Goal: Task Accomplishment & Management: Manage account settings

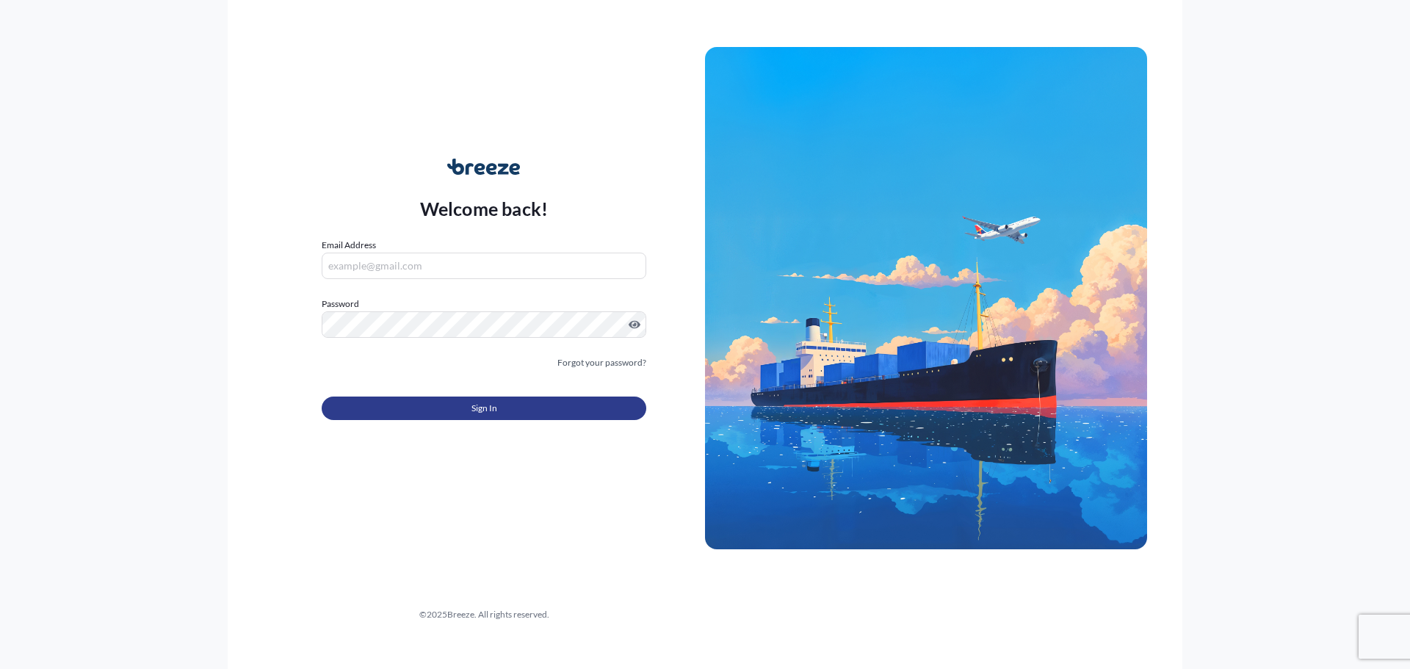
type input "[PERSON_NAME][EMAIL_ADDRESS][PERSON_NAME][DOMAIN_NAME]"
click at [536, 416] on button "Sign In" at bounding box center [484, 409] width 325 height 24
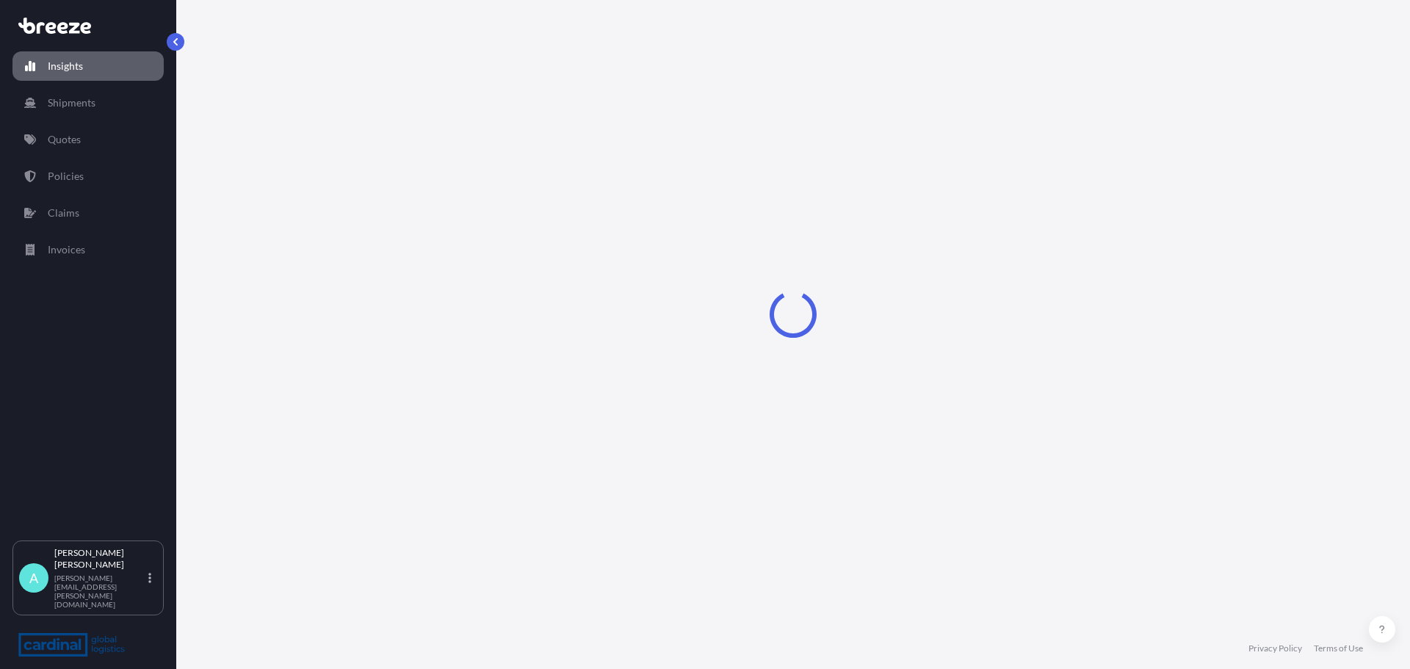
select select "2025"
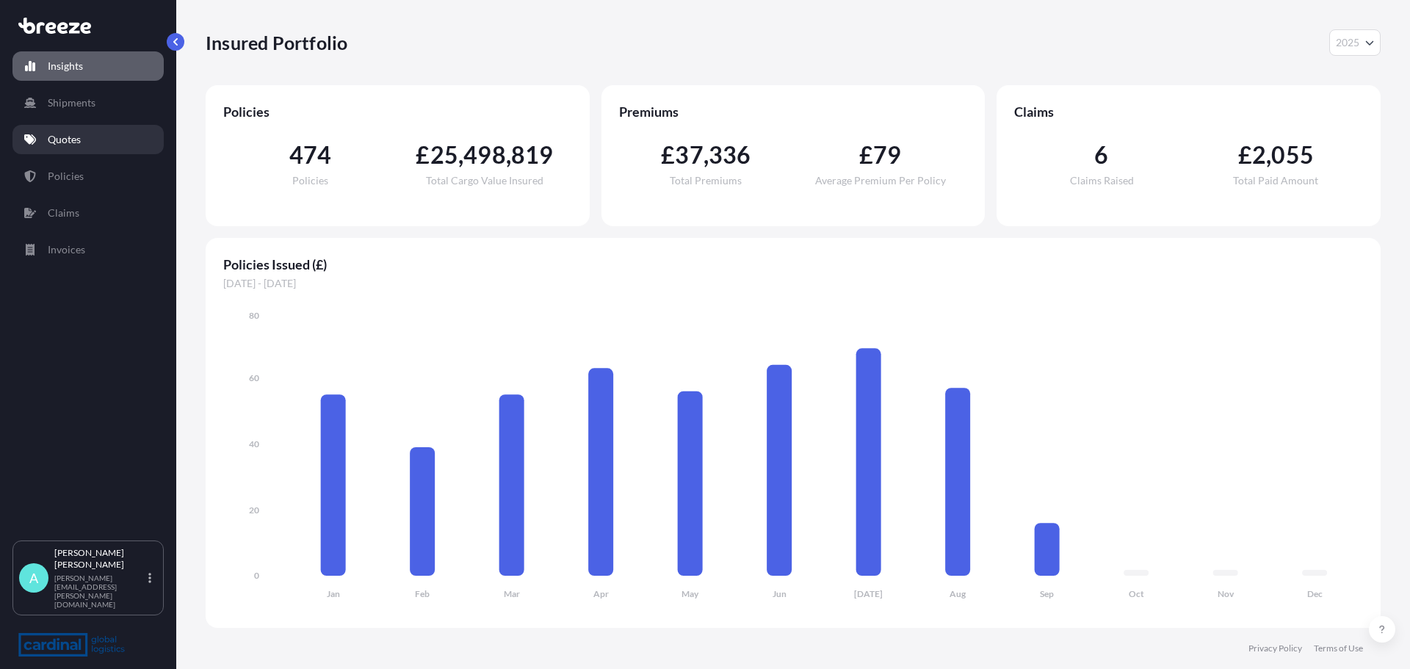
click at [70, 130] on link "Quotes" at bounding box center [87, 139] width 151 height 29
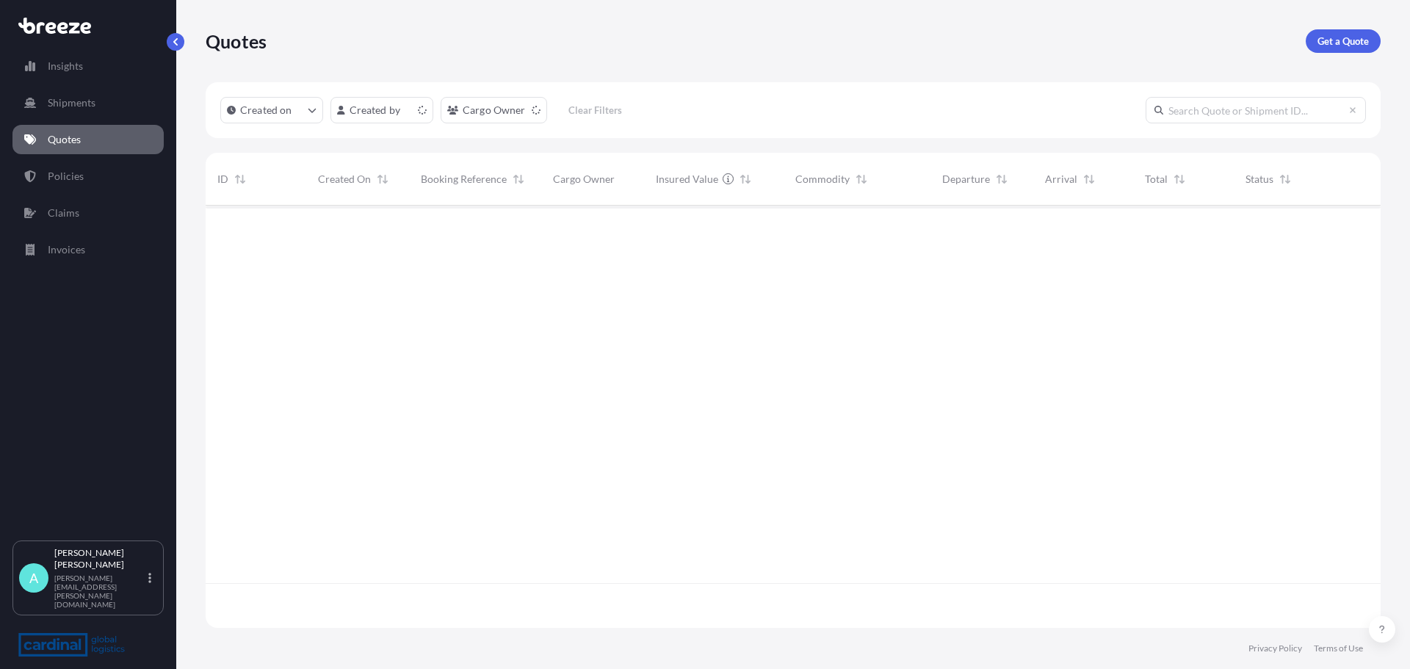
scroll to position [419, 1164]
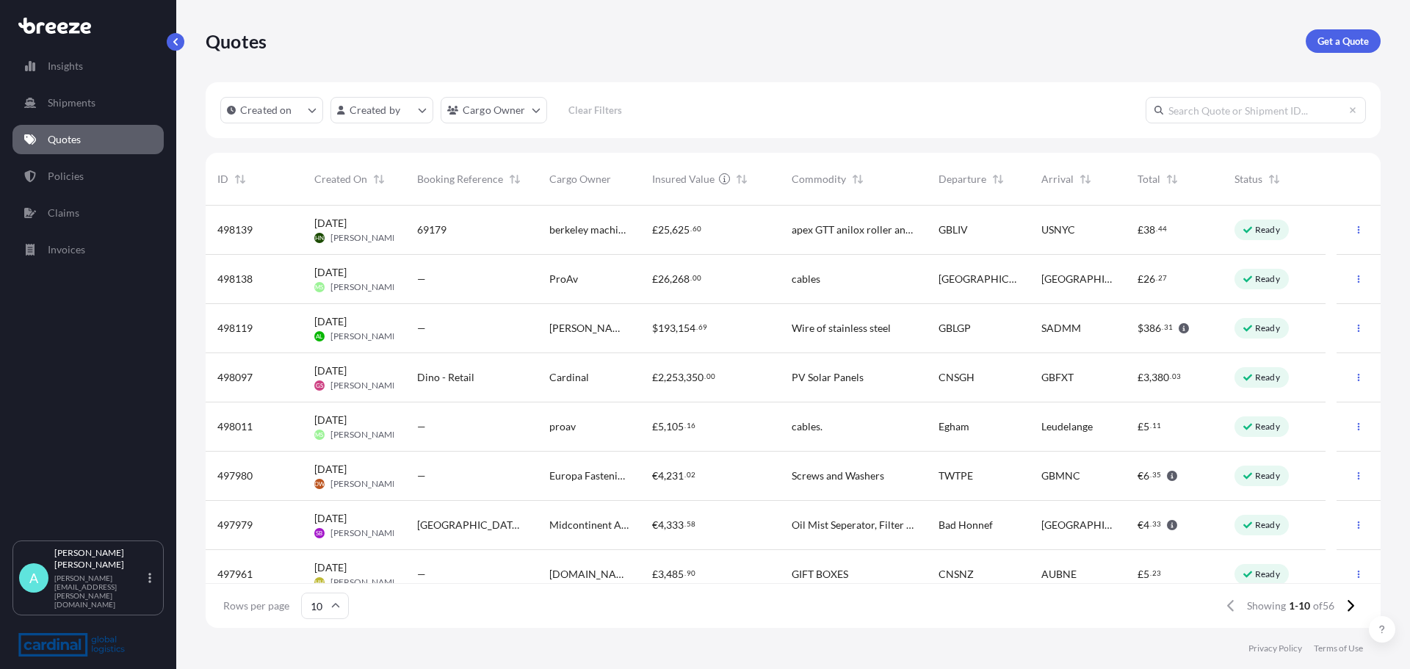
click at [1255, 104] on input "text" at bounding box center [1256, 110] width 220 height 26
paste input "UAE20250818"
type input "UAE20250818"
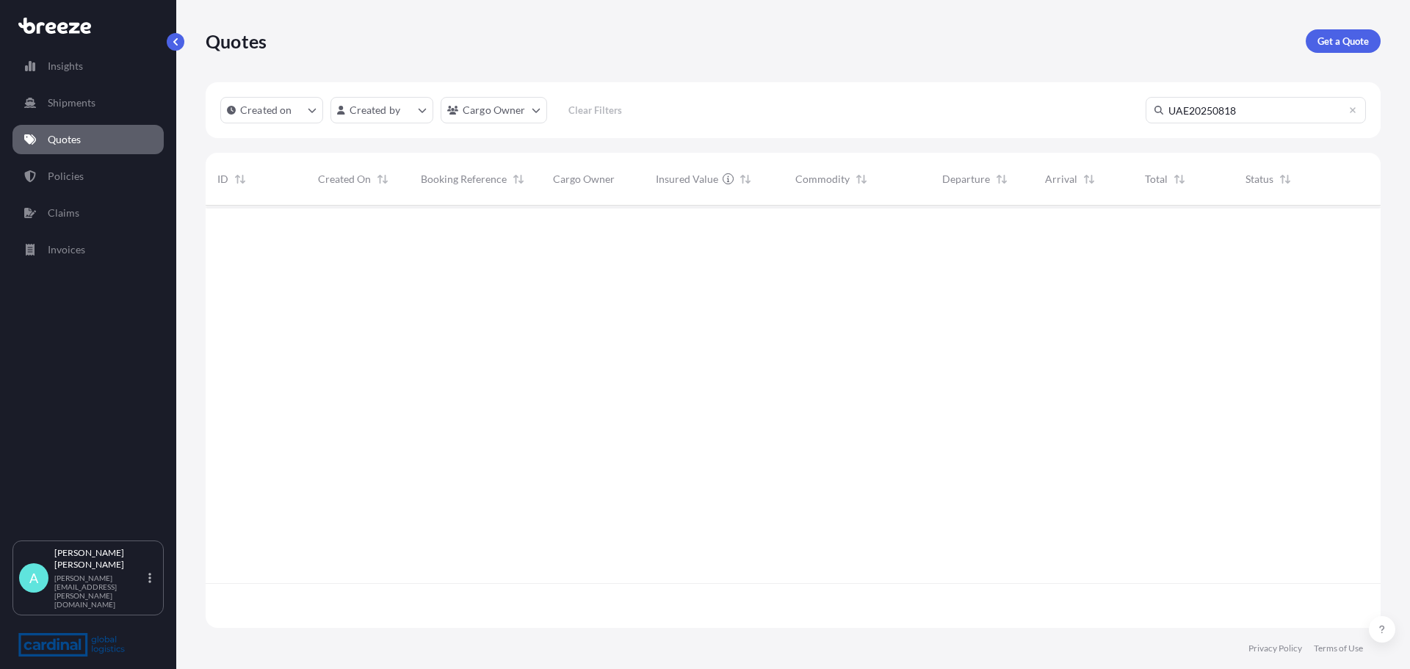
scroll to position [464, 1164]
click at [68, 184] on link "Policies" at bounding box center [87, 176] width 151 height 29
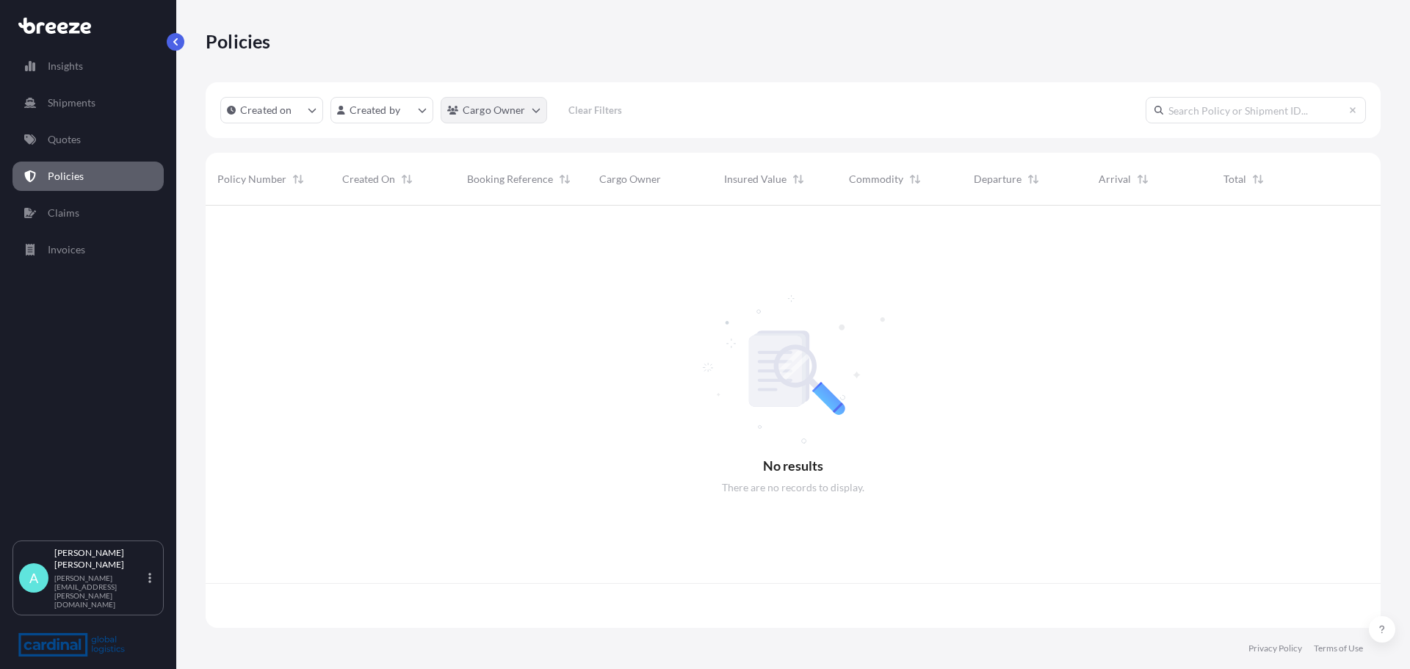
scroll to position [419, 1164]
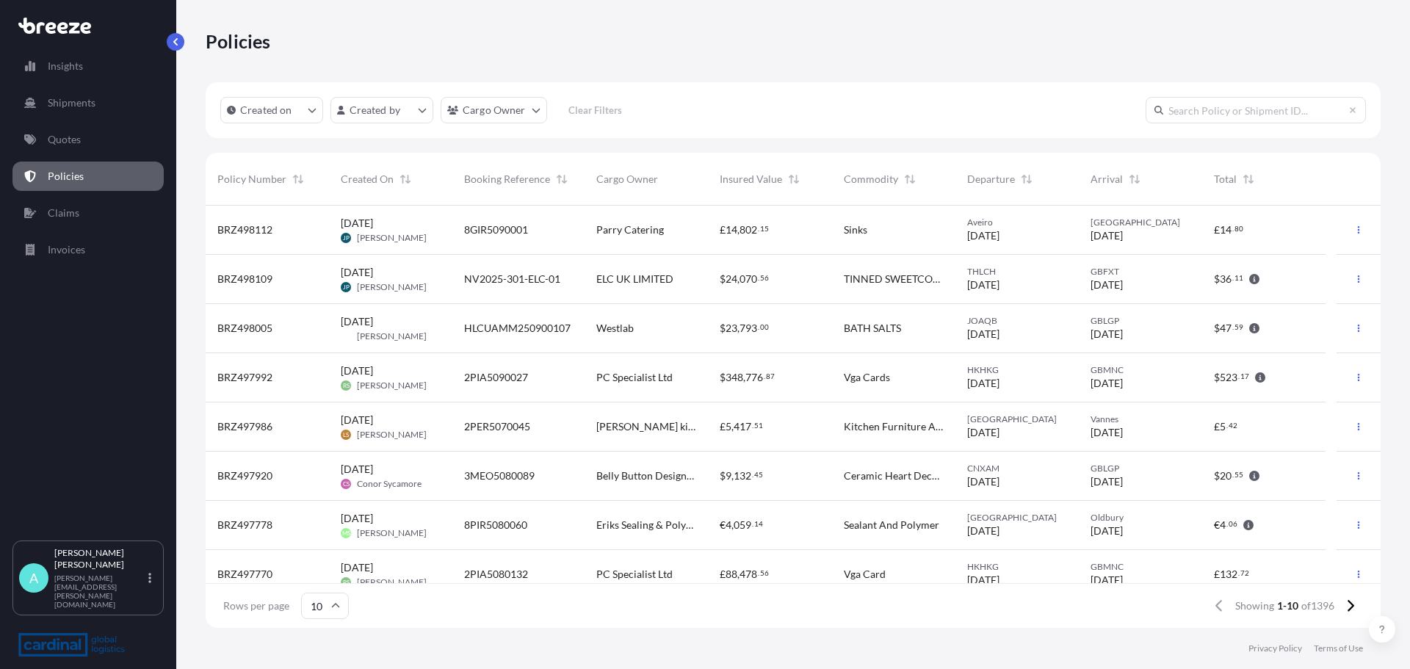
click at [1260, 112] on input "text" at bounding box center [1256, 110] width 220 height 26
paste input "UAE20250818"
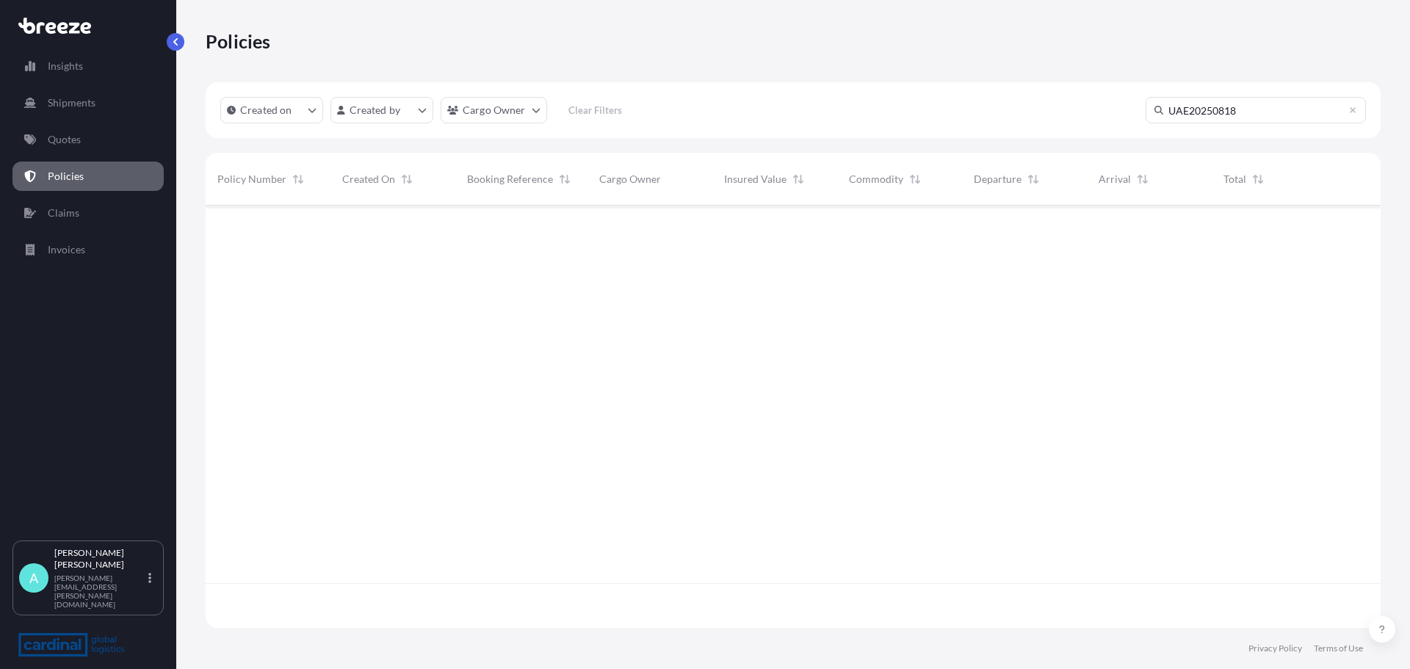
scroll to position [464, 1164]
drag, startPoint x: 1270, startPoint y: 115, endPoint x: 1013, endPoint y: 101, distance: 257.5
click at [1013, 101] on div "Created on Created by Cargo Owner Clear Filters UAE20250818" at bounding box center [793, 110] width 1175 height 56
type input "[PERSON_NAME]"
drag, startPoint x: 1216, startPoint y: 106, endPoint x: 1097, endPoint y: 105, distance: 119.7
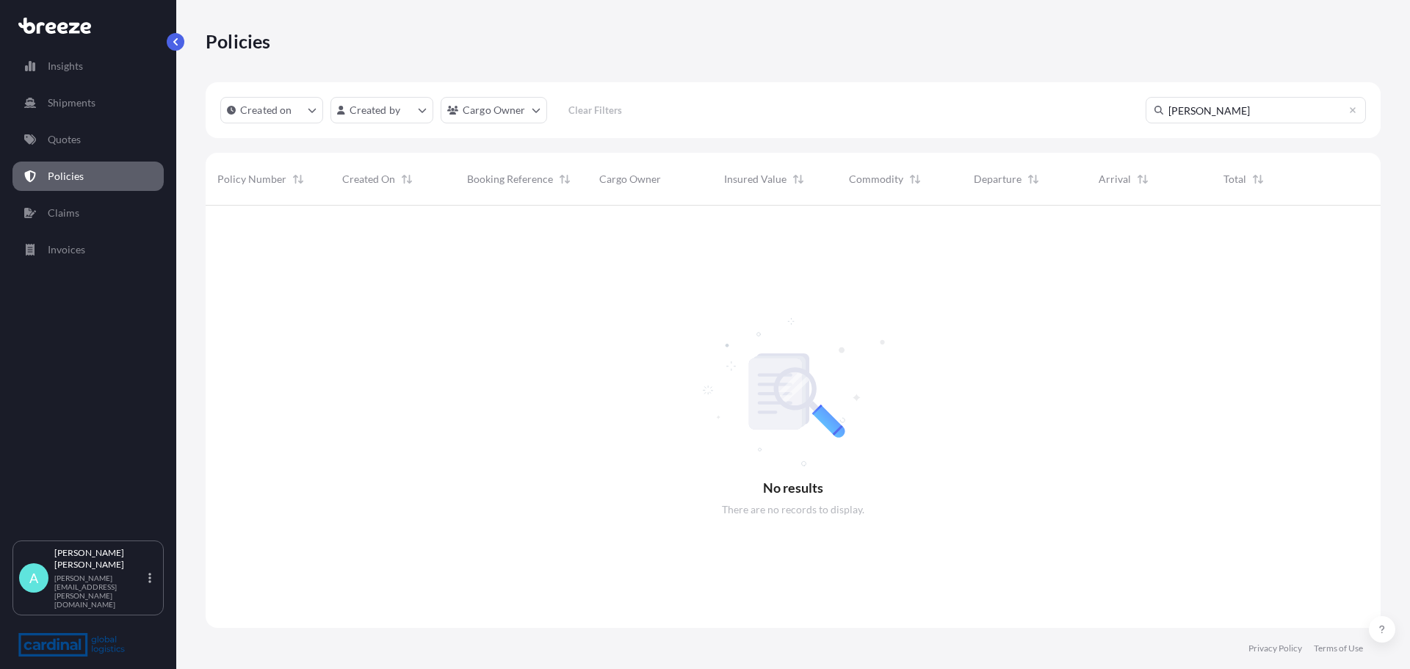
click at [1097, 105] on div "Created on Created by Cargo Owner Clear Filters [PERSON_NAME]" at bounding box center [793, 110] width 1175 height 56
click at [406, 106] on html "Insights Shipments Quotes Policies Claims Invoices A [PERSON_NAME] [PERSON_NAME…" at bounding box center [705, 334] width 1410 height 669
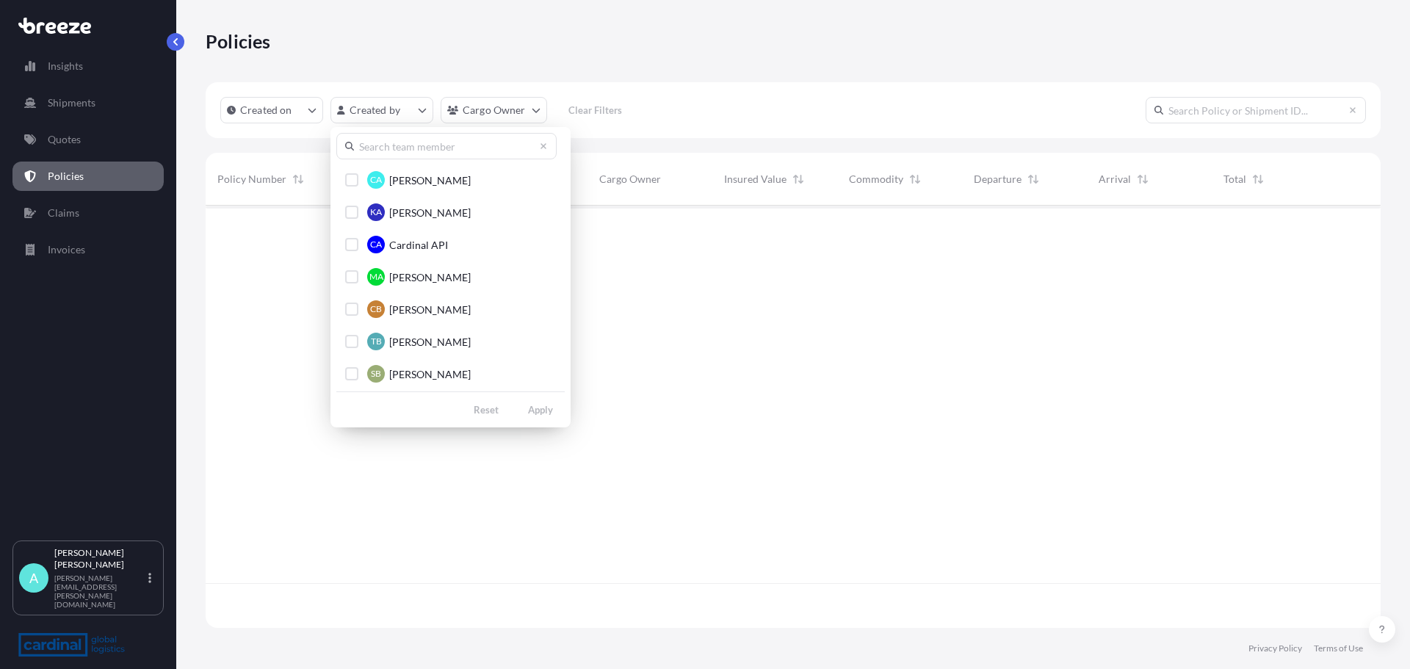
click at [422, 145] on input "text" at bounding box center [446, 146] width 220 height 26
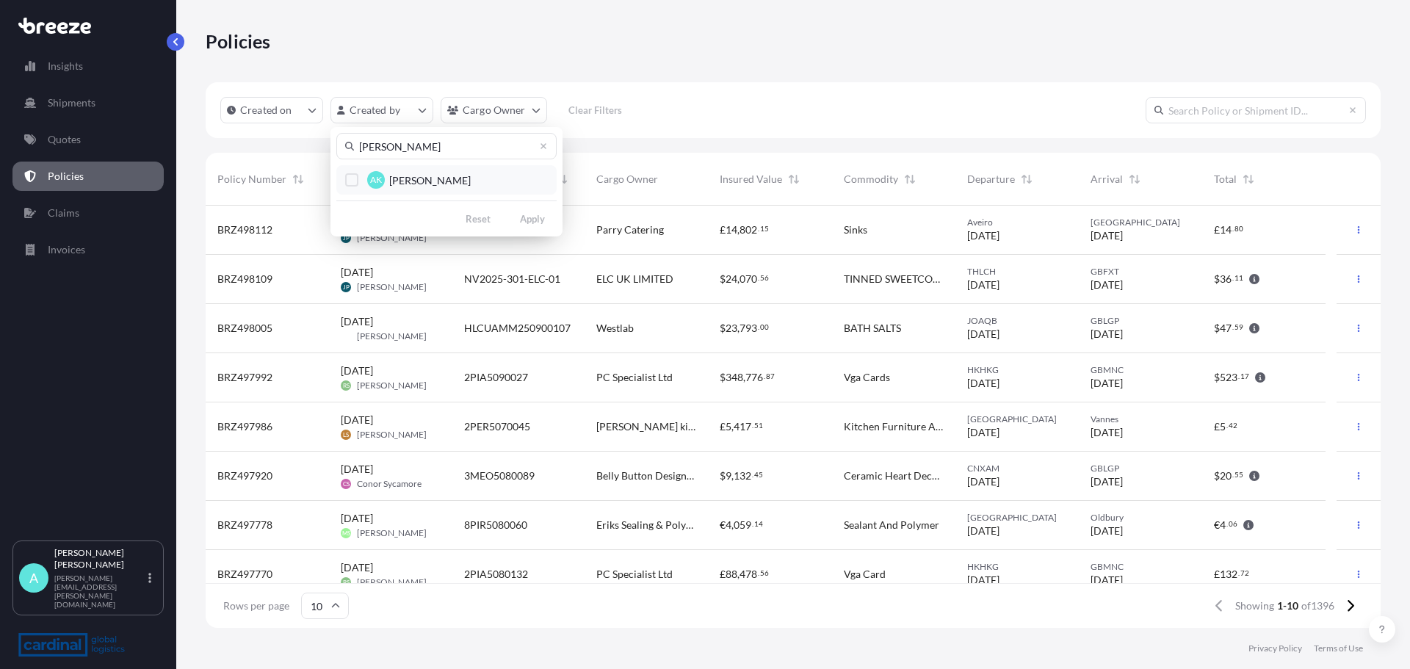
type input "[PERSON_NAME]"
click at [411, 184] on span "[PERSON_NAME]" at bounding box center [430, 180] width 82 height 15
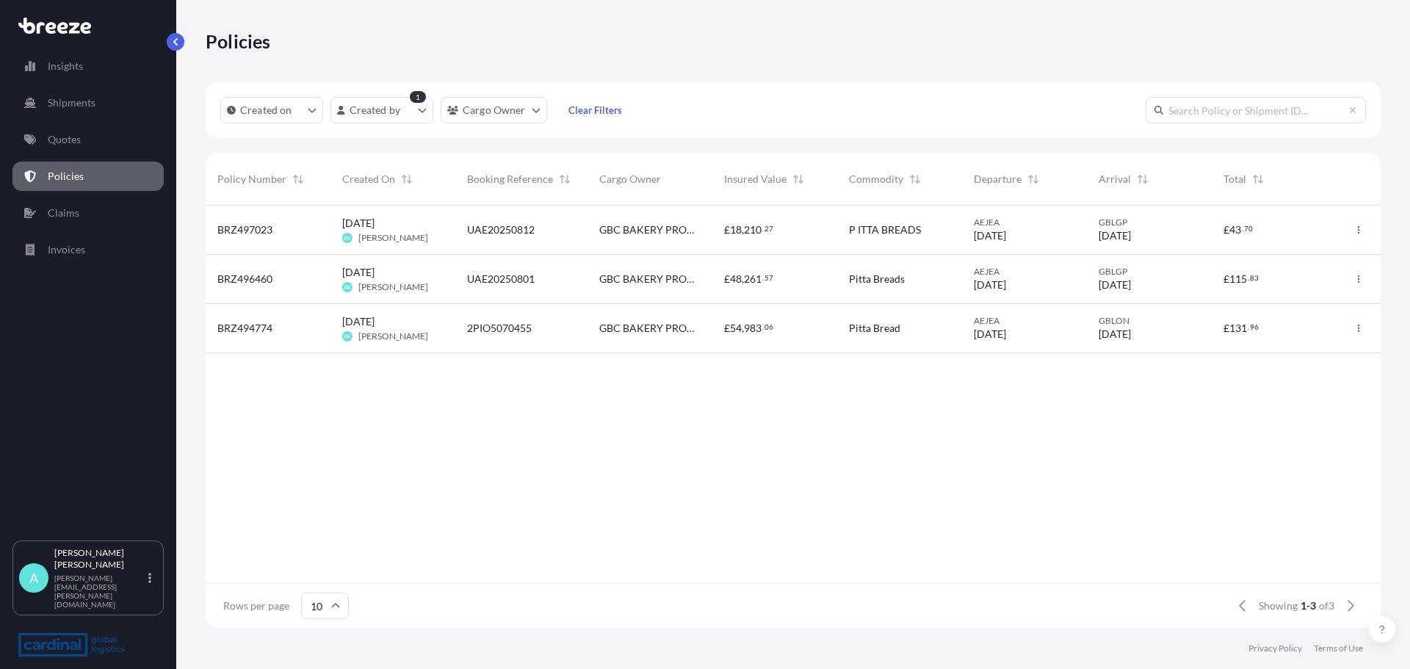
click at [487, 329] on span "2PIO5070455" at bounding box center [499, 328] width 65 height 15
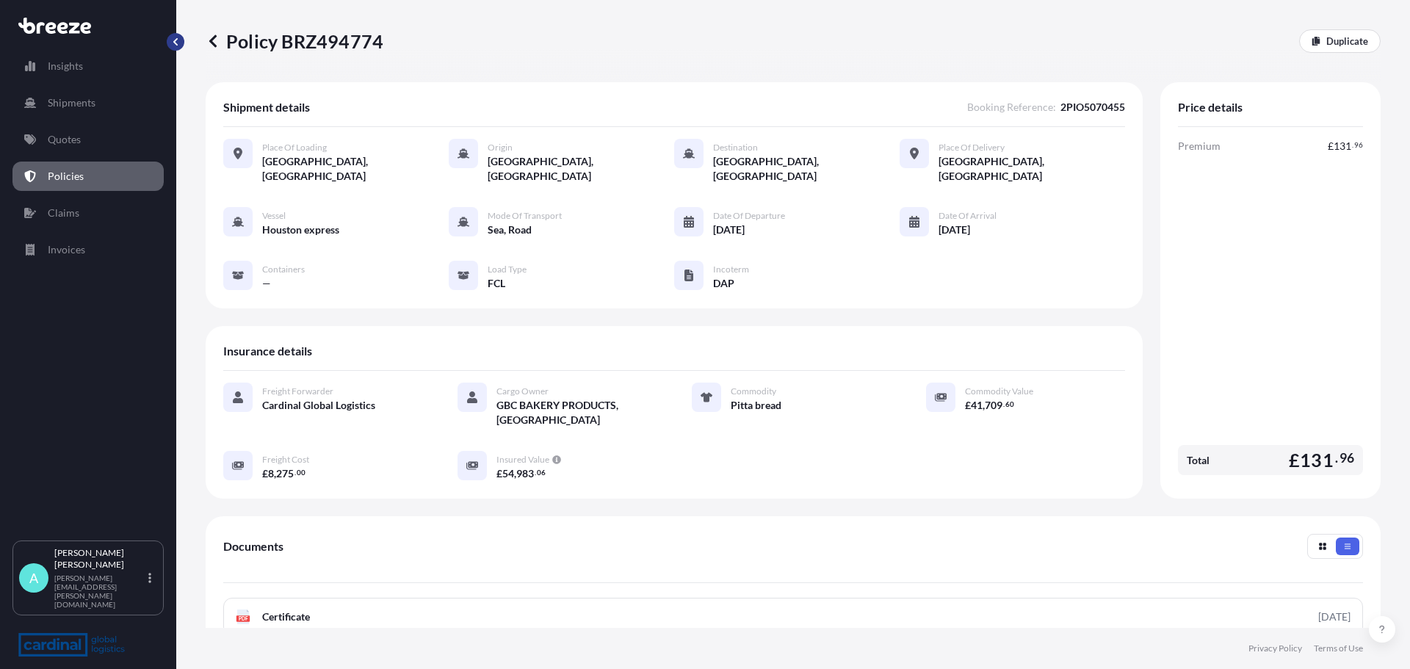
click at [180, 40] on button "button" at bounding box center [176, 42] width 18 height 18
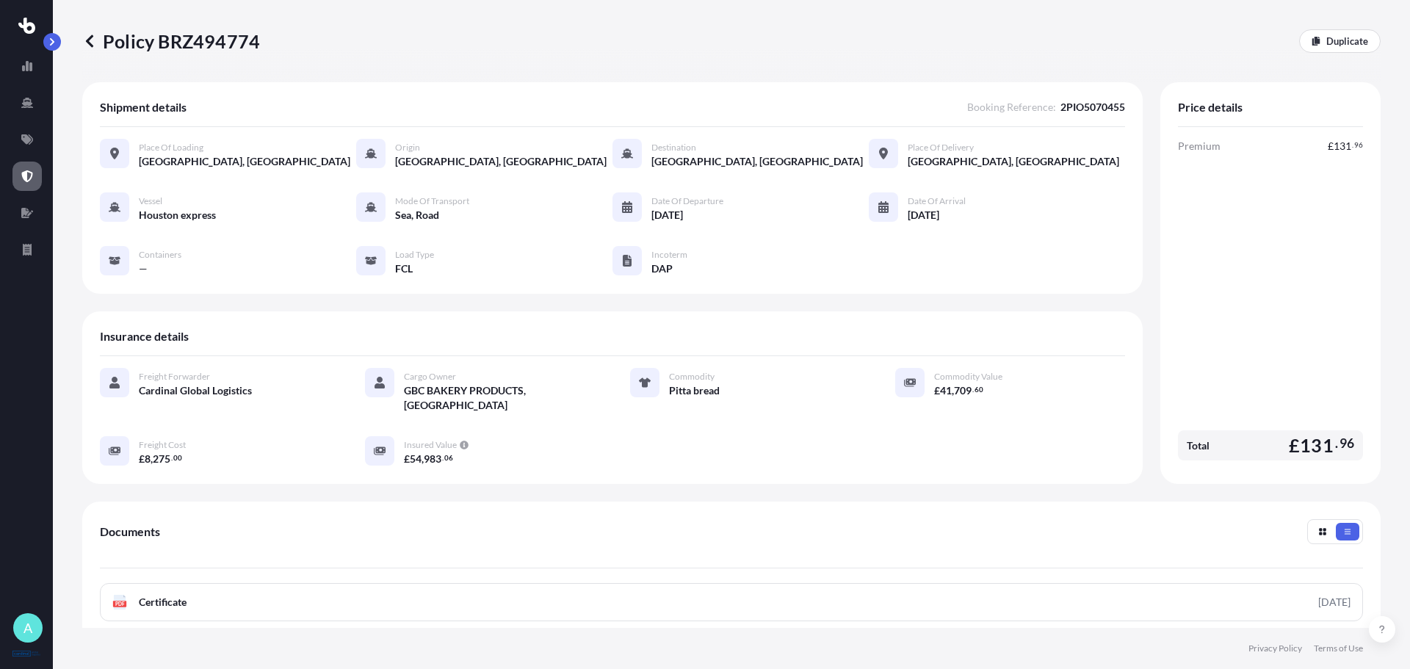
click at [90, 42] on icon at bounding box center [89, 41] width 15 height 15
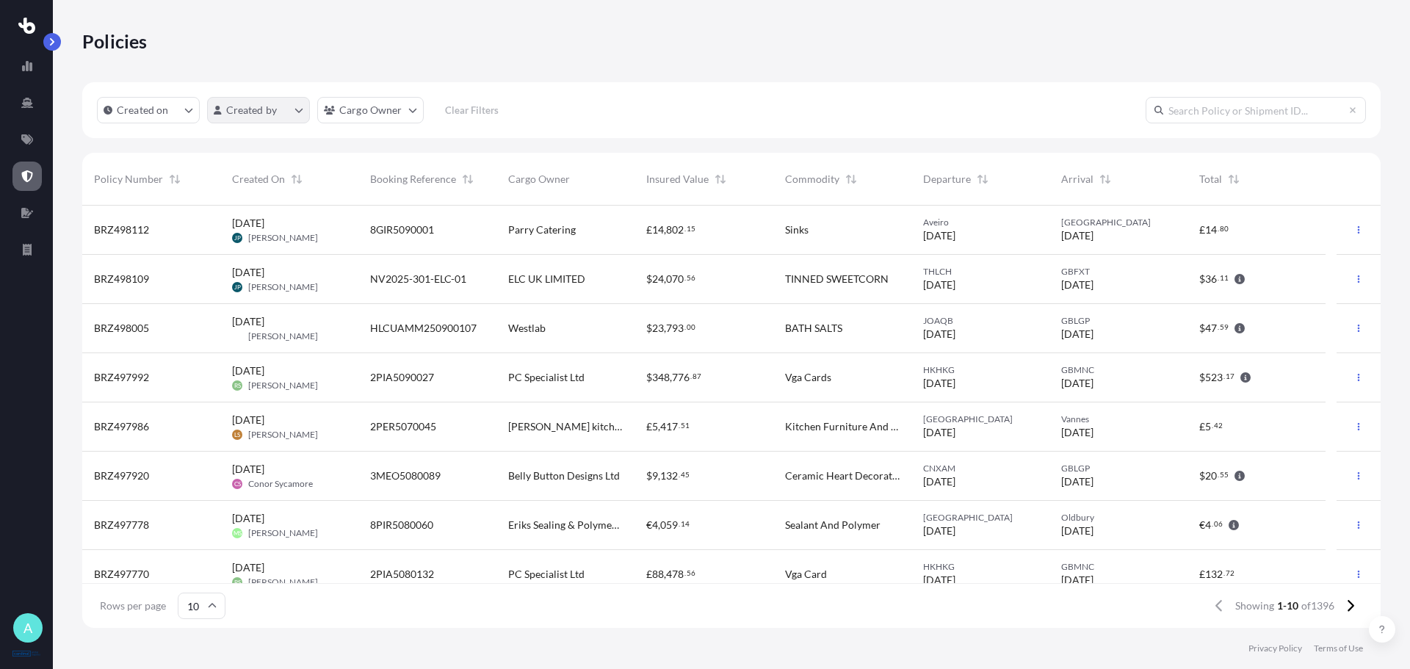
click at [287, 123] on html "A Policies Created on Created by Cargo Owner Clear Filters Policy Number Create…" at bounding box center [705, 334] width 1410 height 669
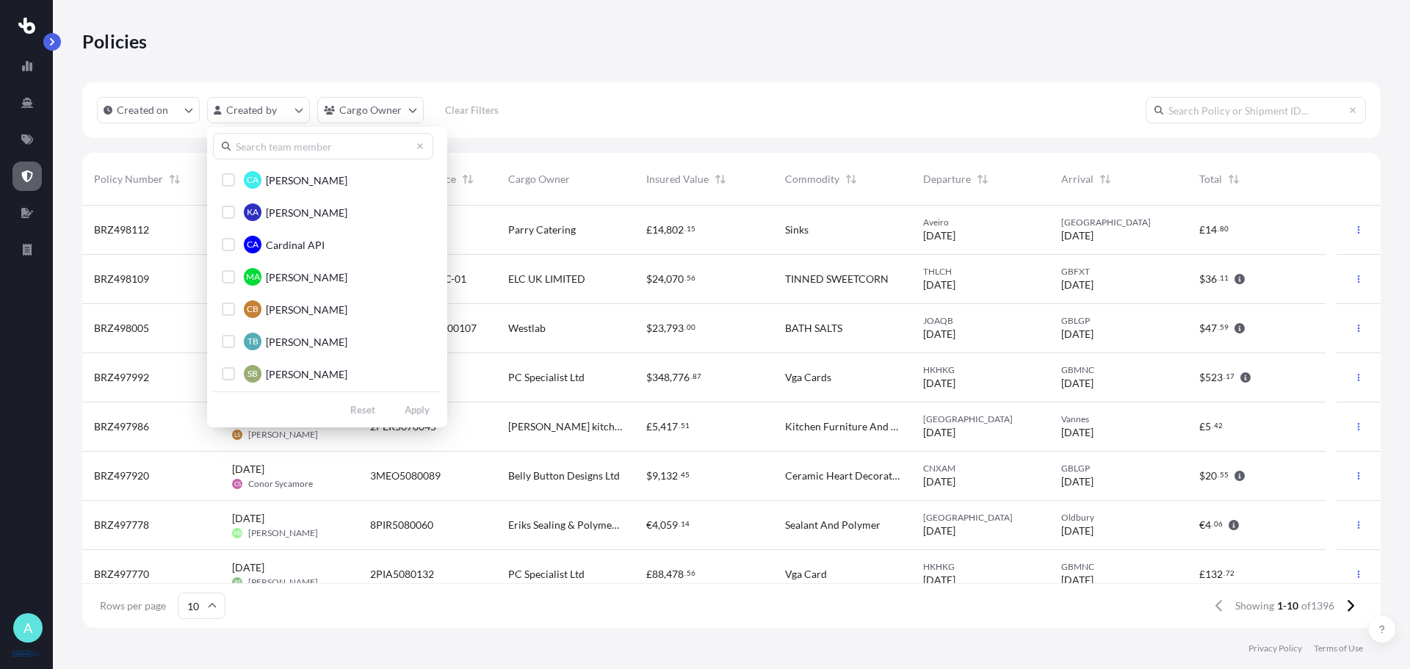
click at [292, 154] on input "text" at bounding box center [323, 146] width 220 height 26
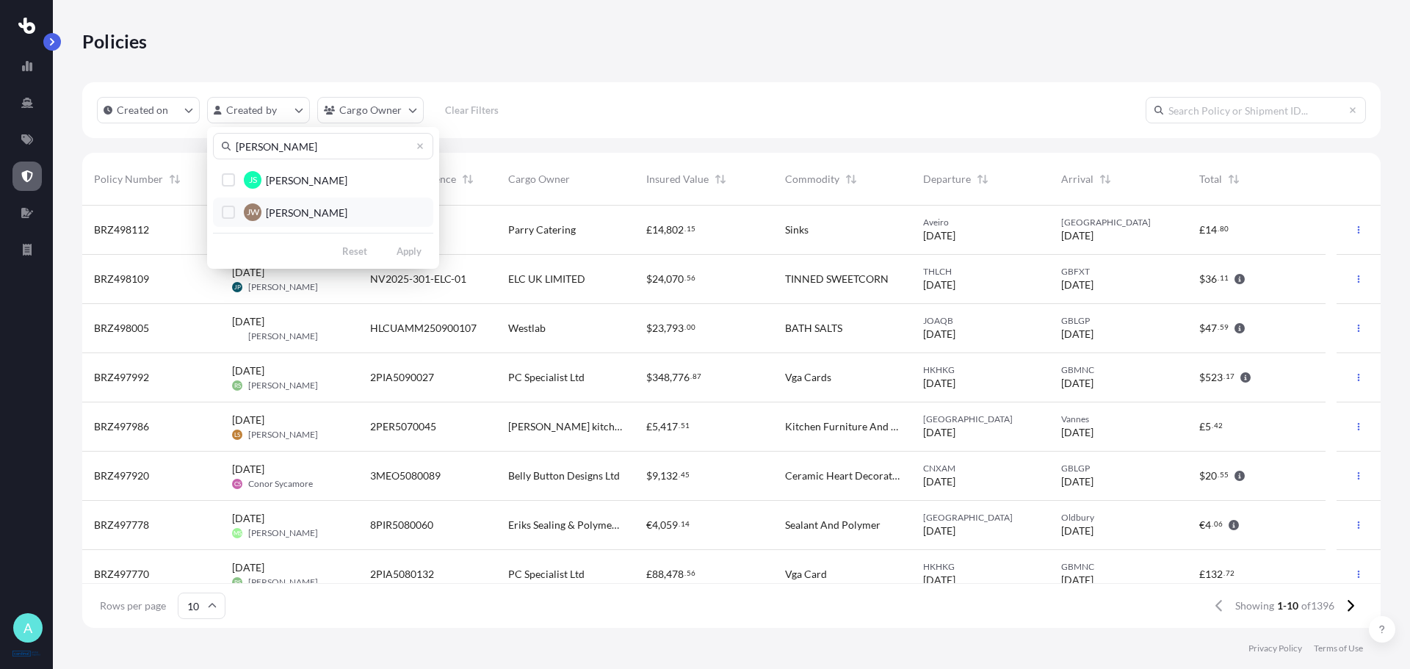
type input "[PERSON_NAME]"
click at [307, 209] on span "[PERSON_NAME]" at bounding box center [307, 213] width 82 height 15
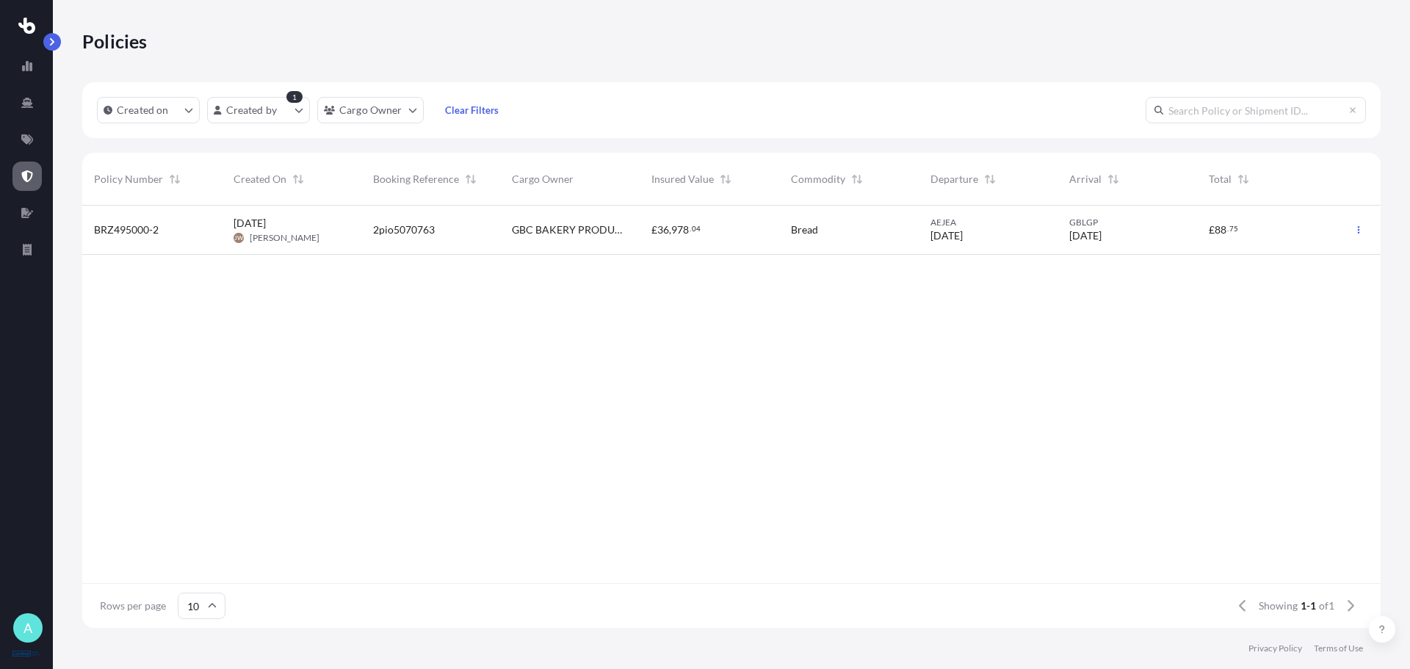
click at [1203, 104] on input "text" at bounding box center [1256, 110] width 220 height 26
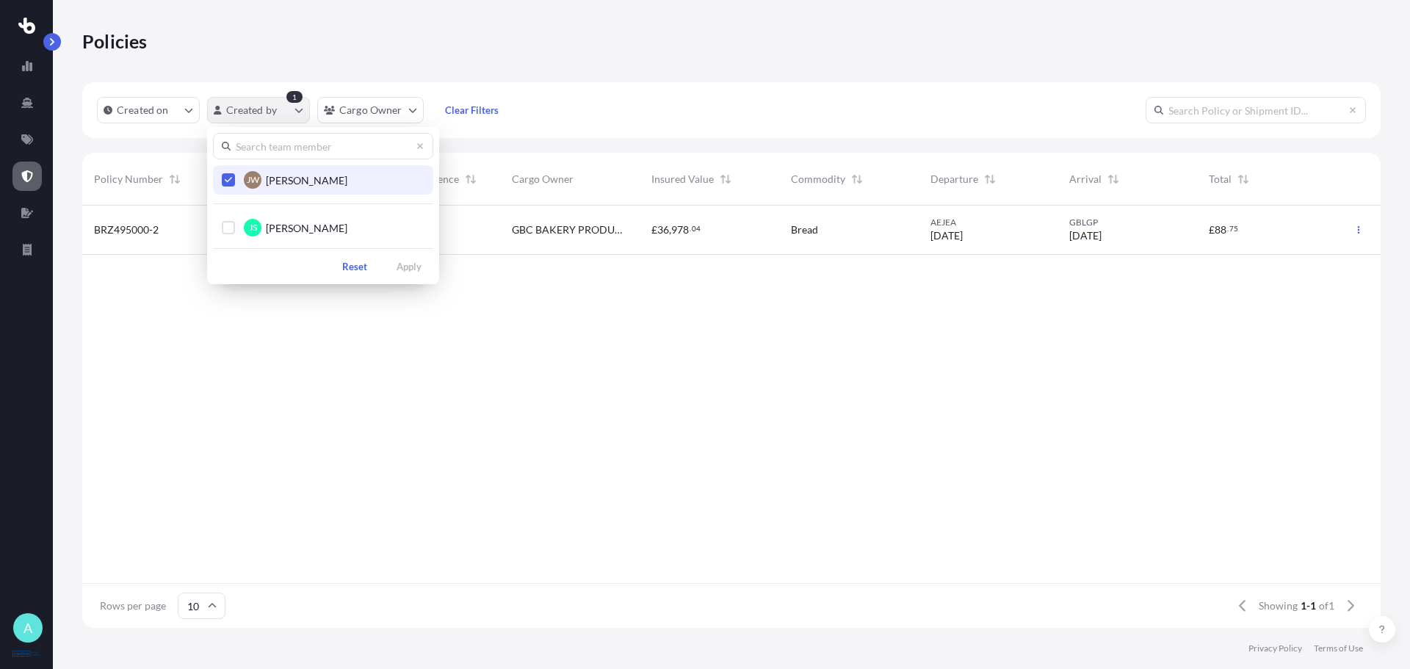
click at [303, 113] on html "A Policies Created on Created by 1 Cargo Owner Clear Filters Policy Number Crea…" at bounding box center [705, 334] width 1410 height 669
click at [227, 179] on icon "Select Option" at bounding box center [229, 180] width 8 height 9
click at [268, 148] on input "text" at bounding box center [323, 146] width 220 height 26
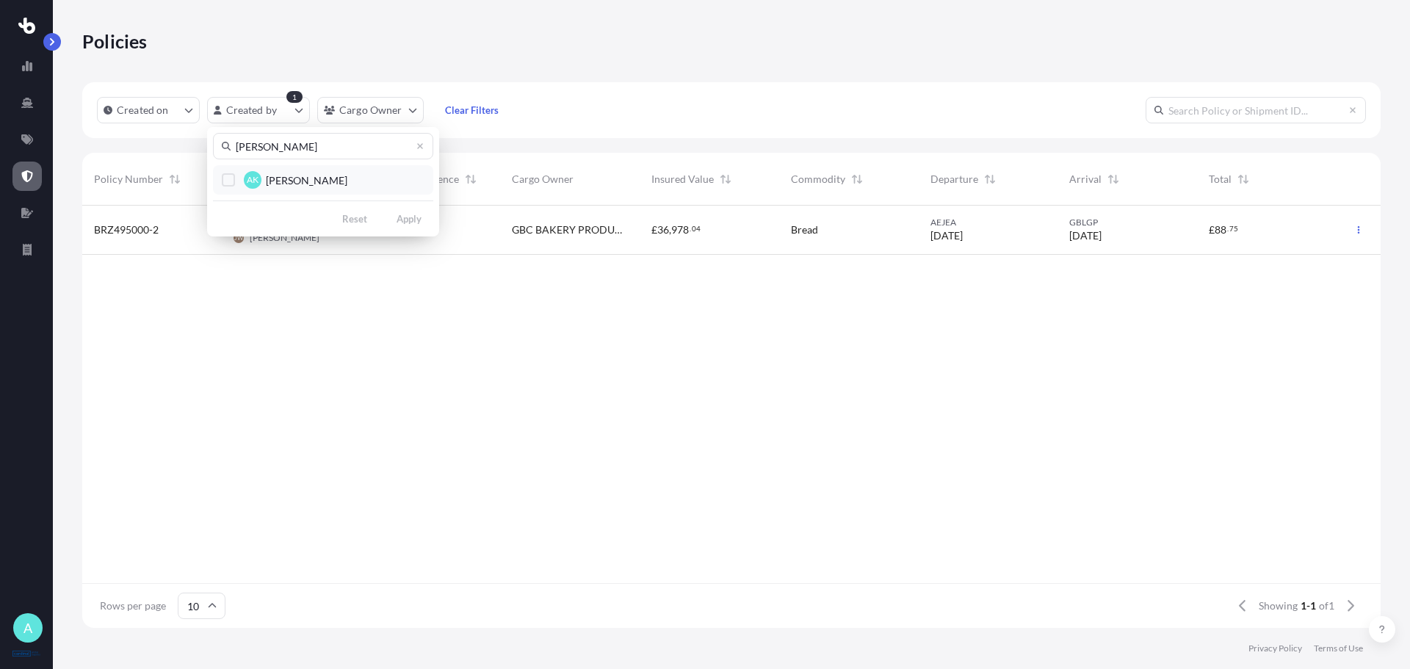
type input "[PERSON_NAME]"
click at [240, 166] on button "AK [PERSON_NAME]" at bounding box center [323, 179] width 220 height 29
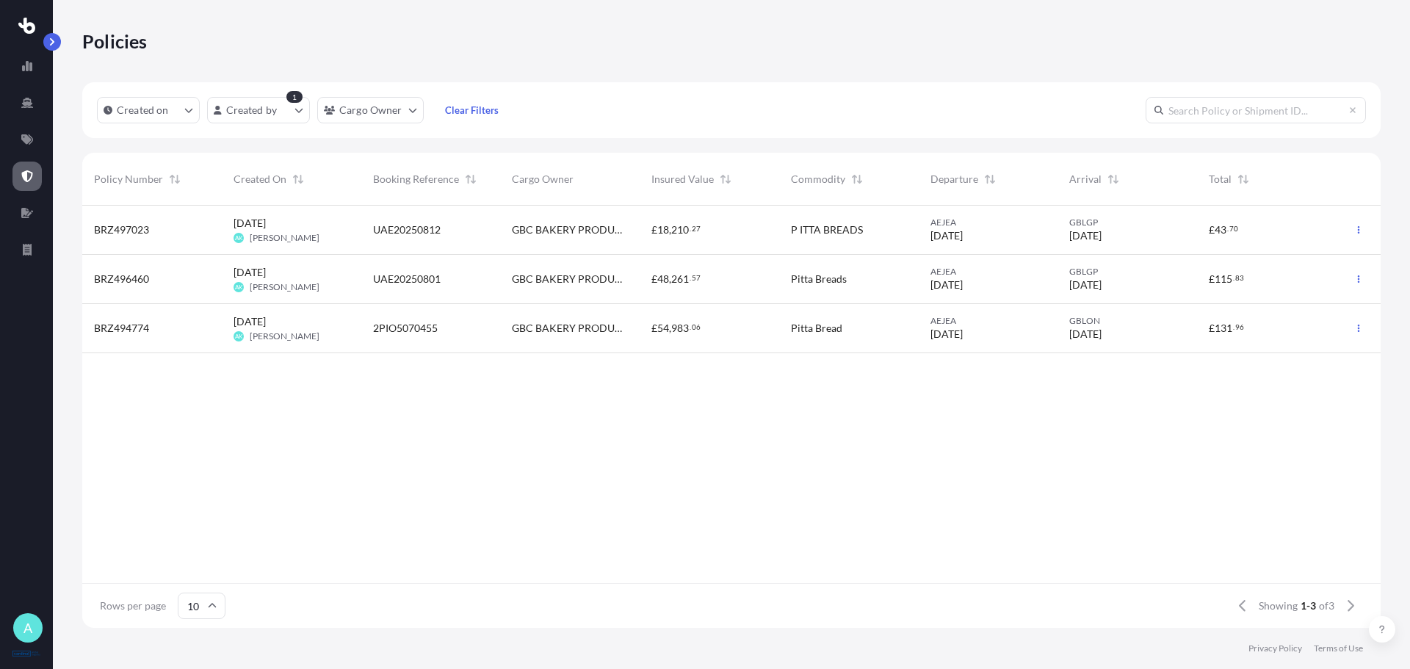
scroll to position [419, 1288]
drag, startPoint x: 458, startPoint y: 228, endPoint x: 373, endPoint y: 233, distance: 84.6
click at [373, 233] on div "UAE20250812" at bounding box center [431, 230] width 116 height 15
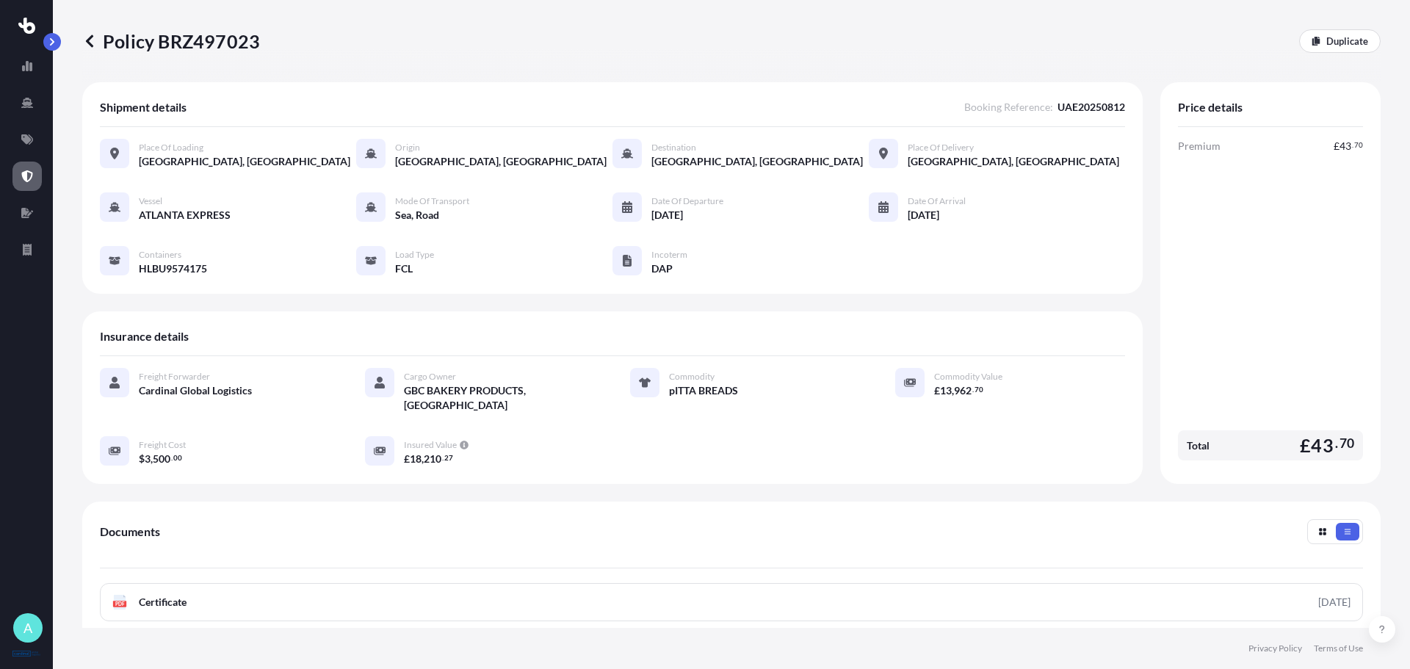
click at [195, 267] on span "HLBU9574175" at bounding box center [173, 269] width 68 height 15
copy span "HLBU9574175"
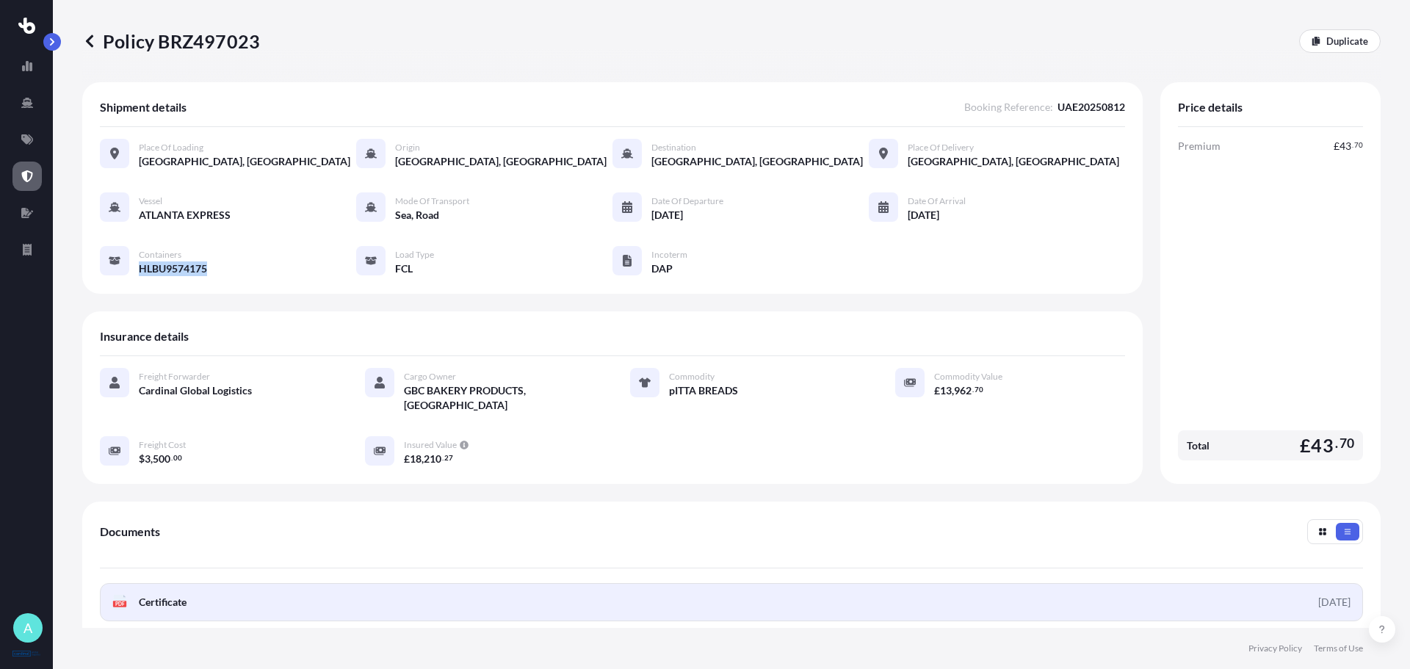
click at [862, 598] on link "PDF Certificate [DATE]" at bounding box center [731, 602] width 1263 height 38
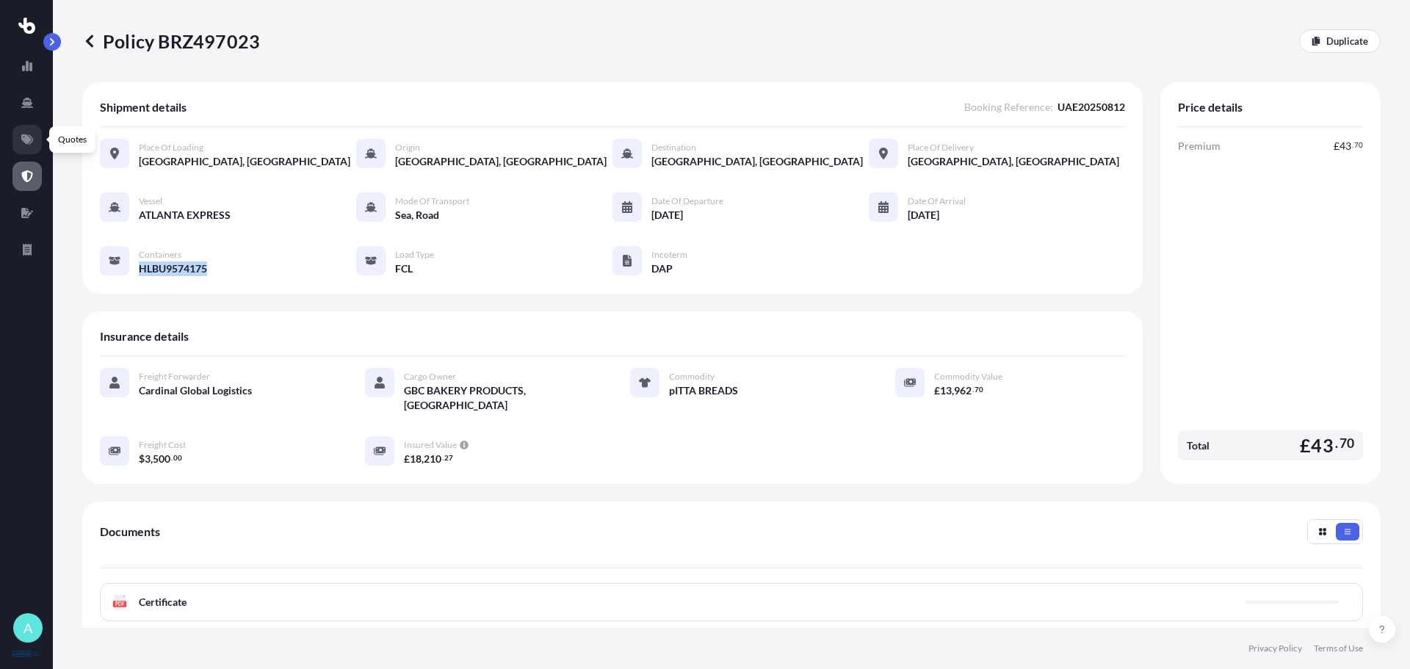
click at [38, 139] on link at bounding box center [26, 139] width 29 height 29
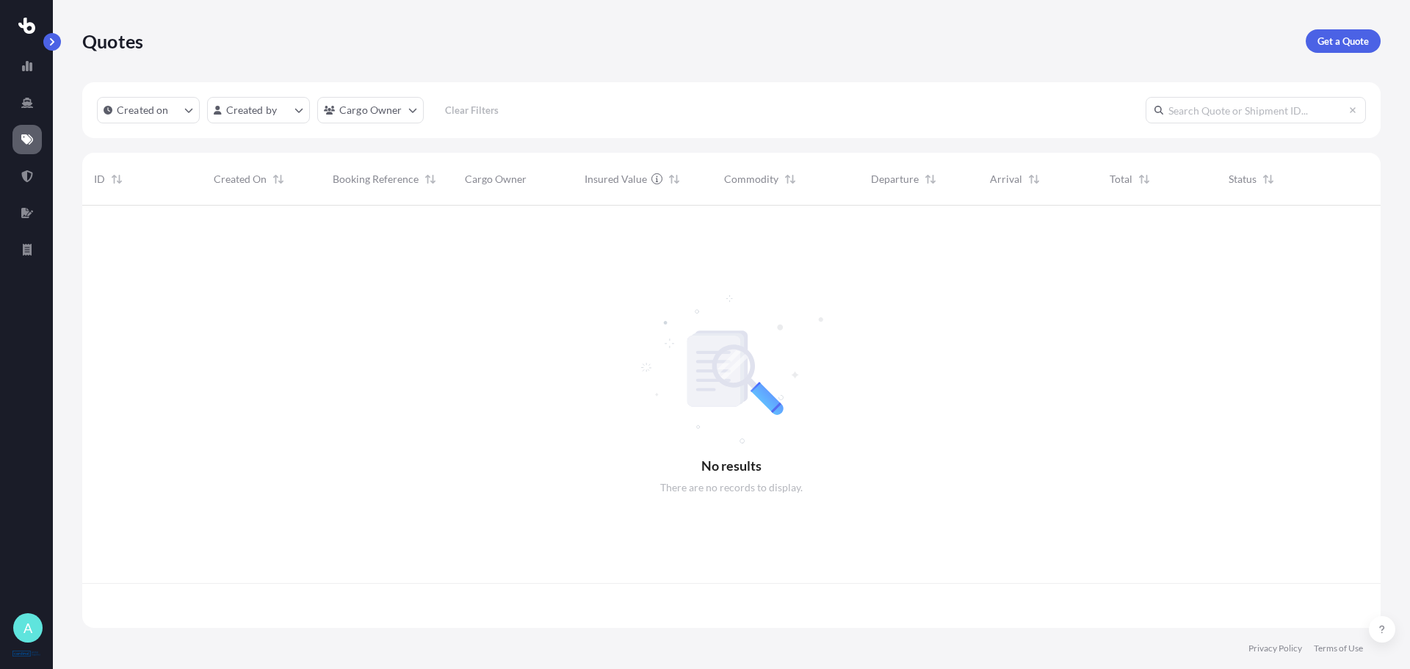
scroll to position [419, 1288]
click at [289, 112] on html "A Quotes Get a Quote Created on Created by Cargo Owner Clear Filters ID Created…" at bounding box center [705, 334] width 1410 height 669
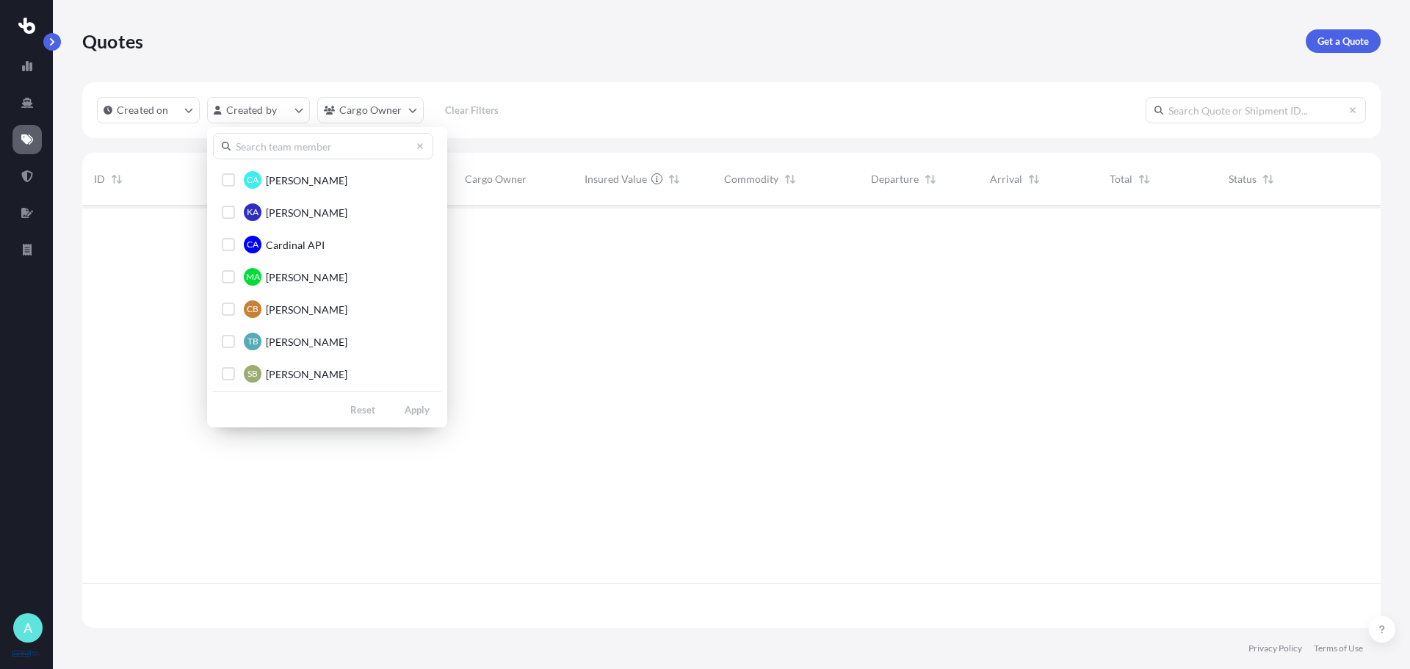
click at [281, 153] on input "text" at bounding box center [323, 146] width 220 height 26
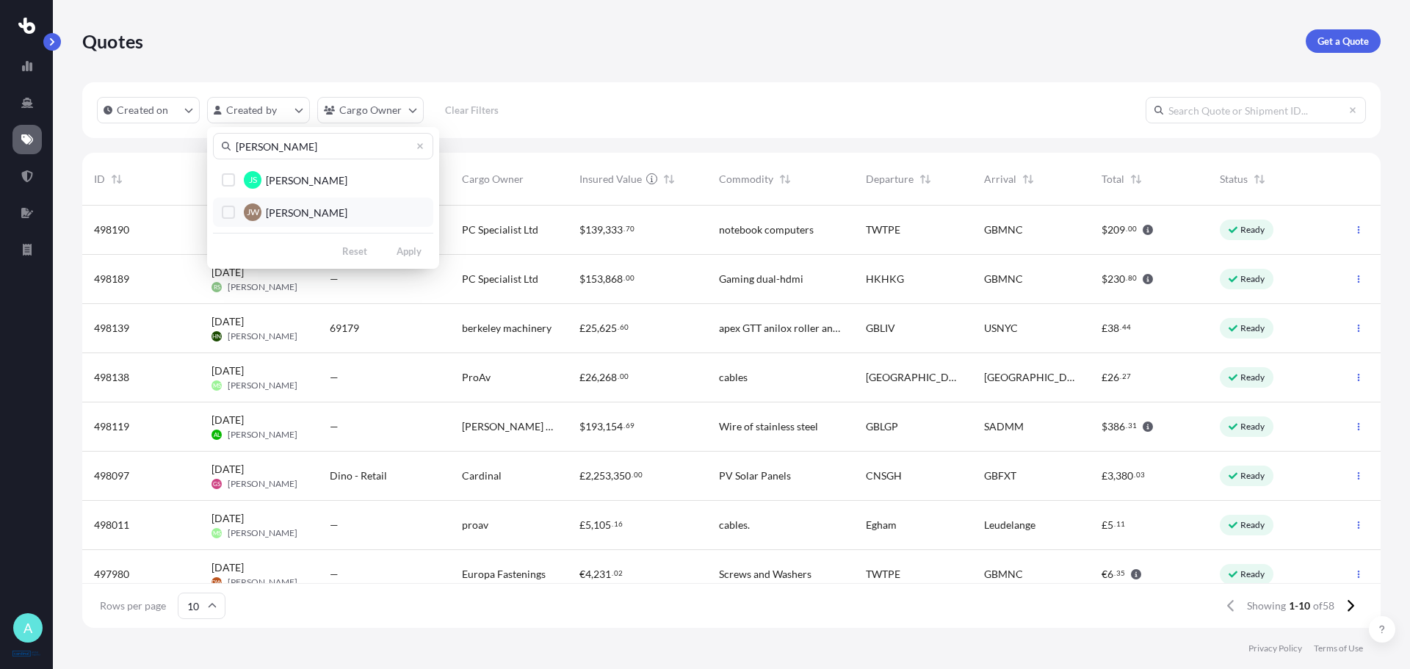
type input "[PERSON_NAME]"
click at [306, 210] on span "[PERSON_NAME]" at bounding box center [307, 213] width 82 height 15
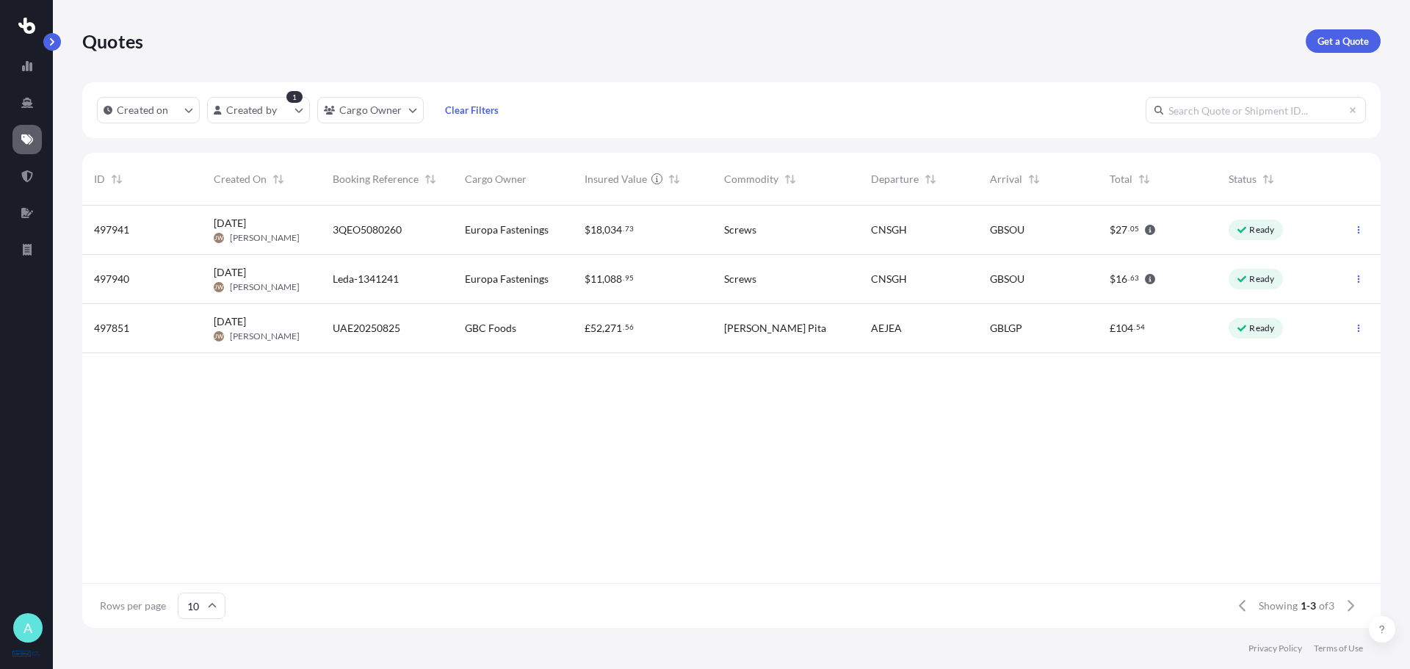
click at [398, 336] on div "UAE20250825" at bounding box center [387, 328] width 132 height 49
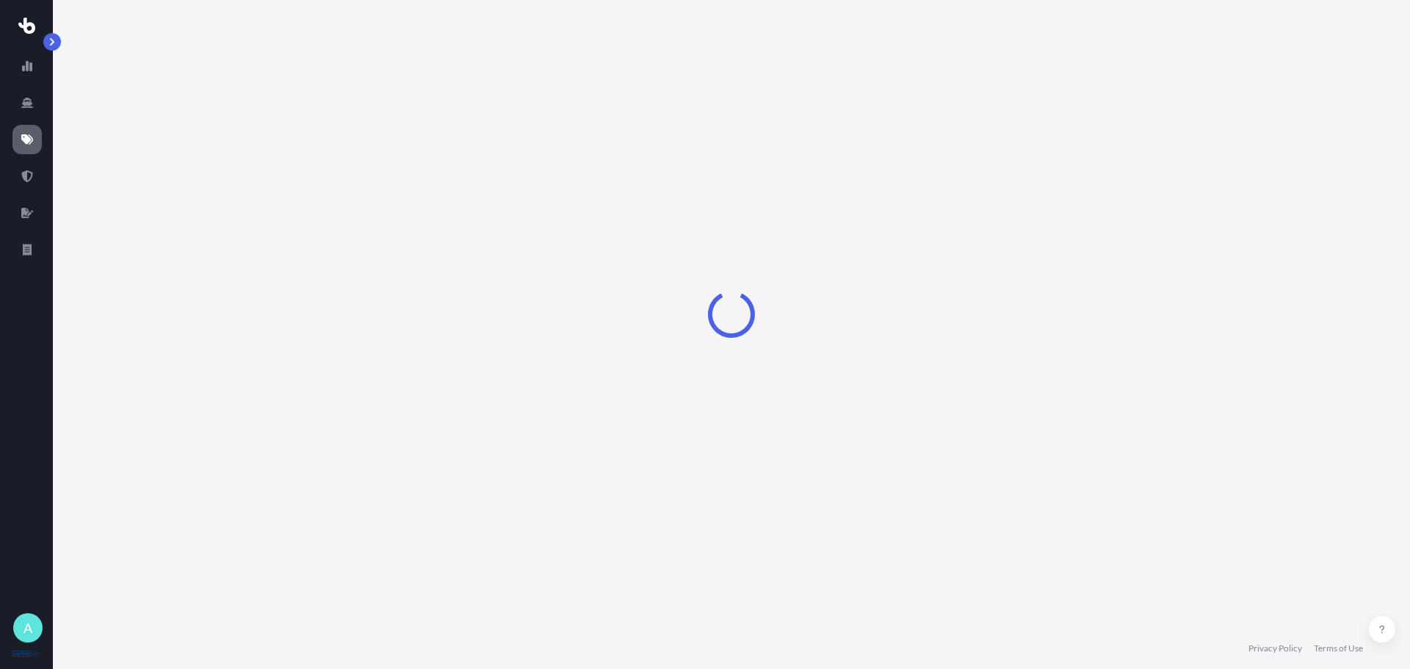
select select "Sea"
select select "1"
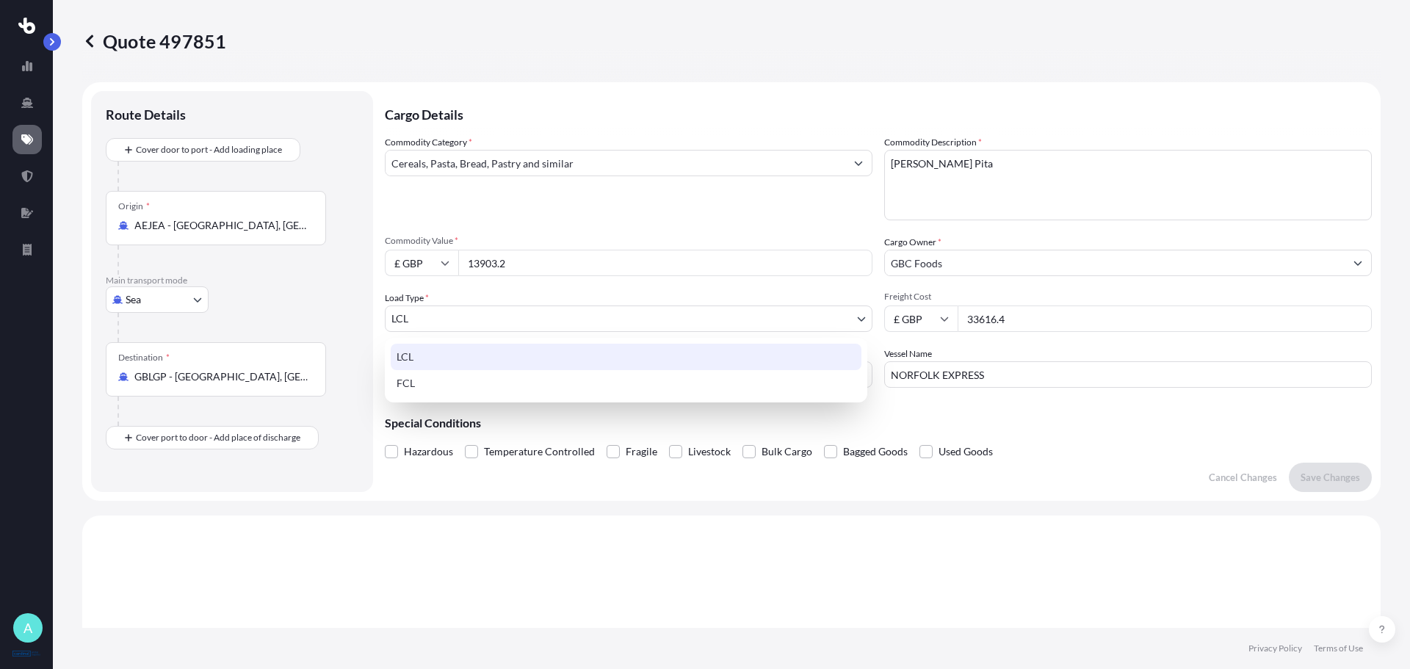
click at [422, 311] on body "A Quote 497851 Route Details Cover door to port - Add loading place Place of lo…" at bounding box center [705, 334] width 1410 height 669
click at [469, 381] on div "FCL" at bounding box center [626, 383] width 471 height 26
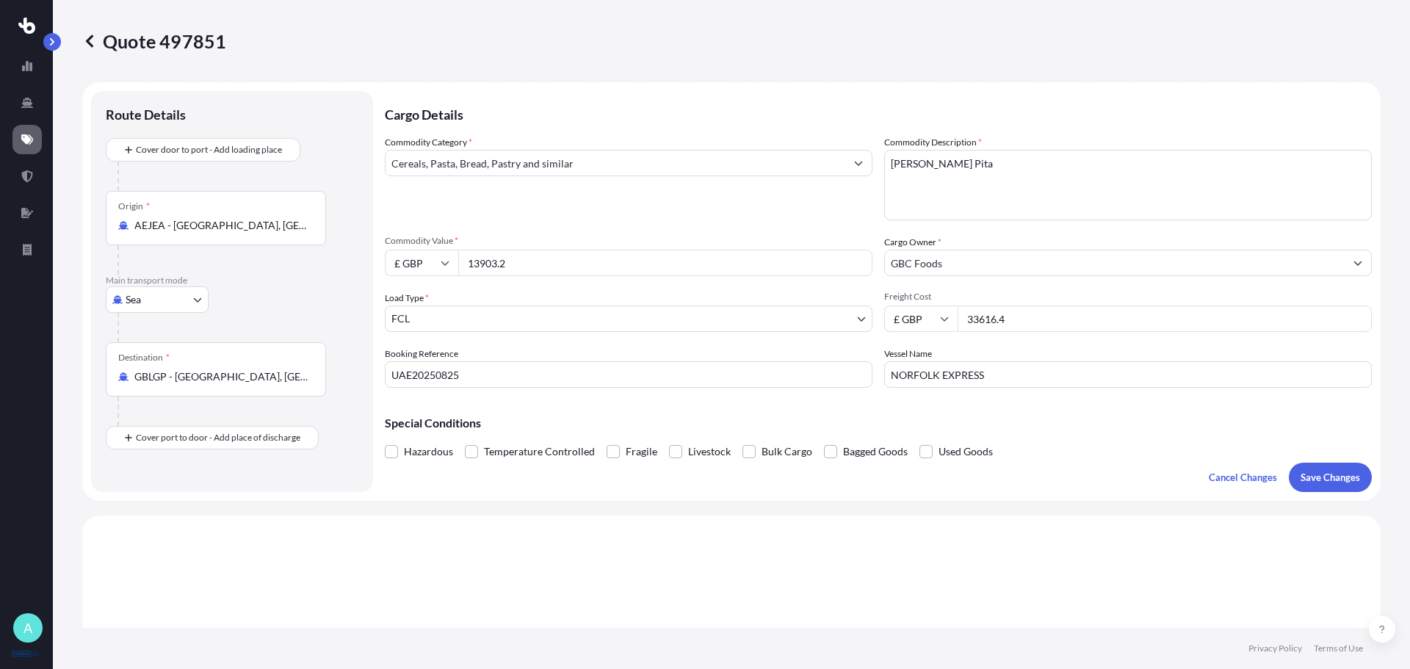
click at [548, 447] on span "Temperature Controlled" at bounding box center [539, 452] width 111 height 22
click at [465, 441] on input "Temperature Controlled" at bounding box center [465, 441] width 0 height 0
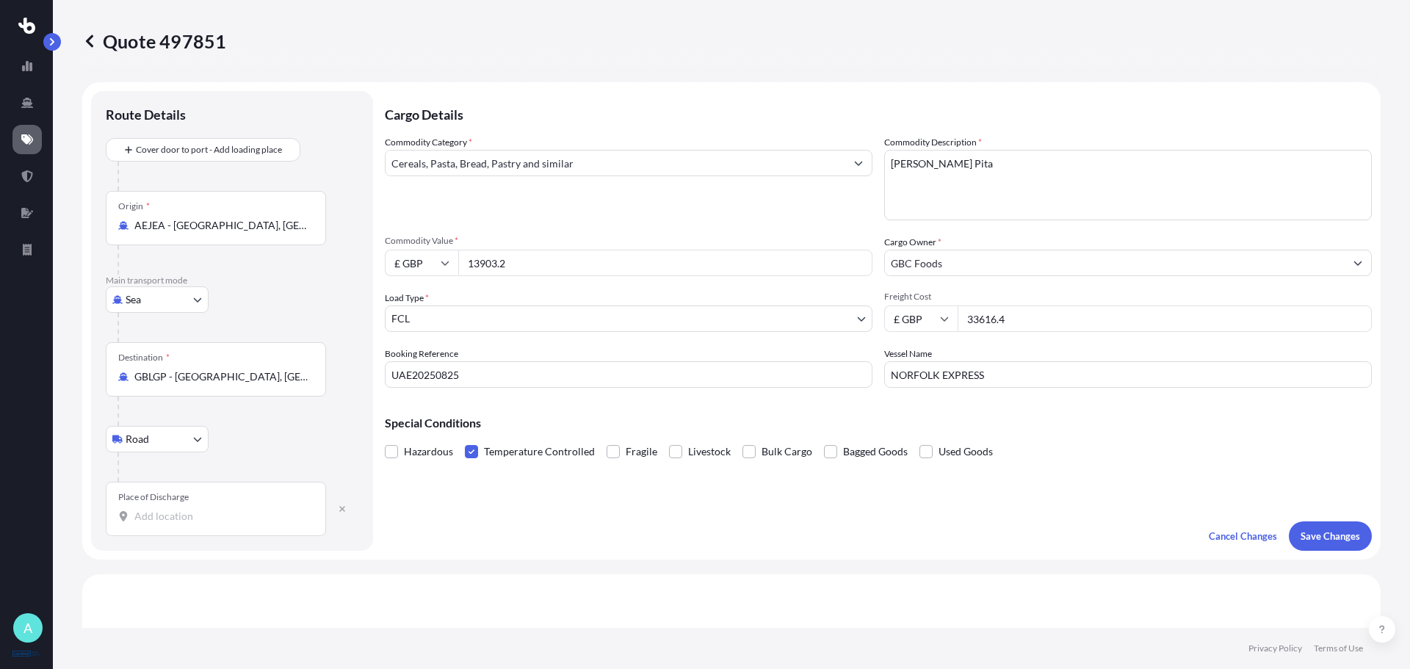
click at [223, 520] on input "Place of Discharge" at bounding box center [220, 516] width 173 height 15
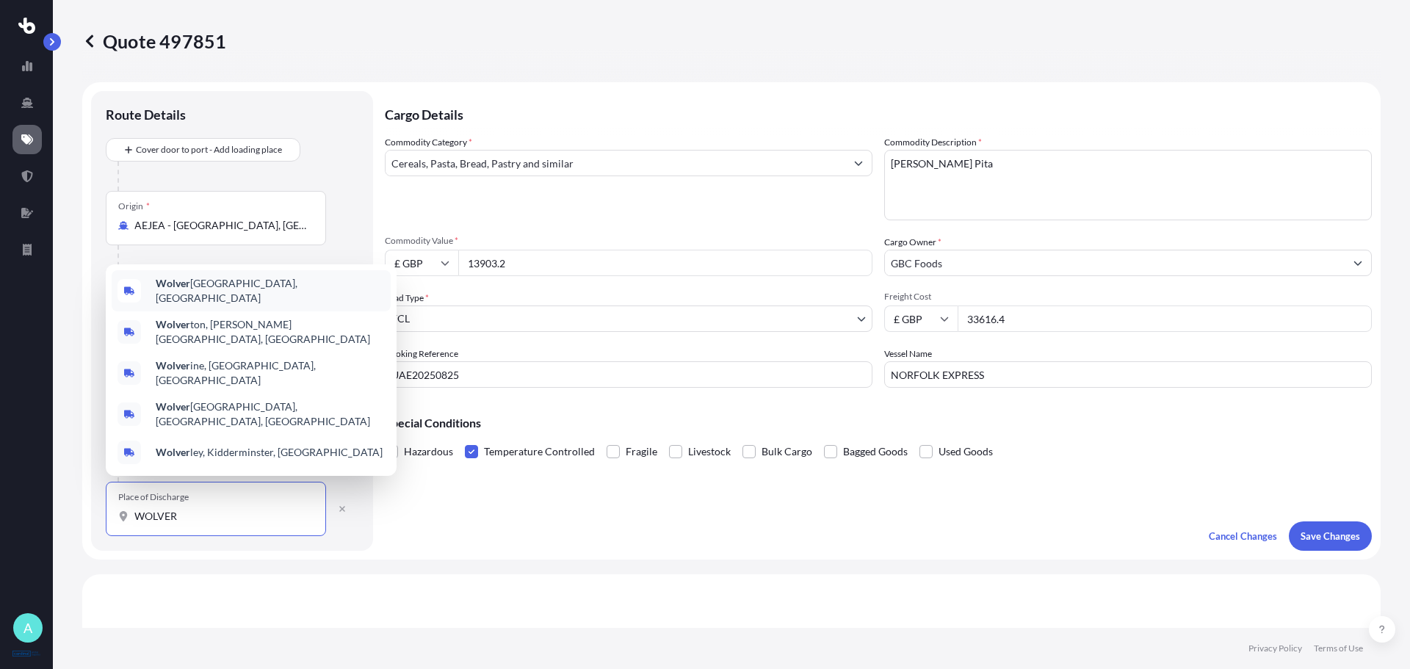
click at [228, 304] on span "Wolver hampton, [GEOGRAPHIC_DATA]" at bounding box center [270, 290] width 229 height 29
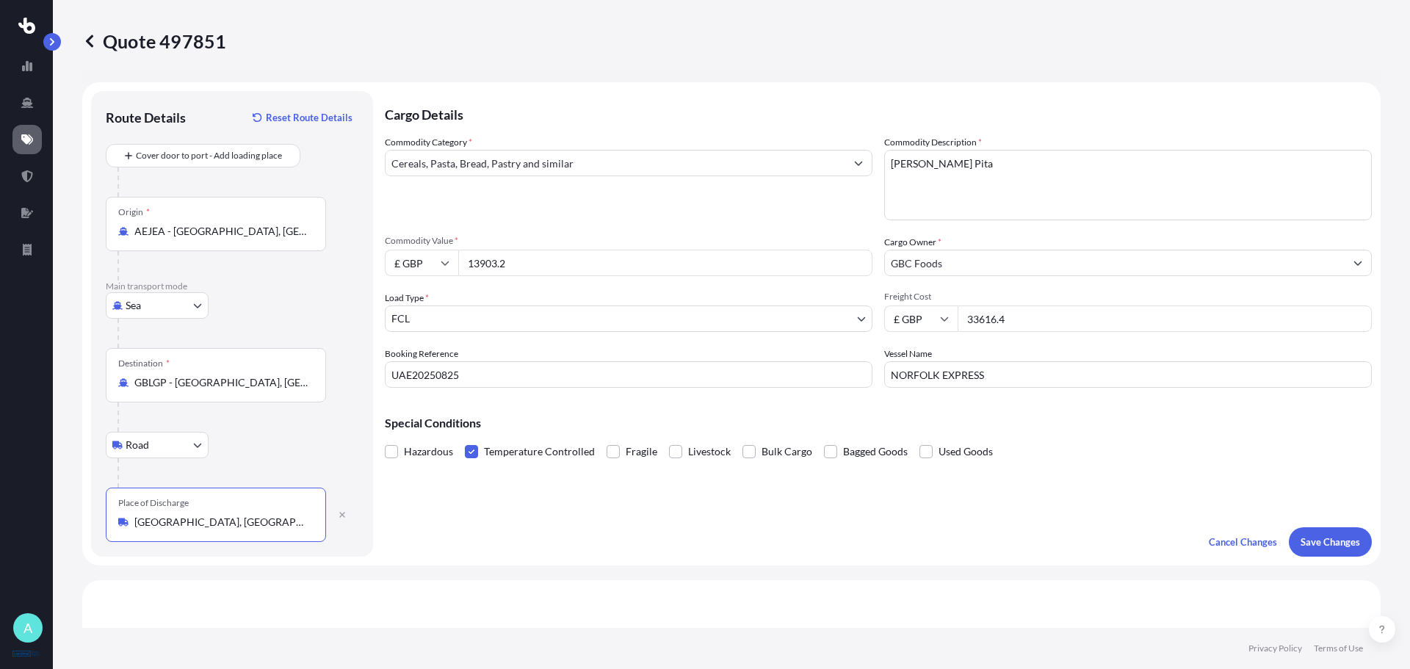
type input "[GEOGRAPHIC_DATA], [GEOGRAPHIC_DATA]"
click at [240, 170] on div at bounding box center [238, 181] width 241 height 29
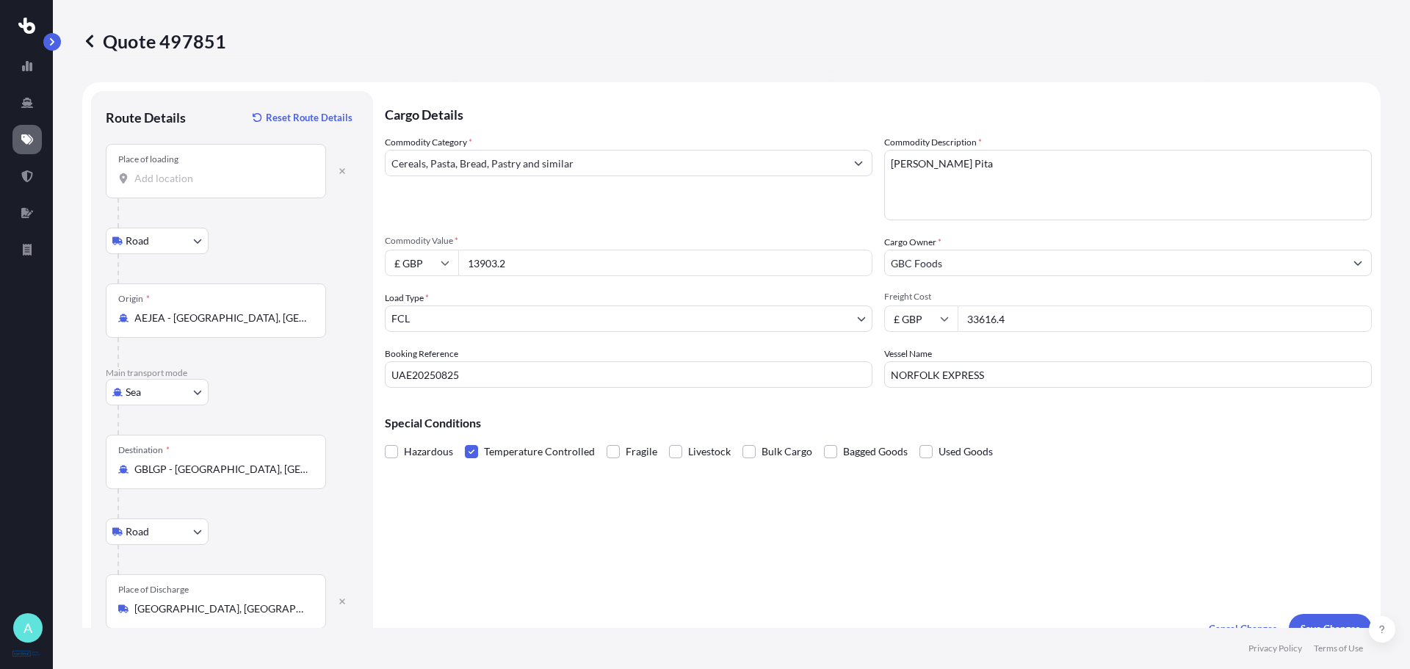
click at [284, 177] on input "Place of loading" at bounding box center [220, 178] width 173 height 15
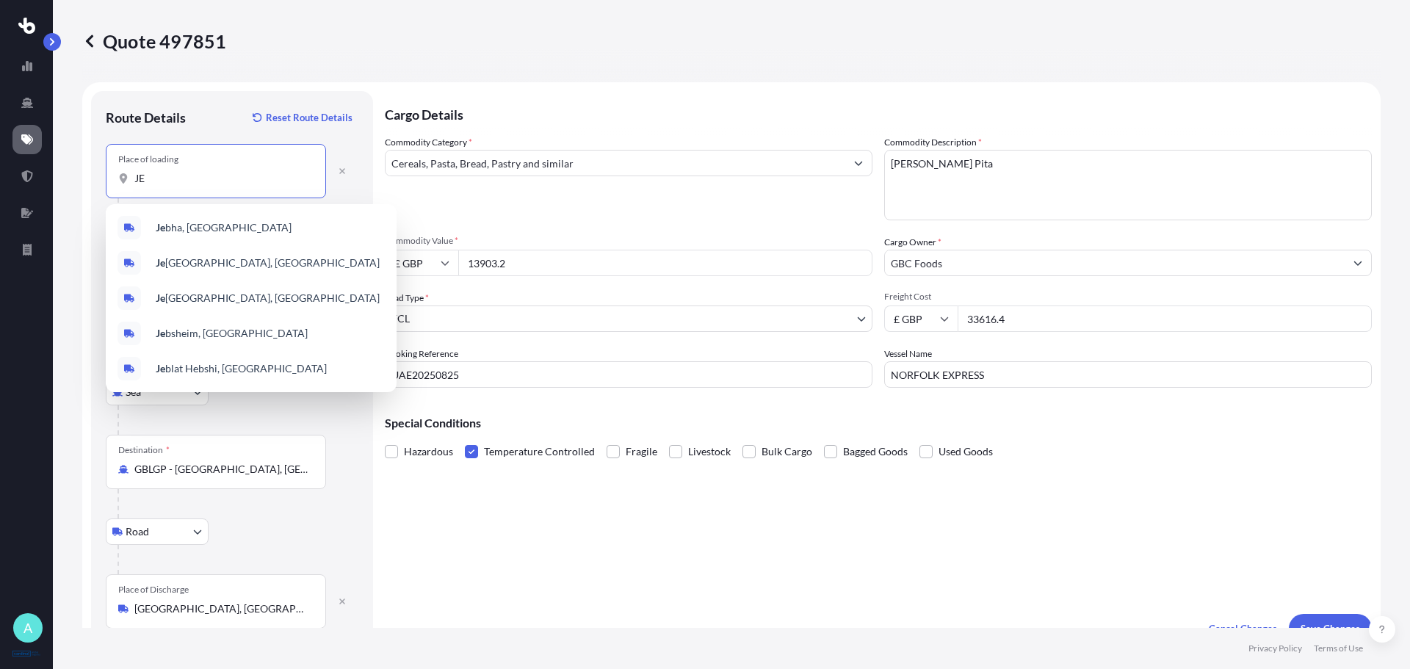
type input "J"
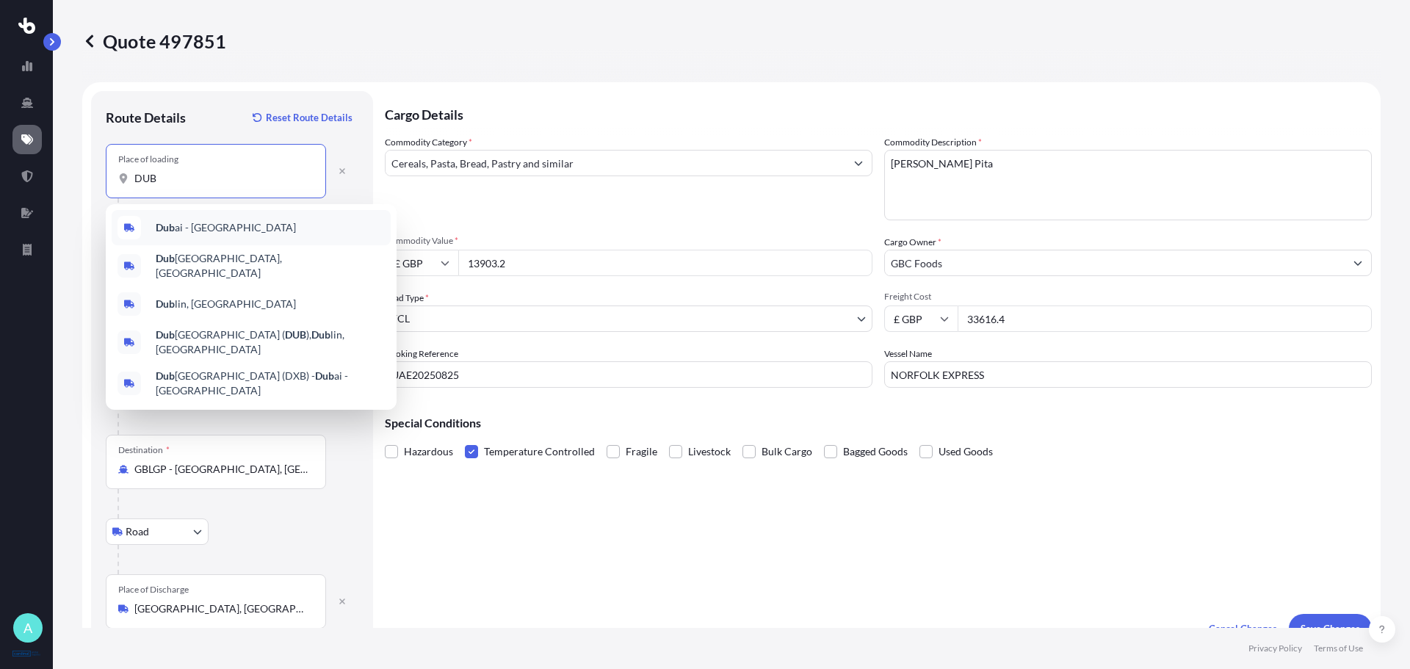
click at [278, 221] on span "Dub ai - [GEOGRAPHIC_DATA]" at bounding box center [226, 227] width 140 height 15
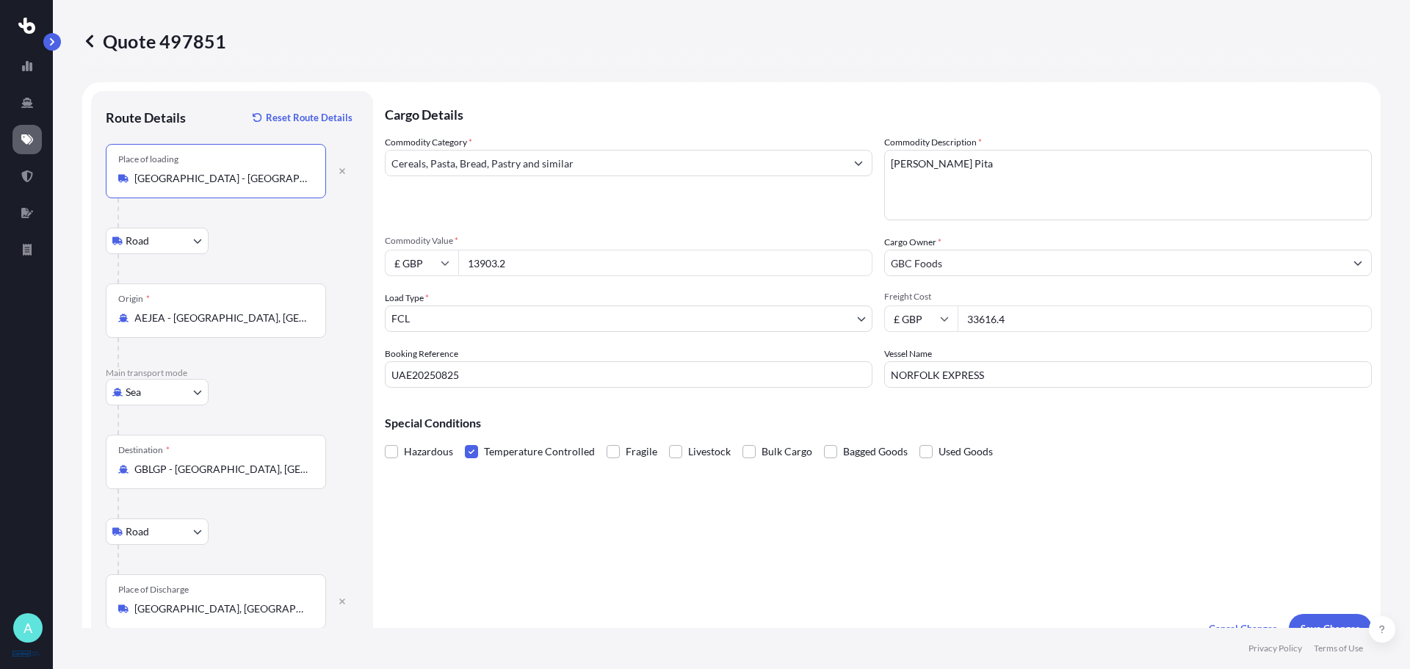
type input "[GEOGRAPHIC_DATA] - [GEOGRAPHIC_DATA]"
click at [527, 262] on input "13903.2" at bounding box center [665, 263] width 414 height 26
drag, startPoint x: 512, startPoint y: 262, endPoint x: 472, endPoint y: 260, distance: 39.7
click at [473, 260] on input "13903.2" at bounding box center [665, 263] width 414 height 26
type input "1"
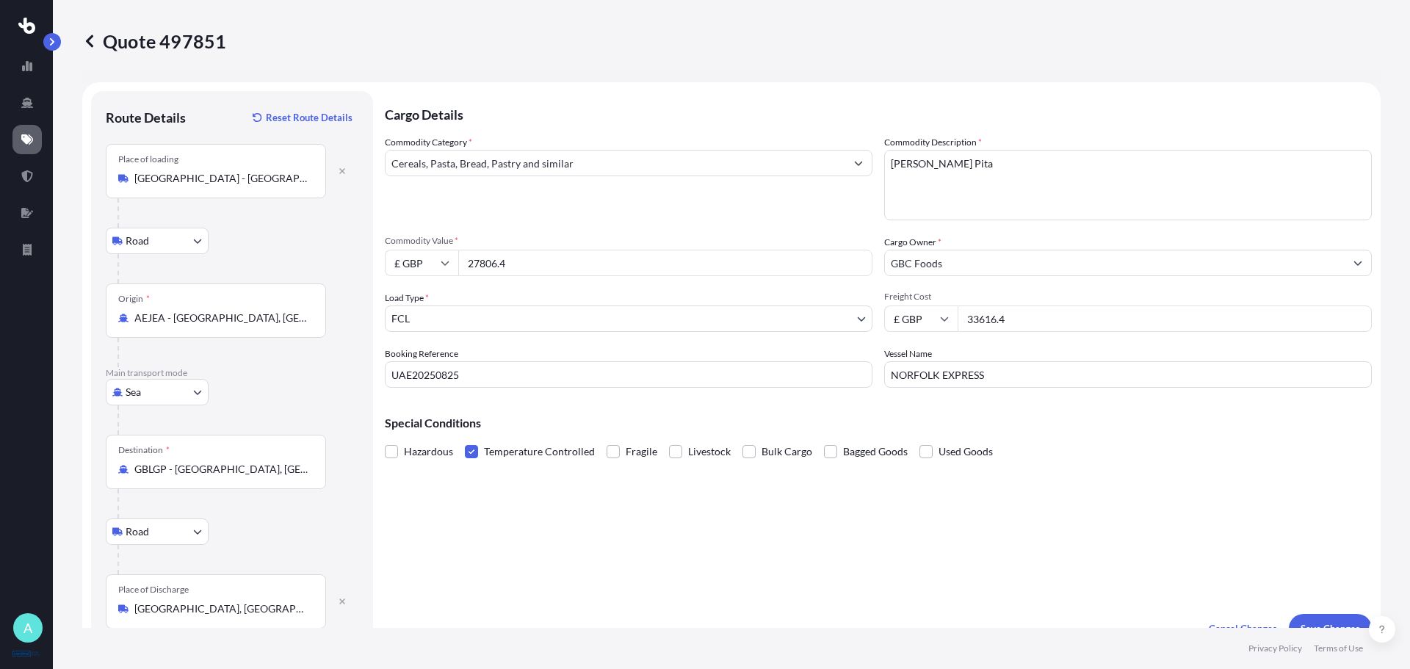
type input "27806.4"
click at [1045, 318] on input "33616.4" at bounding box center [1165, 319] width 414 height 26
click at [973, 321] on input "33616.4" at bounding box center [1165, 319] width 414 height 26
drag, startPoint x: 1009, startPoint y: 314, endPoint x: 934, endPoint y: 319, distance: 75.1
click at [934, 319] on div "£ GBP 33616.4" at bounding box center [1128, 319] width 488 height 26
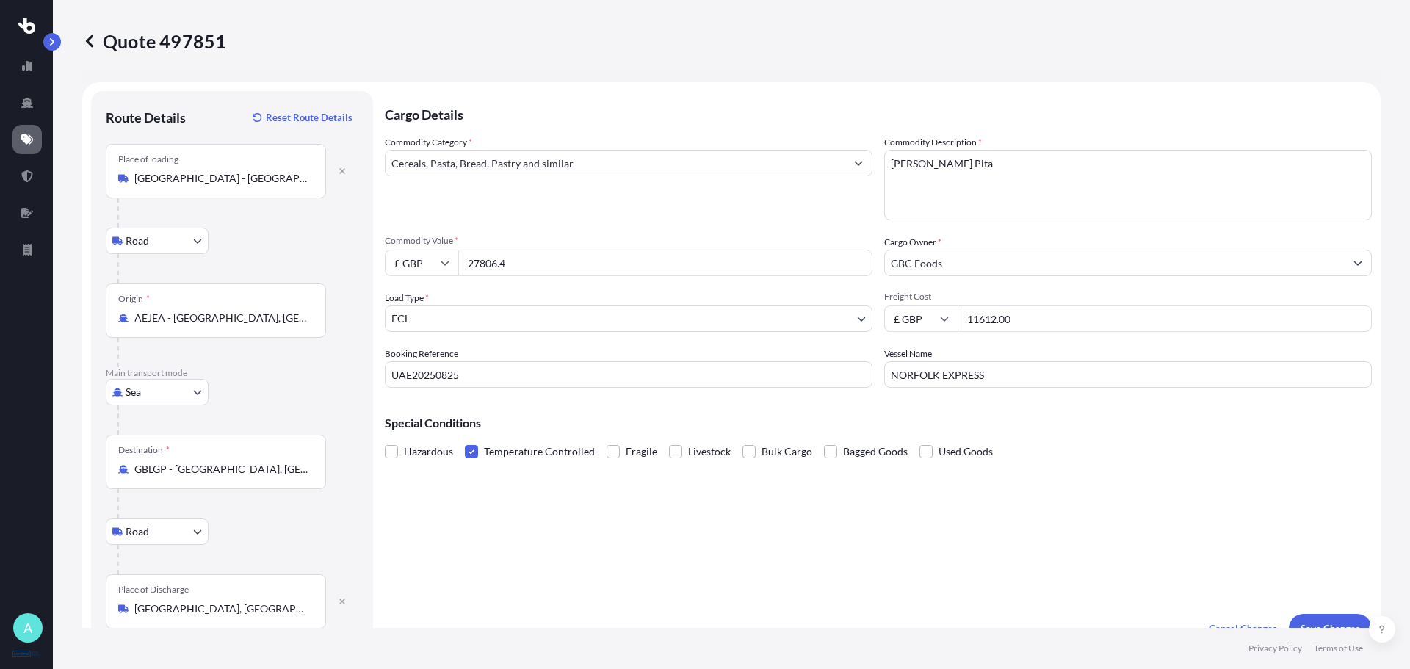
type input "11612.00"
click at [915, 322] on input "£ GBP" at bounding box center [920, 319] width 73 height 26
click at [917, 419] on div "$ USD" at bounding box center [916, 421] width 62 height 28
type input "$ USD"
click at [1087, 494] on div "Cargo Details Commodity Category * Cereals, Pasta, Bread, Pastry and similar Co…" at bounding box center [878, 367] width 987 height 552
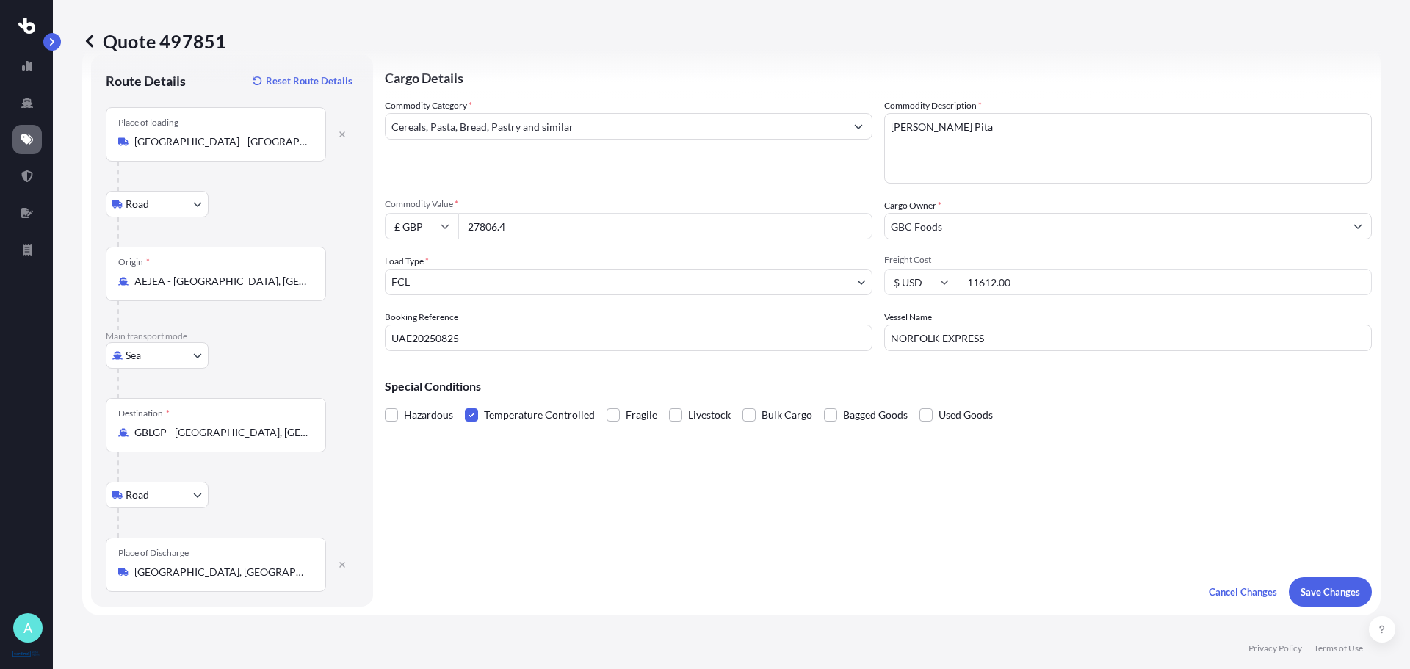
scroll to position [73, 0]
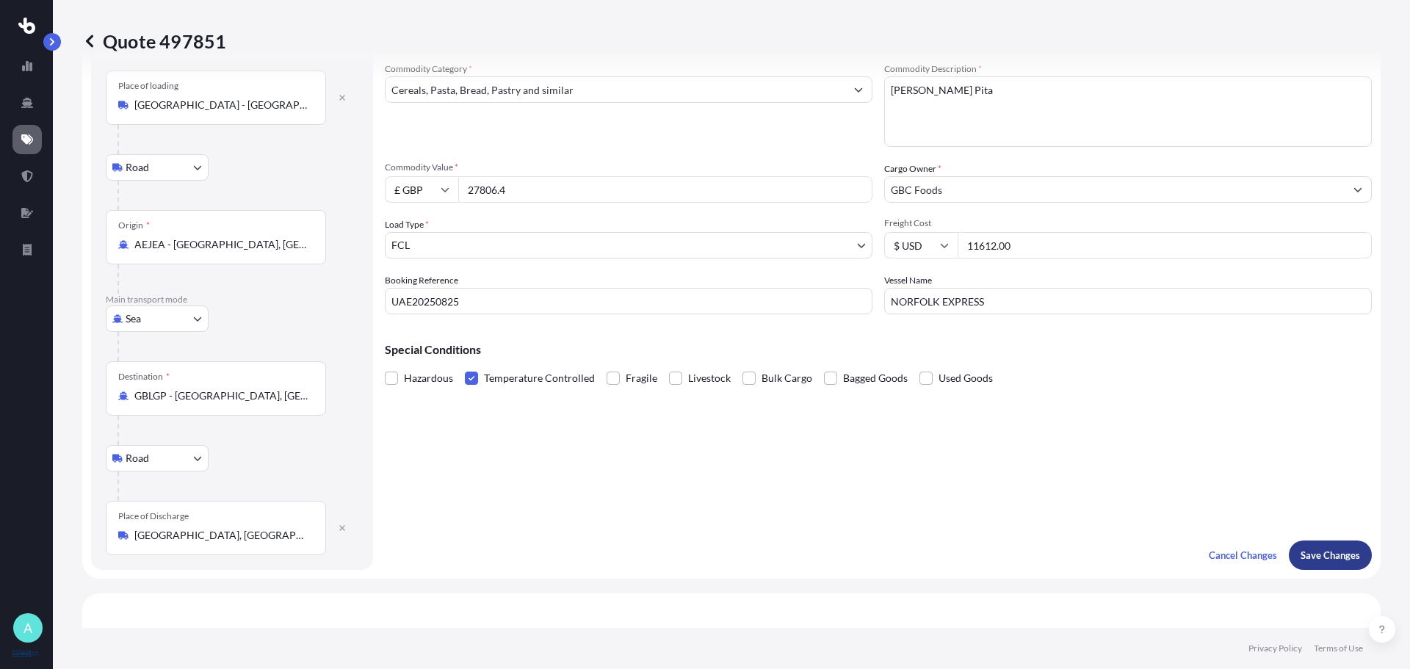
click at [1328, 555] on p "Save Changes" at bounding box center [1330, 555] width 59 height 15
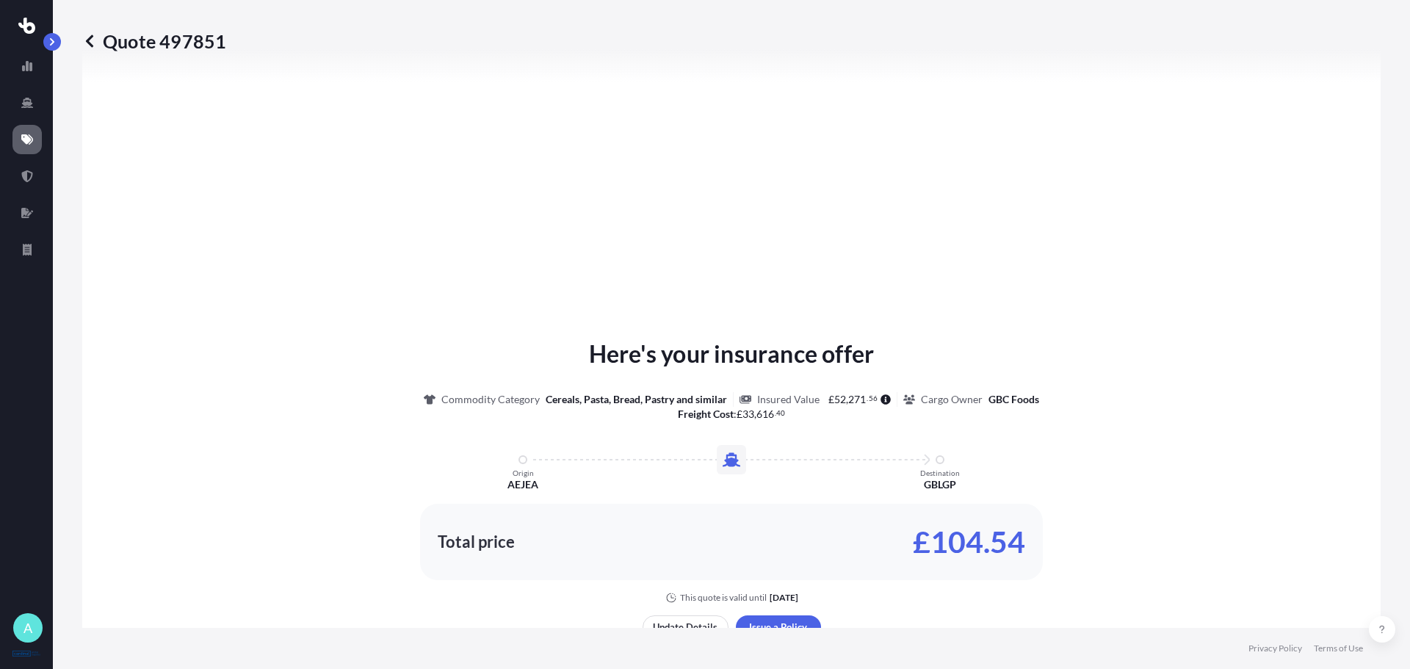
select select "Road"
select select "Sea"
select select "Road"
select select "2"
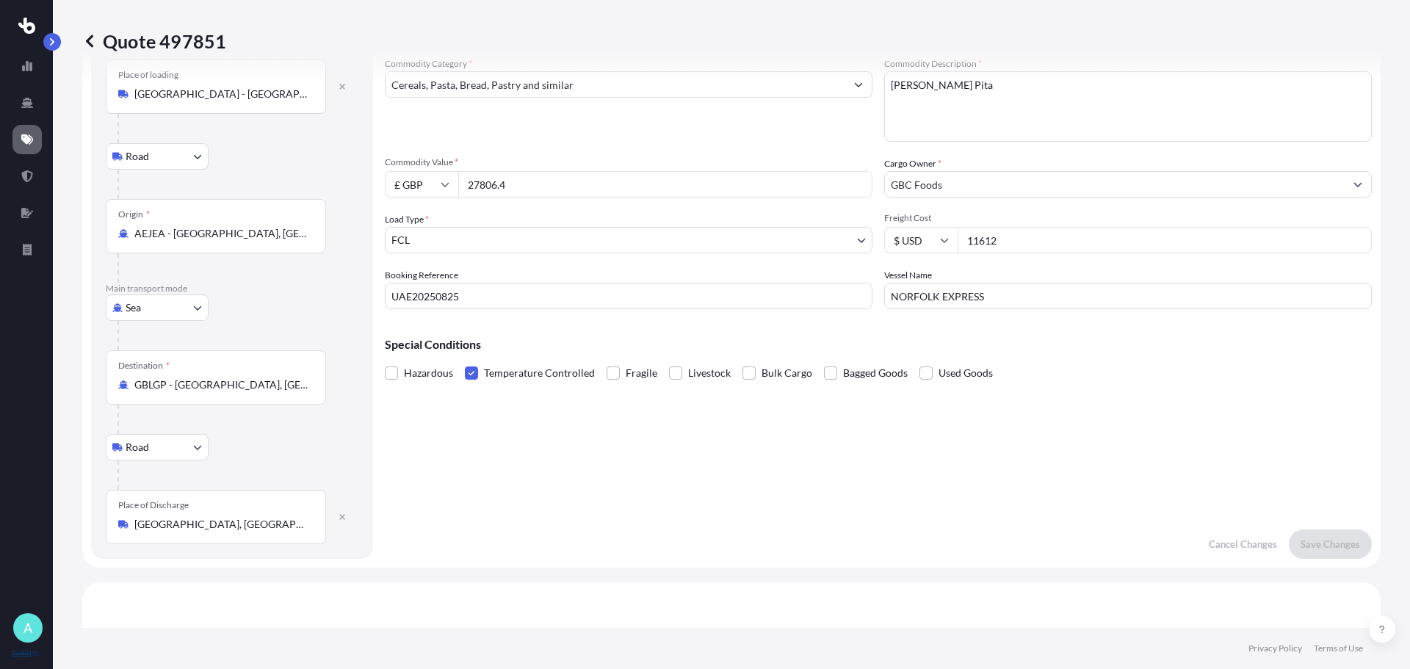
scroll to position [0, 0]
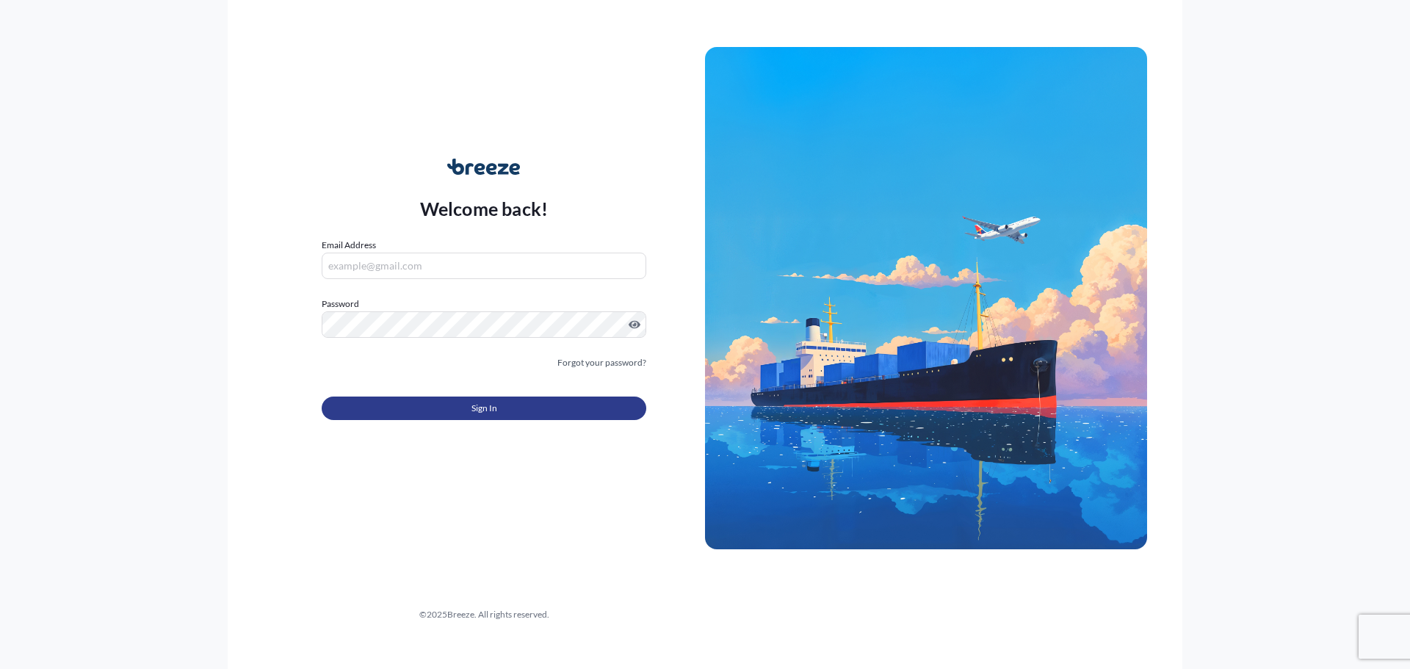
type input "[PERSON_NAME][EMAIL_ADDRESS][PERSON_NAME][DOMAIN_NAME]"
click at [544, 414] on button "Sign In" at bounding box center [484, 409] width 325 height 24
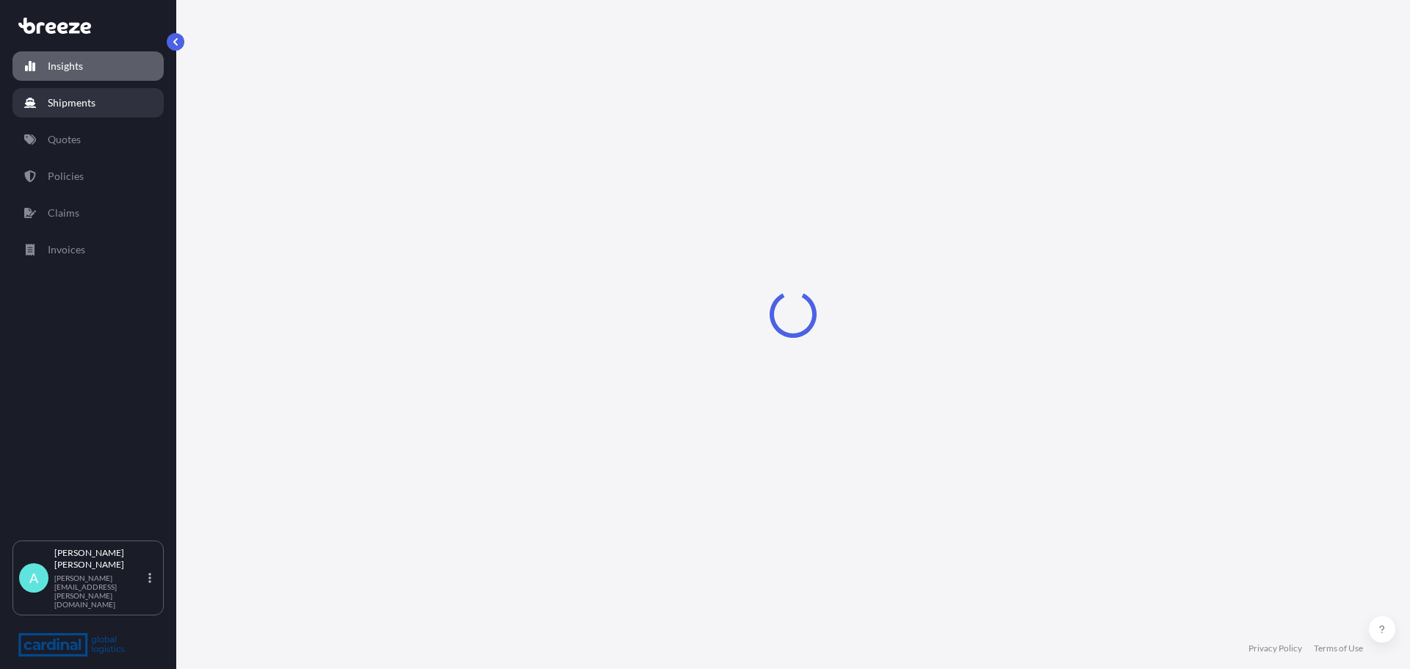
select select "2025"
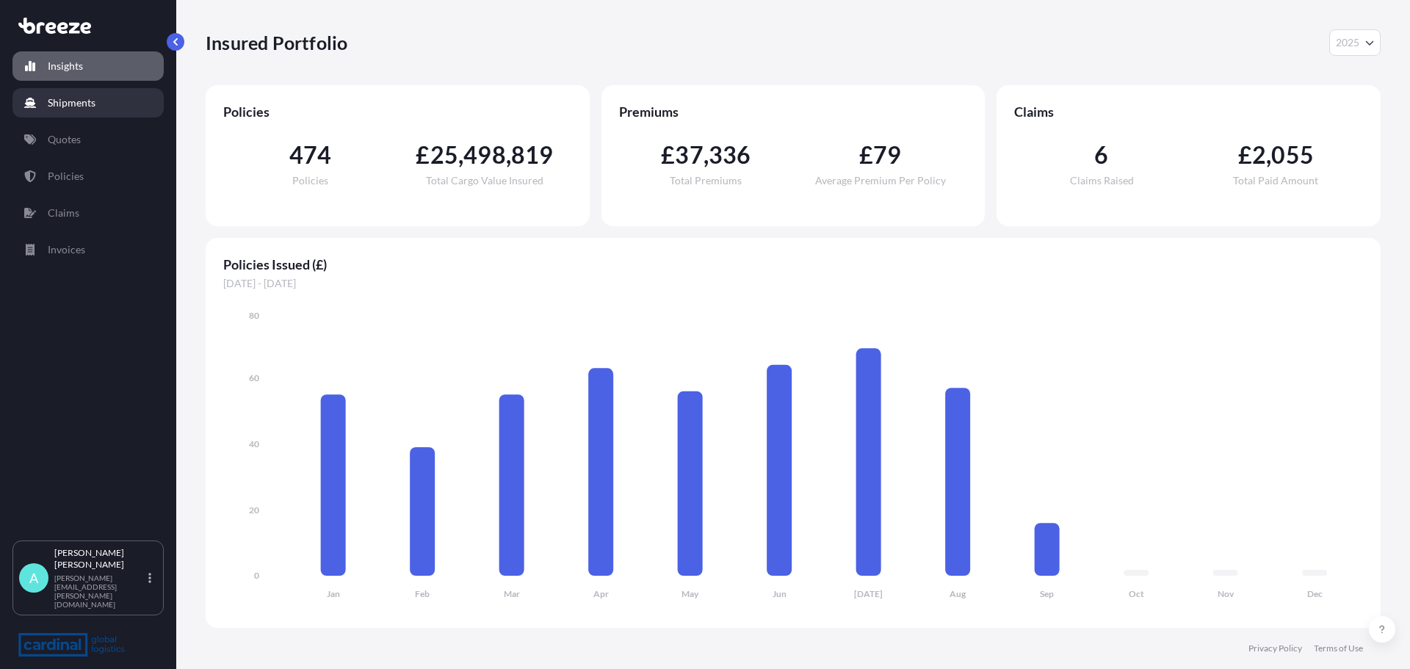
click at [77, 103] on p "Shipments" at bounding box center [72, 102] width 48 height 15
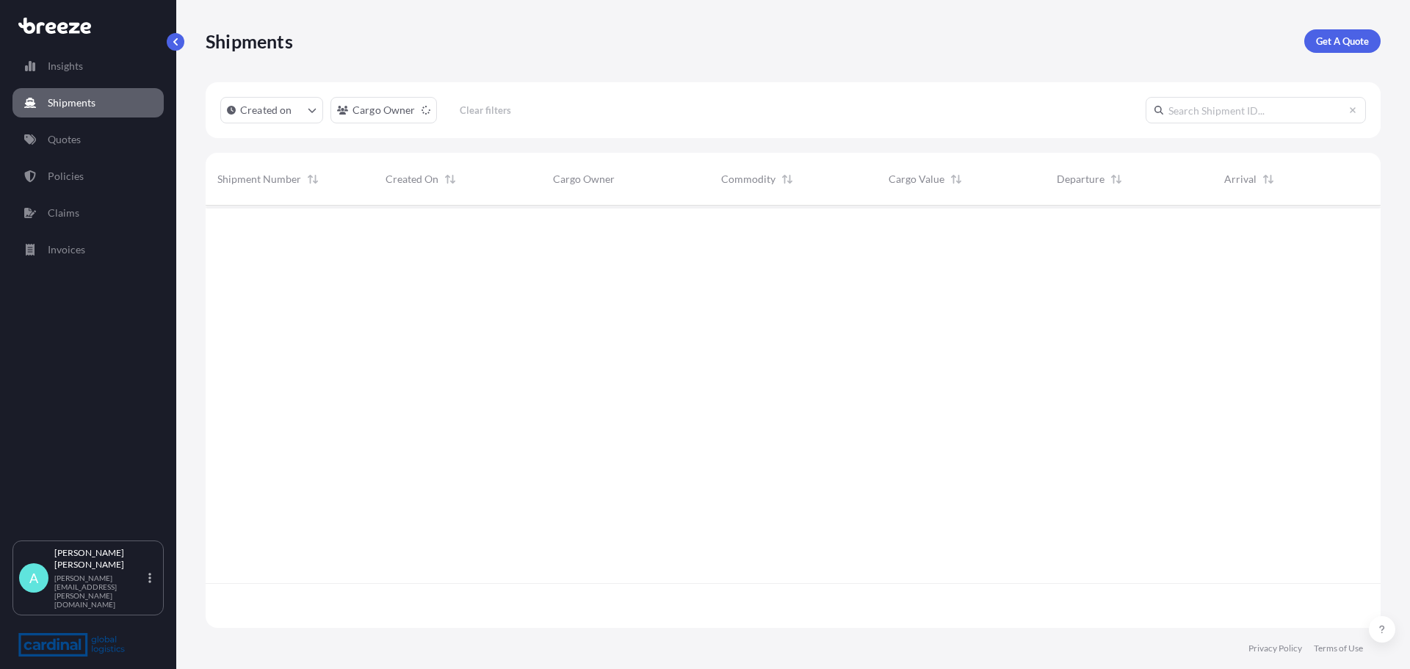
scroll to position [419, 1164]
click at [79, 135] on p "Quotes" at bounding box center [64, 139] width 33 height 15
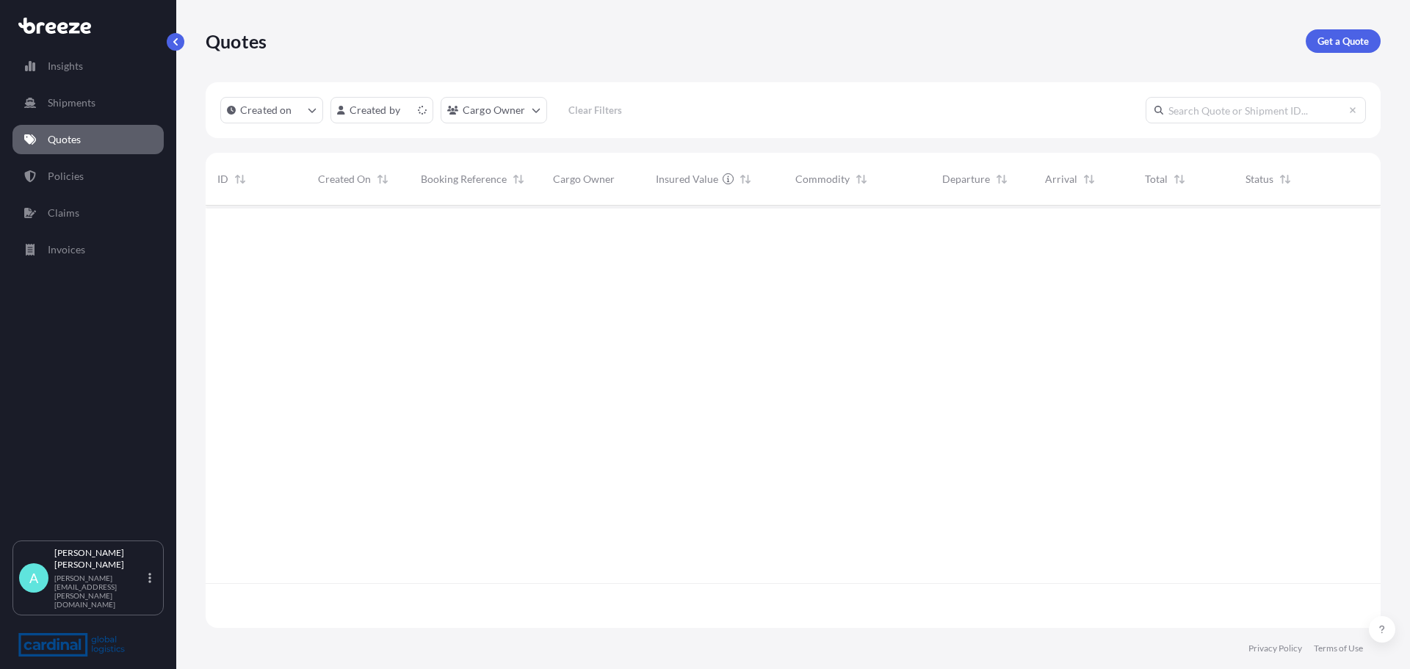
scroll to position [419, 1164]
click at [400, 113] on html "Insights Shipments Quotes Policies Claims Invoices A [PERSON_NAME] [PERSON_NAME…" at bounding box center [705, 334] width 1410 height 669
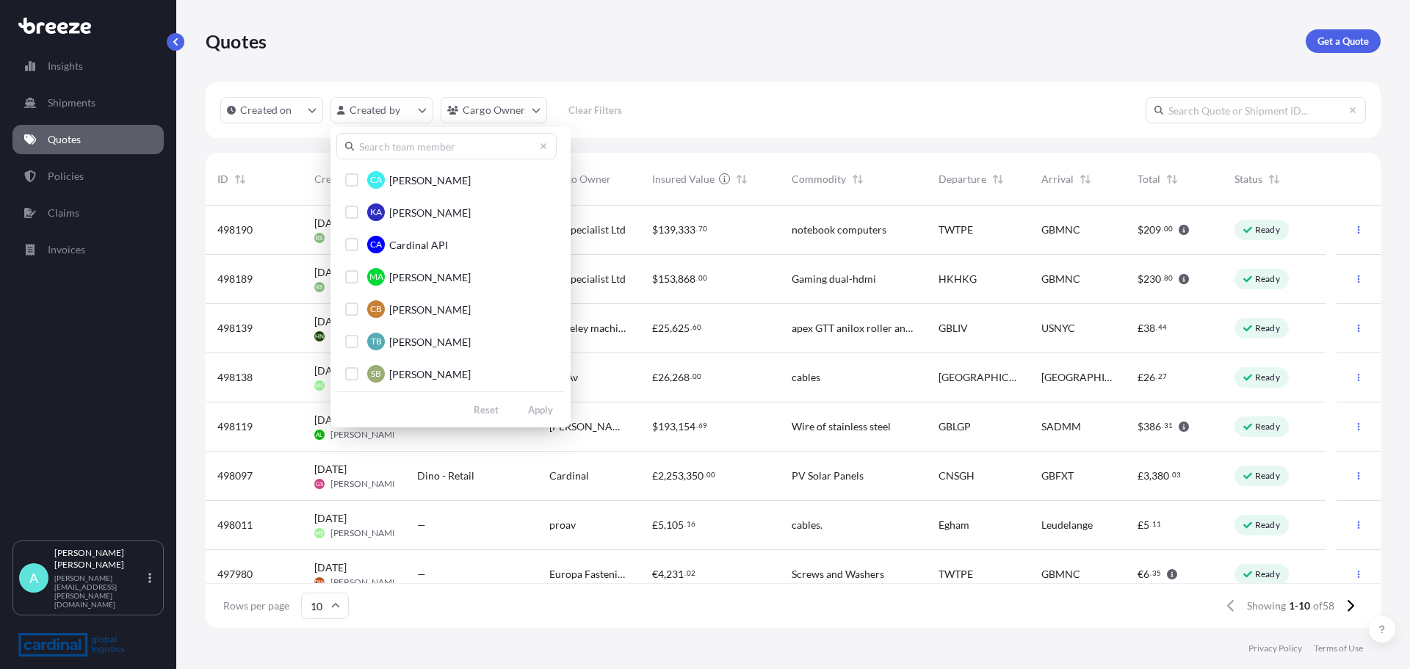
click at [409, 149] on input "text" at bounding box center [446, 146] width 220 height 26
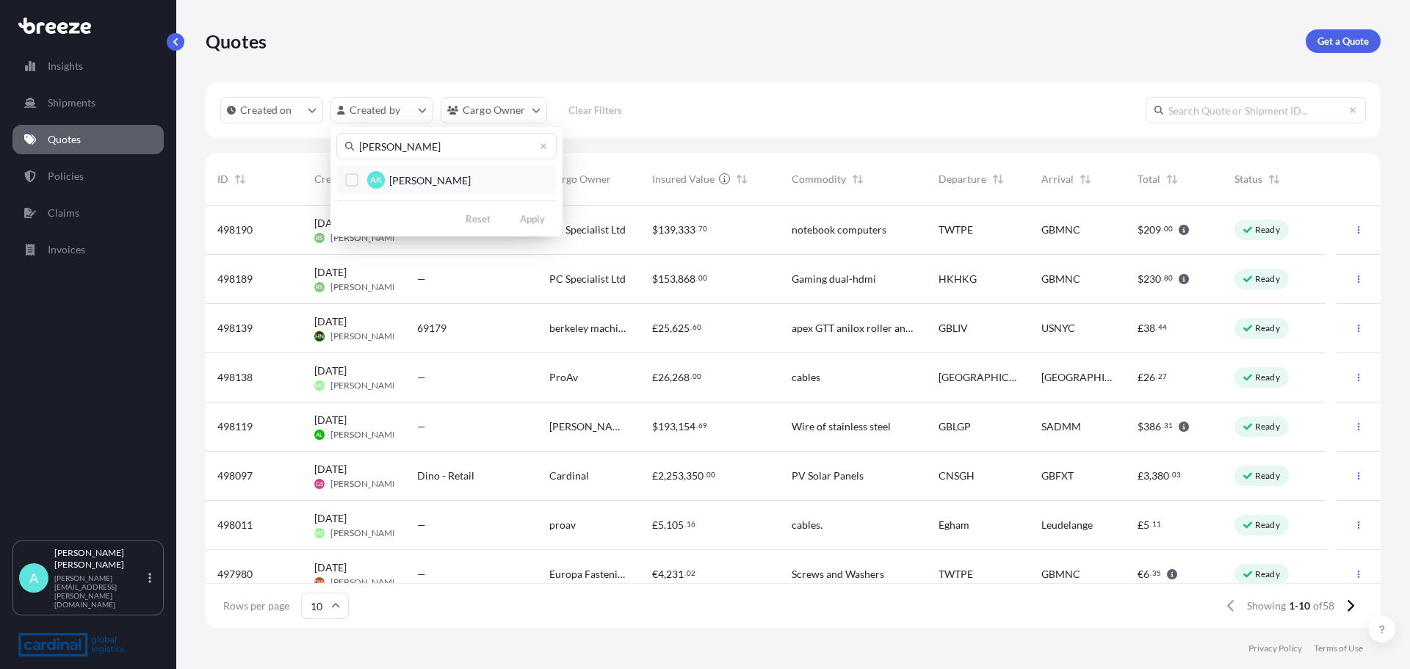
type input "[PERSON_NAME]"
click at [434, 184] on span "[PERSON_NAME]" at bounding box center [430, 180] width 82 height 15
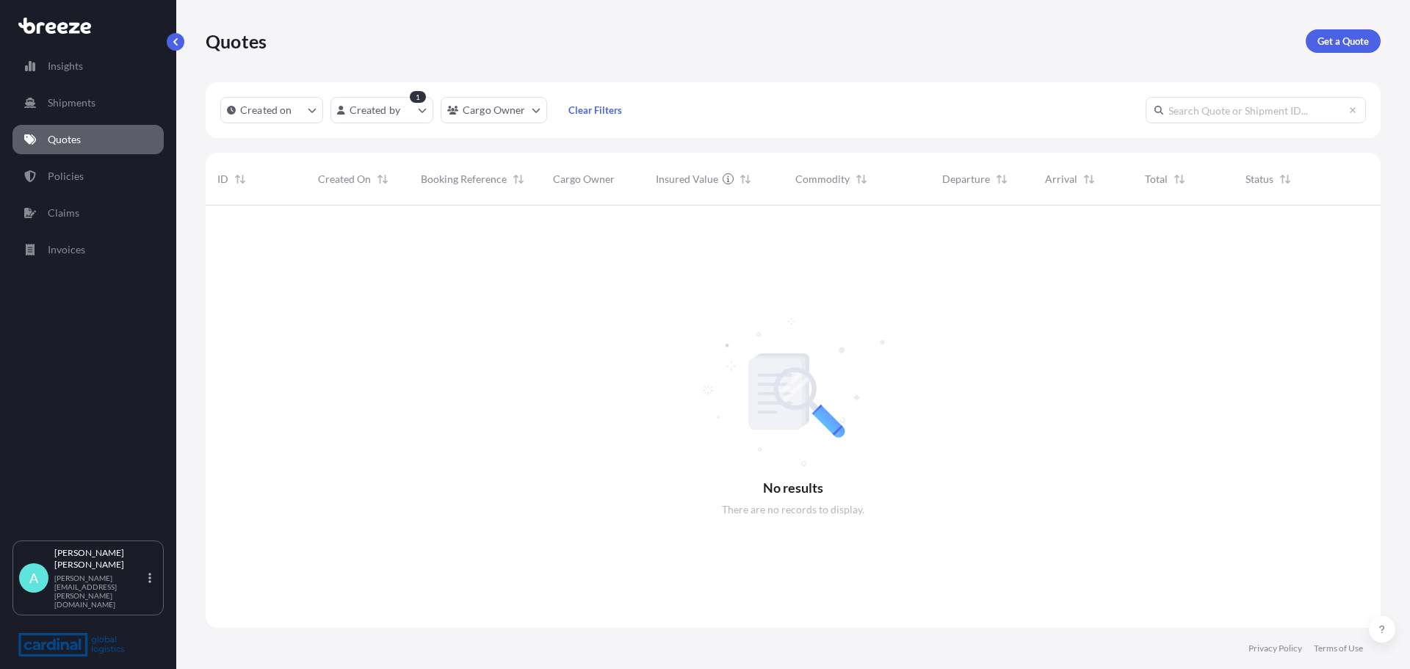
scroll to position [464, 1164]
click at [421, 107] on html "Insights Shipments Quotes Policies Claims Invoices A Amy Keeler amy.keeler@card…" at bounding box center [705, 334] width 1410 height 669
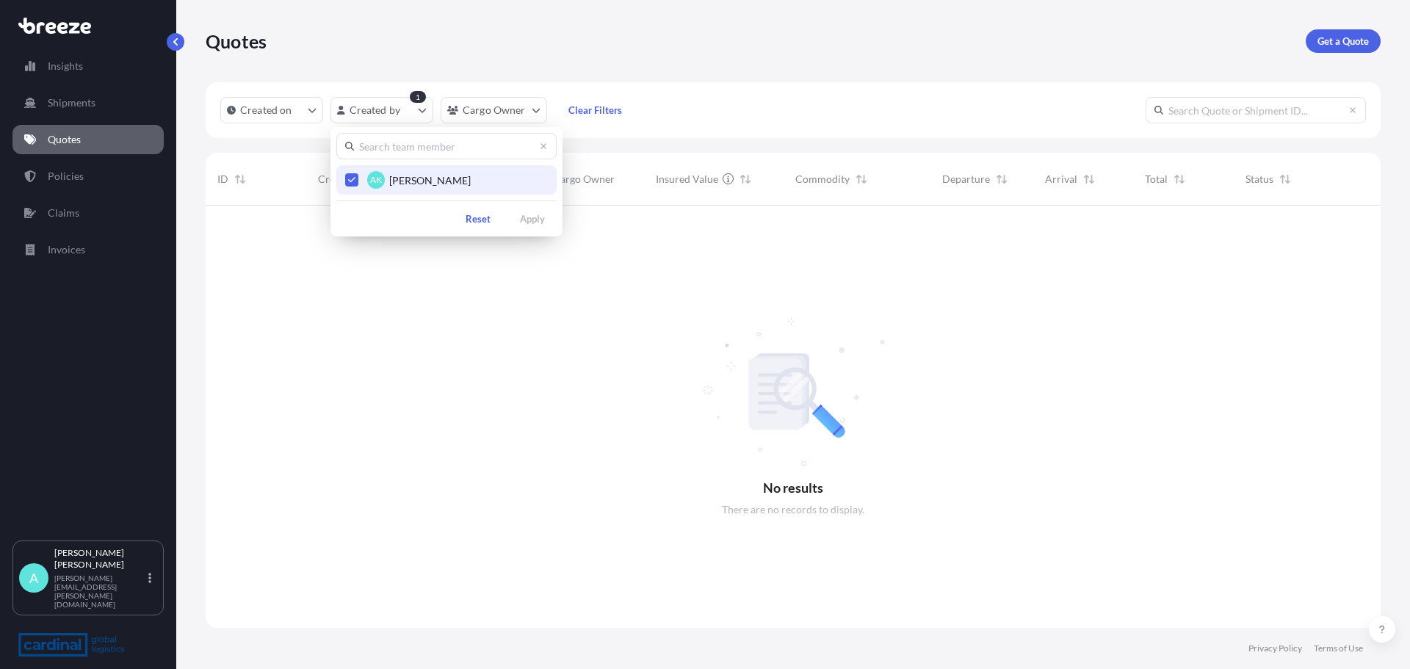
click at [353, 187] on button "AK [PERSON_NAME]" at bounding box center [446, 179] width 220 height 29
click at [369, 153] on input "text" at bounding box center [446, 146] width 220 height 26
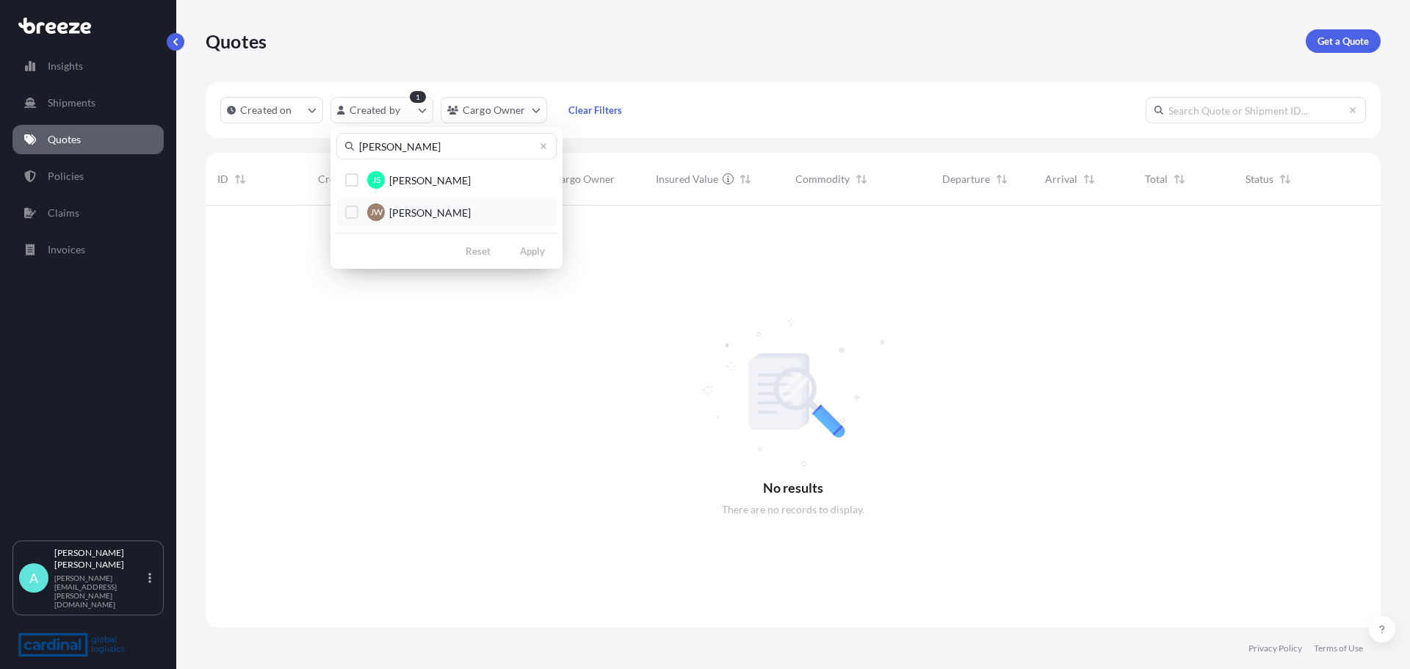
type input "[PERSON_NAME]"
click at [419, 210] on span "[PERSON_NAME]" at bounding box center [430, 213] width 82 height 15
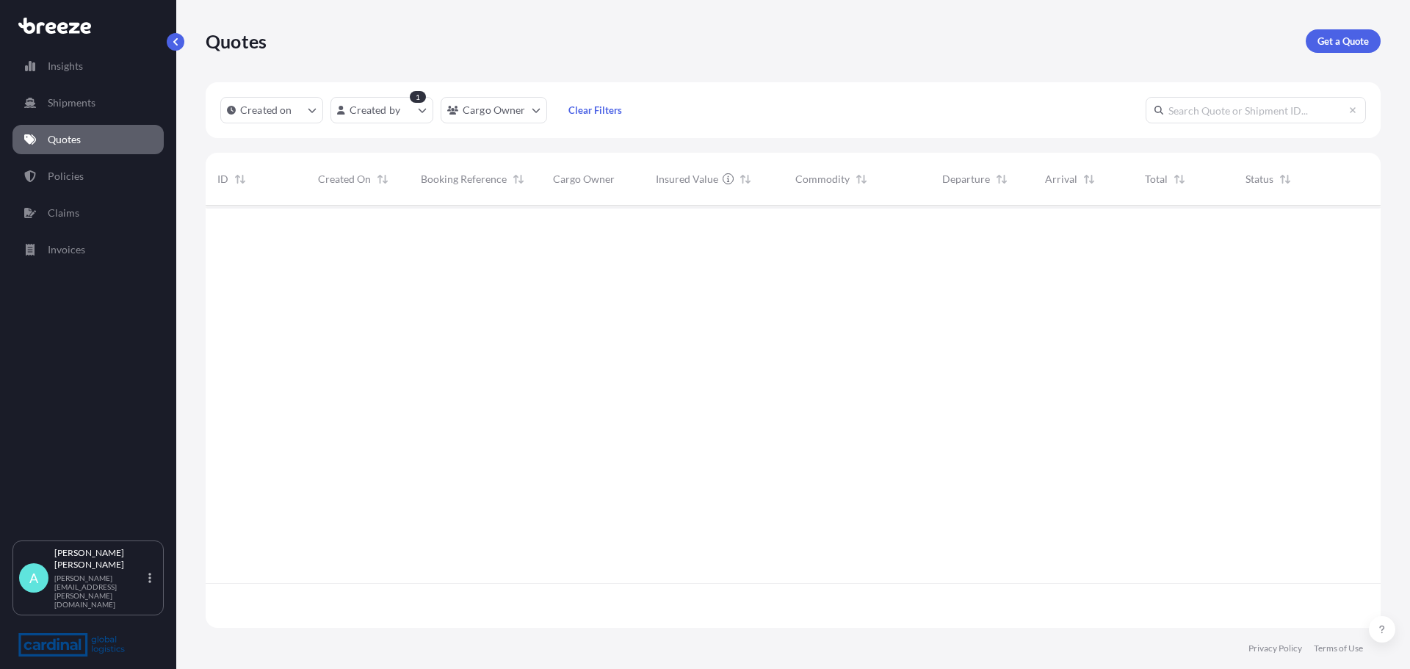
scroll to position [419, 1164]
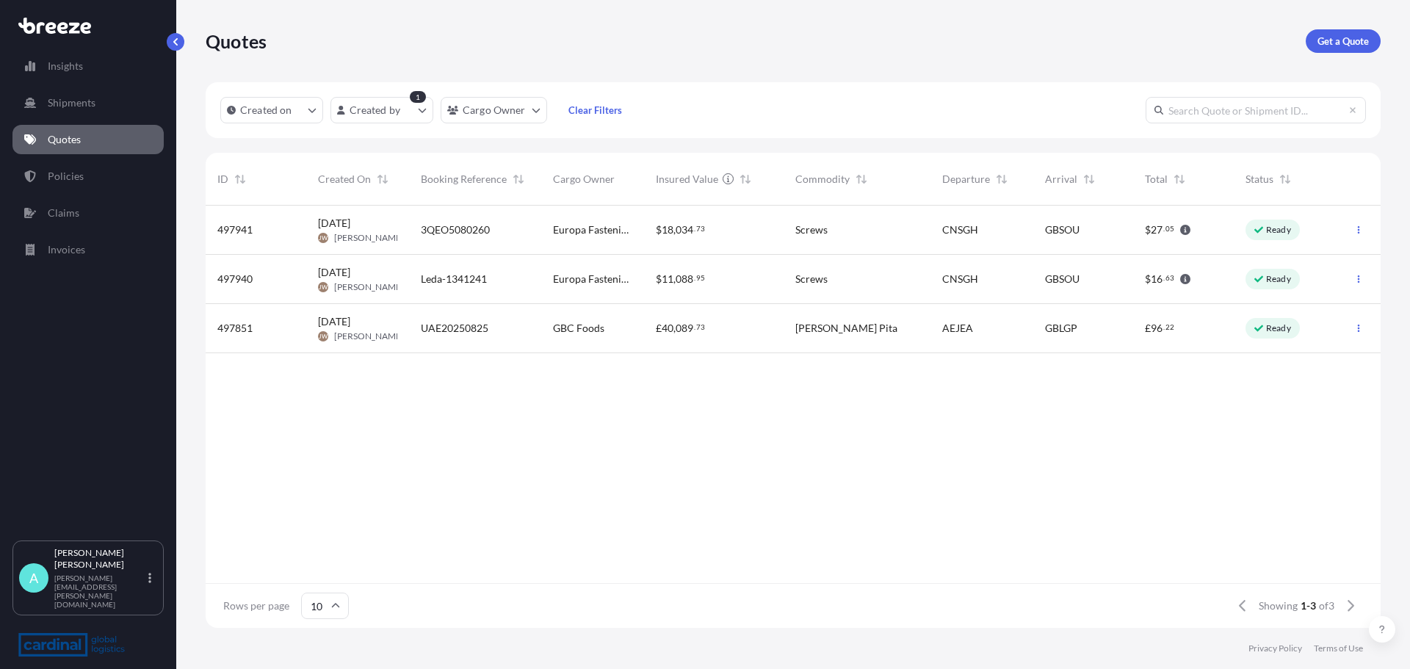
click at [791, 326] on div "[PERSON_NAME] Pita" at bounding box center [857, 328] width 147 height 49
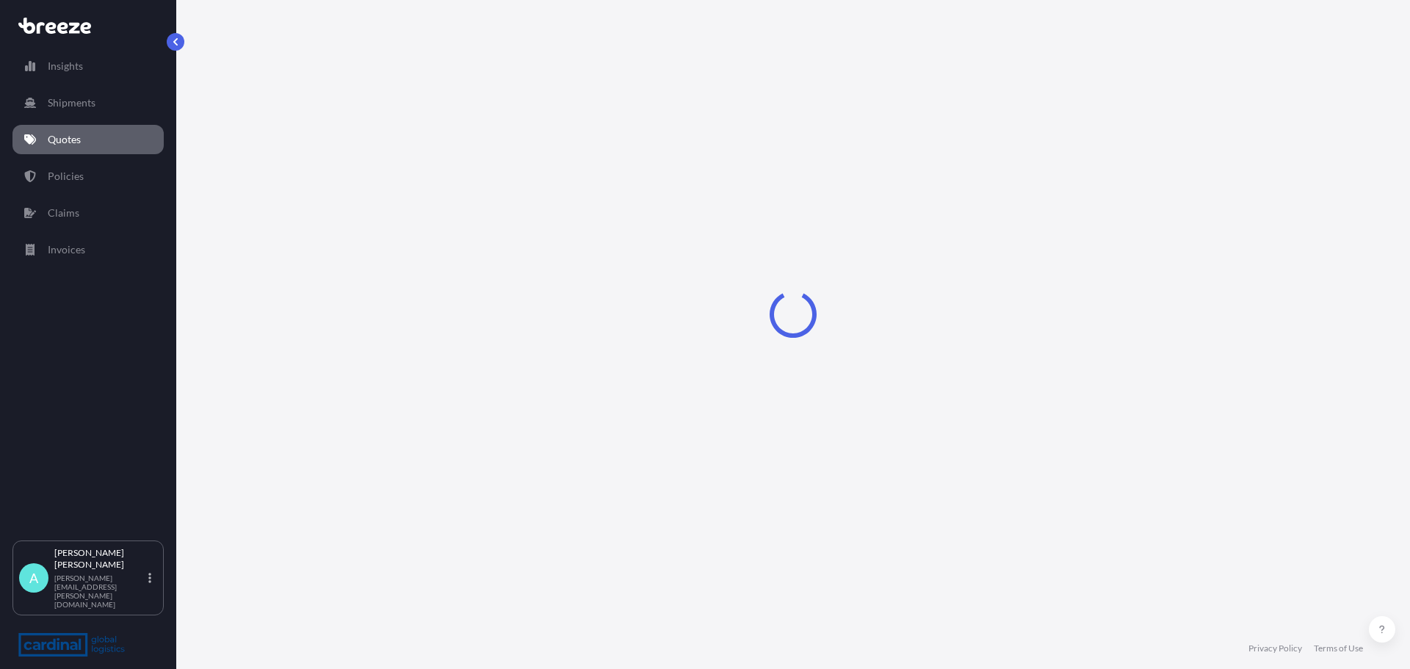
select select "Road"
select select "Sea"
select select "Road"
select select "2"
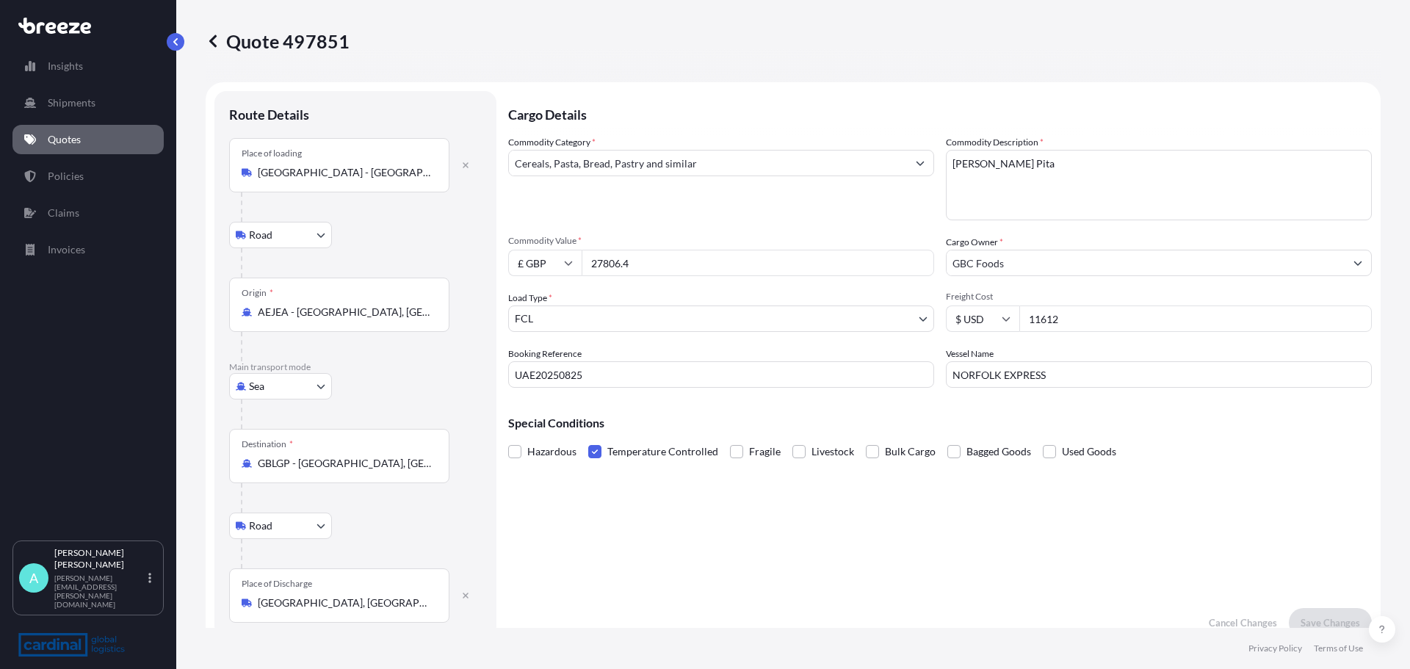
click at [627, 261] on input "27806.4" at bounding box center [758, 263] width 353 height 26
drag, startPoint x: 645, startPoint y: 264, endPoint x: 590, endPoint y: 262, distance: 55.1
click at [590, 262] on input "27806.4" at bounding box center [758, 263] width 353 height 26
click at [706, 267] on input "27806.4" at bounding box center [758, 263] width 353 height 26
drag, startPoint x: 693, startPoint y: 264, endPoint x: 527, endPoint y: 240, distance: 166.9
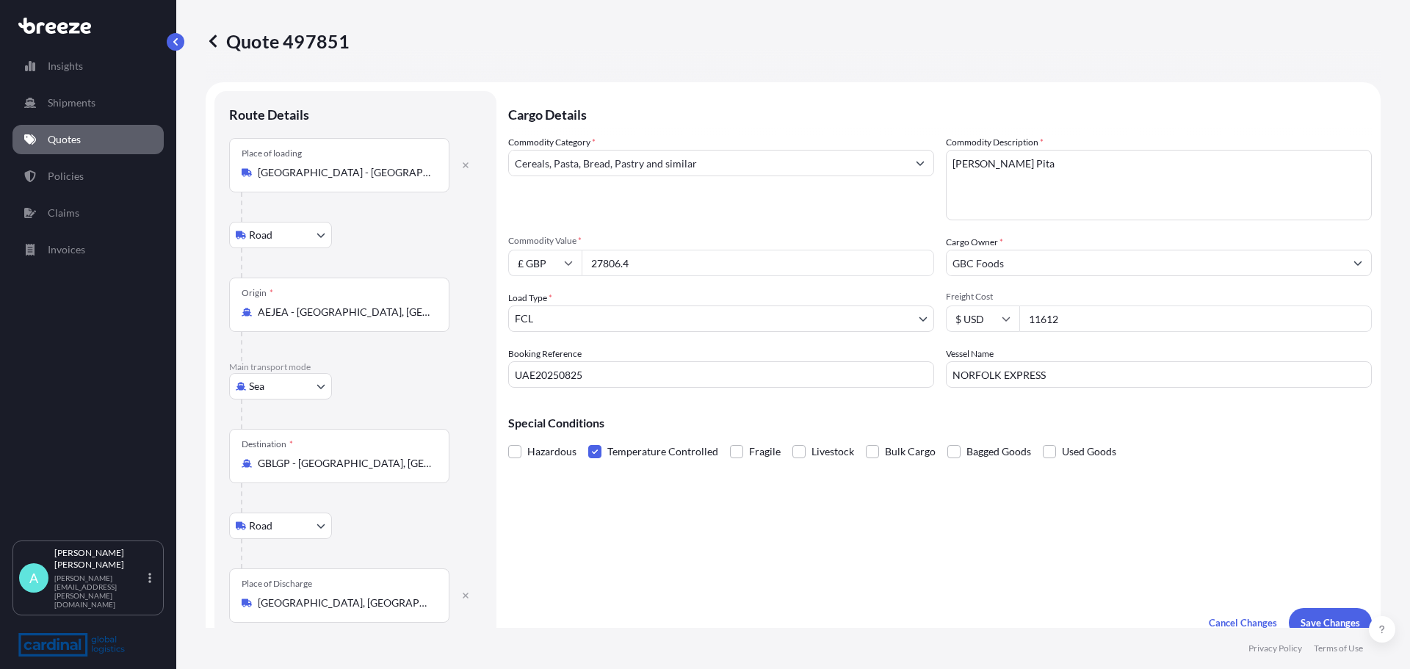
click at [527, 240] on div "Commodity Value * £ GBP 27806.4" at bounding box center [721, 255] width 426 height 41
type input "13903.20"
drag, startPoint x: 1062, startPoint y: 318, endPoint x: 975, endPoint y: 325, distance: 87.7
click at [979, 323] on div "$ USD 11612" at bounding box center [1159, 319] width 426 height 26
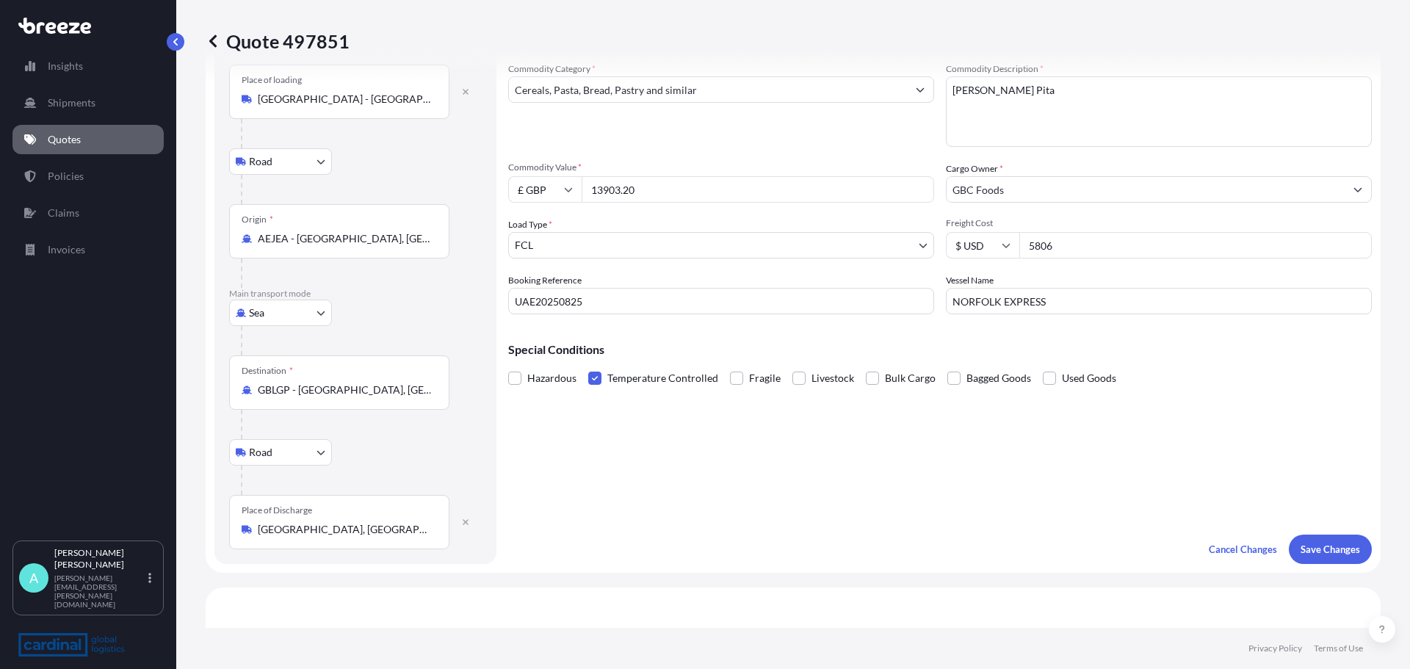
type input "5806"
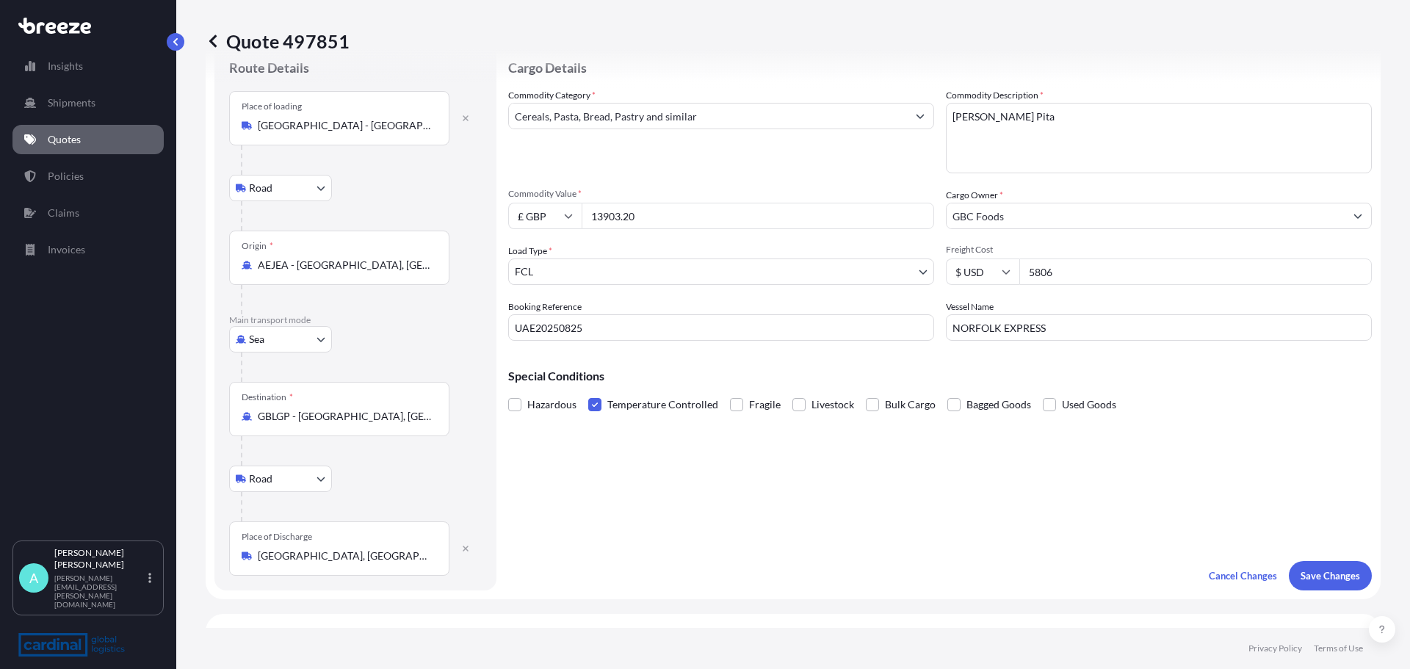
click at [693, 482] on div "Cargo Details Commodity Category * Cereals, Pasta, Bread, Pastry and similar Co…" at bounding box center [940, 317] width 864 height 547
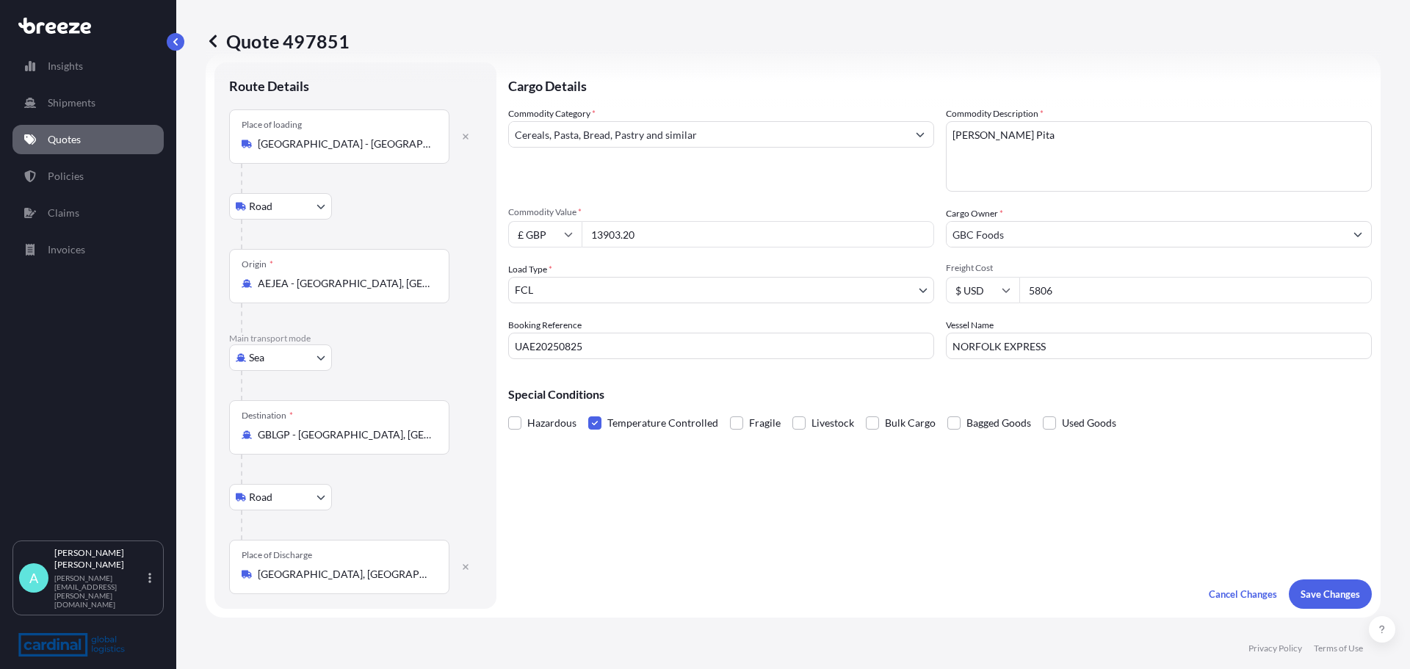
scroll to position [73, 0]
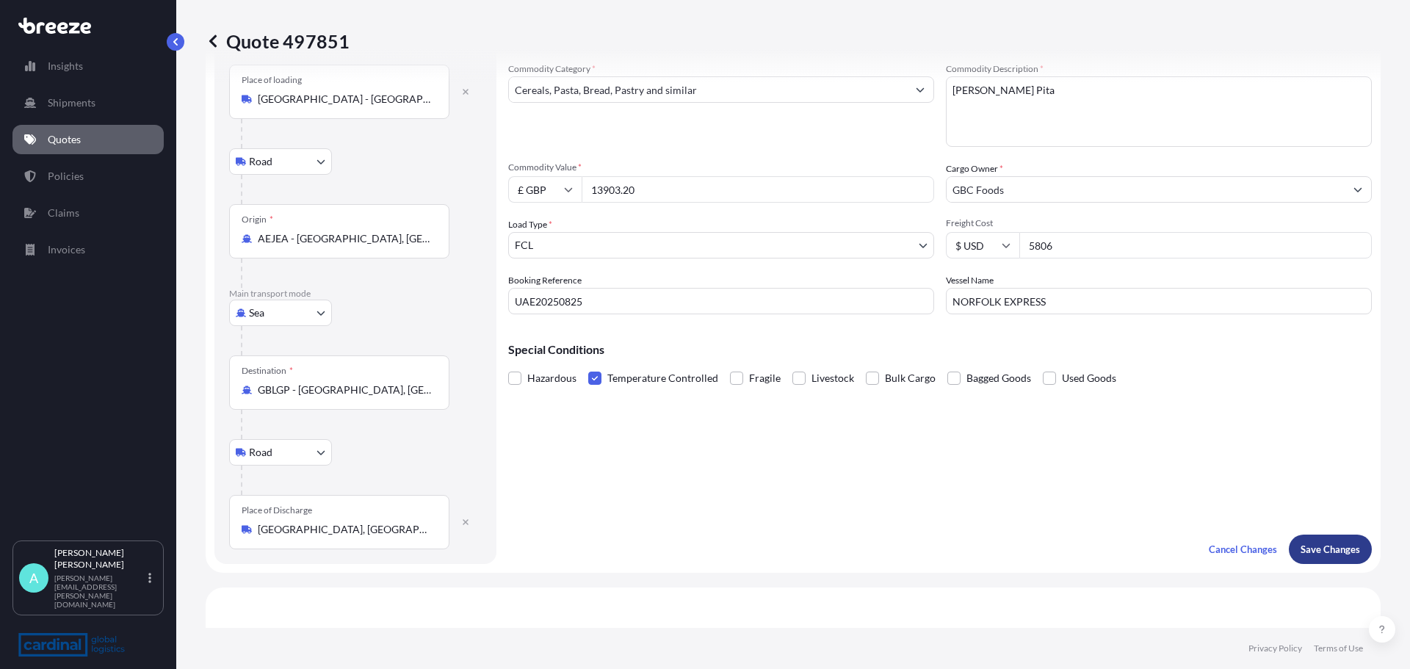
click at [1316, 547] on p "Save Changes" at bounding box center [1330, 549] width 59 height 15
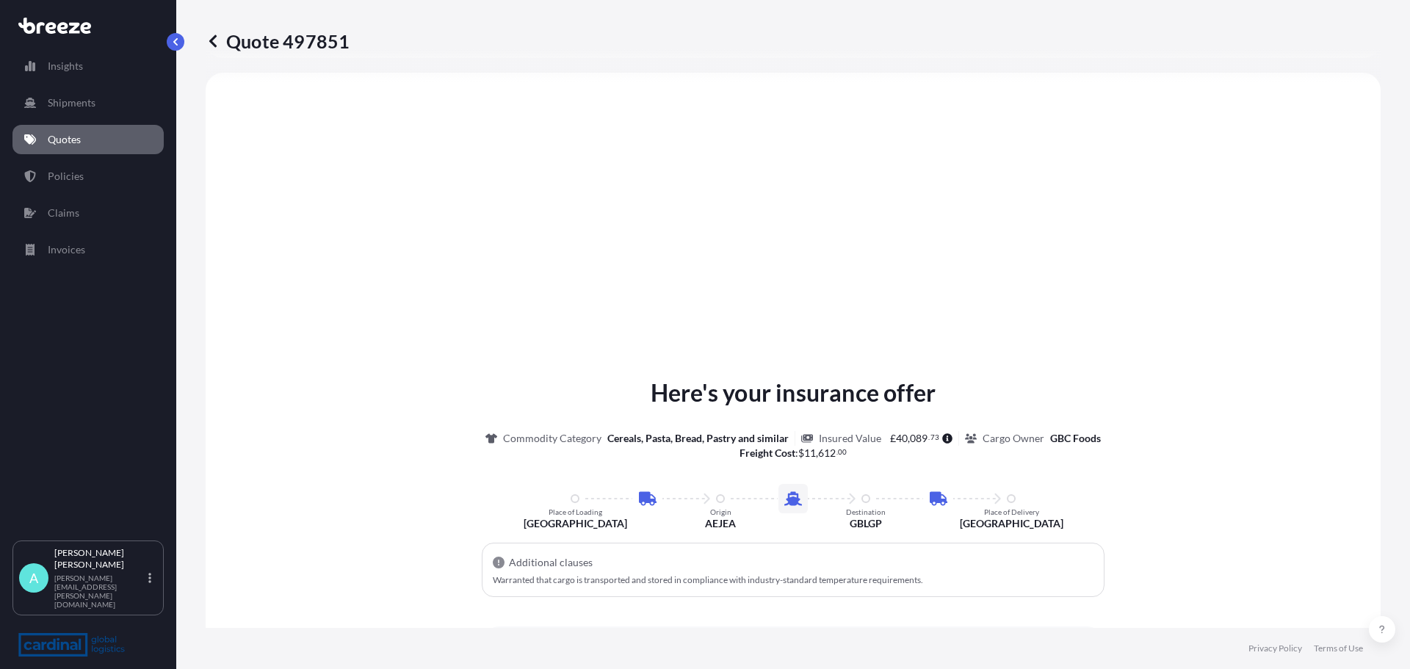
select select "Road"
select select "Sea"
select select "Road"
select select "2"
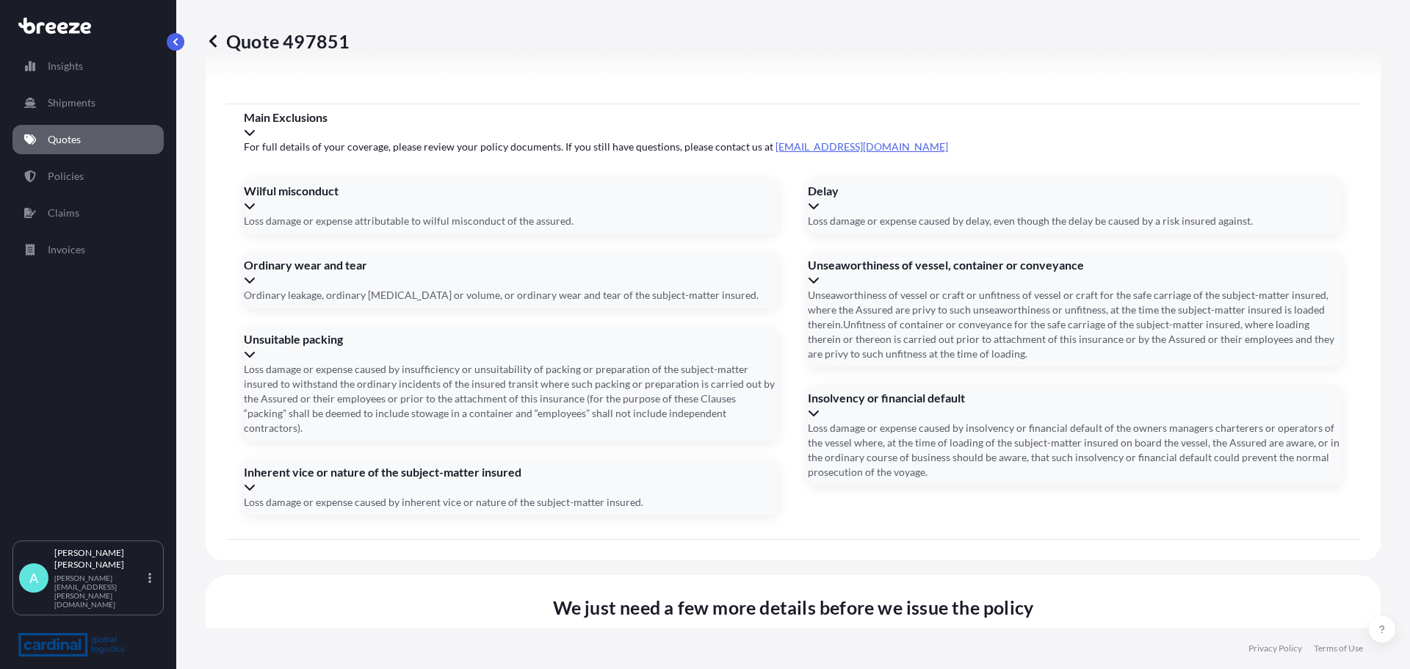
scroll to position [2037, 0]
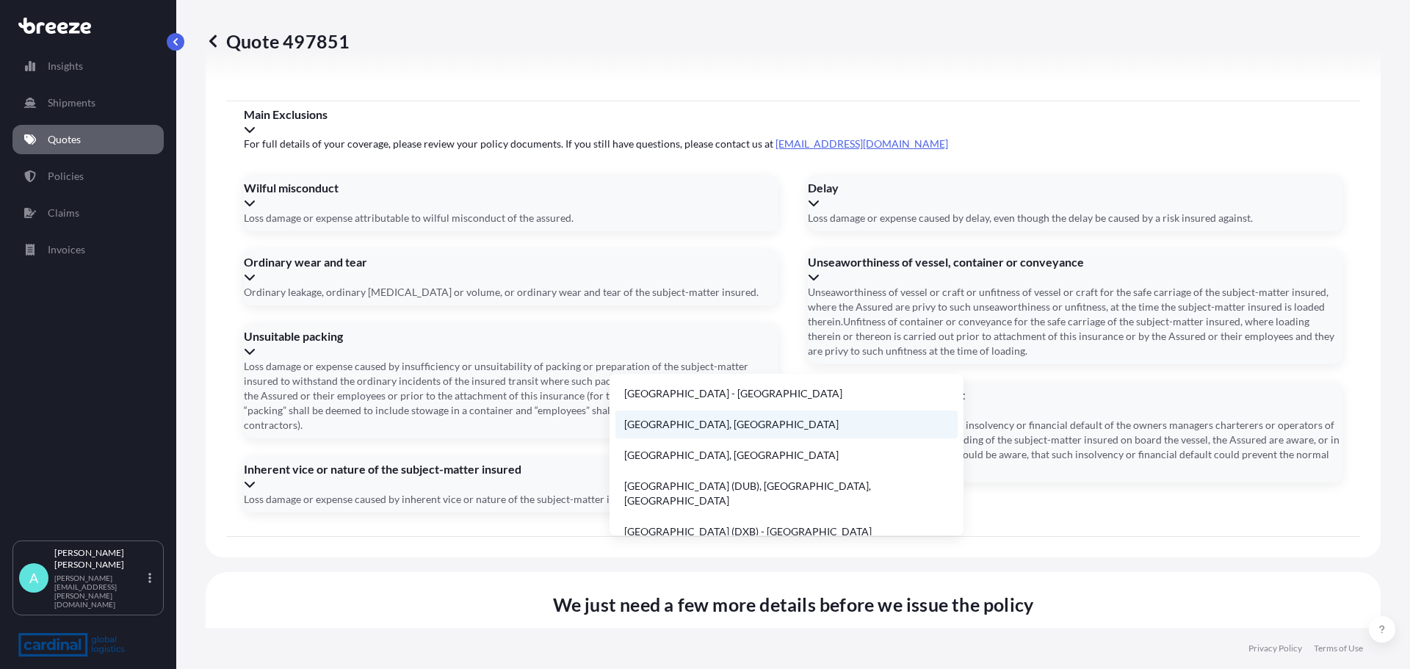
scroll to position [2069, 0]
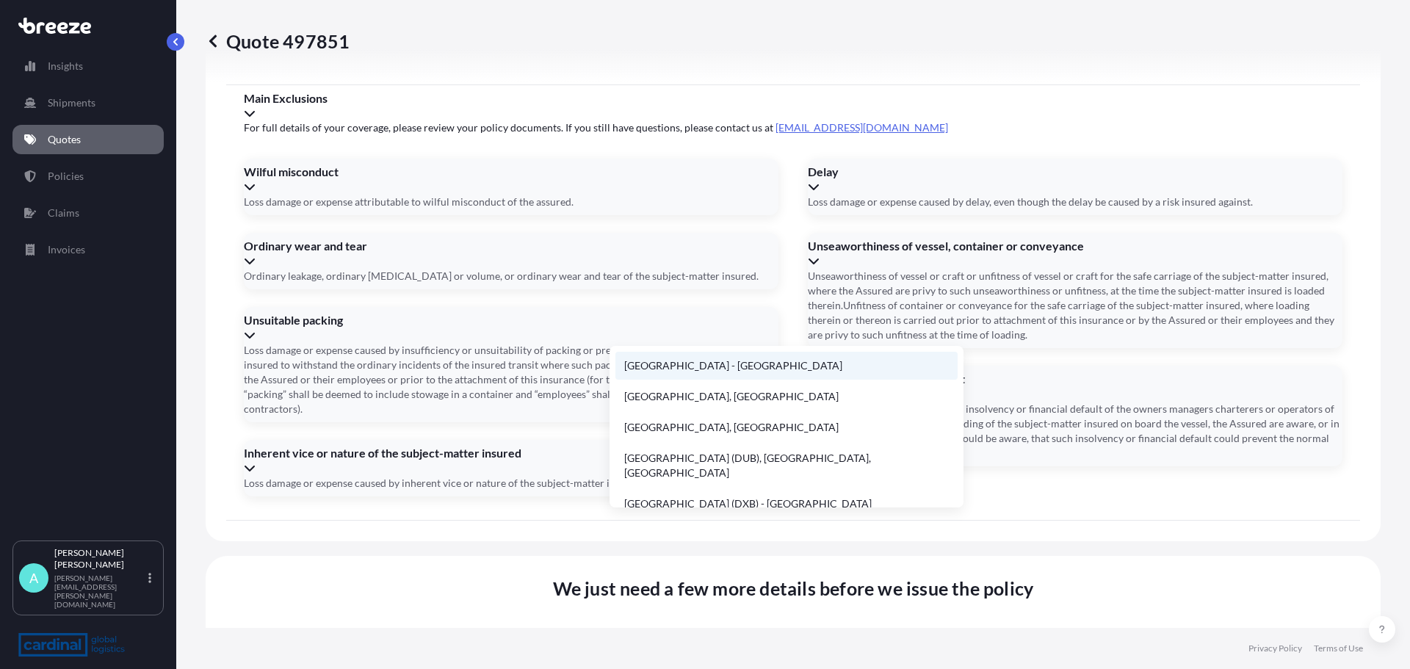
click at [734, 361] on li "[GEOGRAPHIC_DATA] - [GEOGRAPHIC_DATA]" at bounding box center [787, 366] width 342 height 28
type input "[GEOGRAPHIC_DATA] - [GEOGRAPHIC_DATA]"
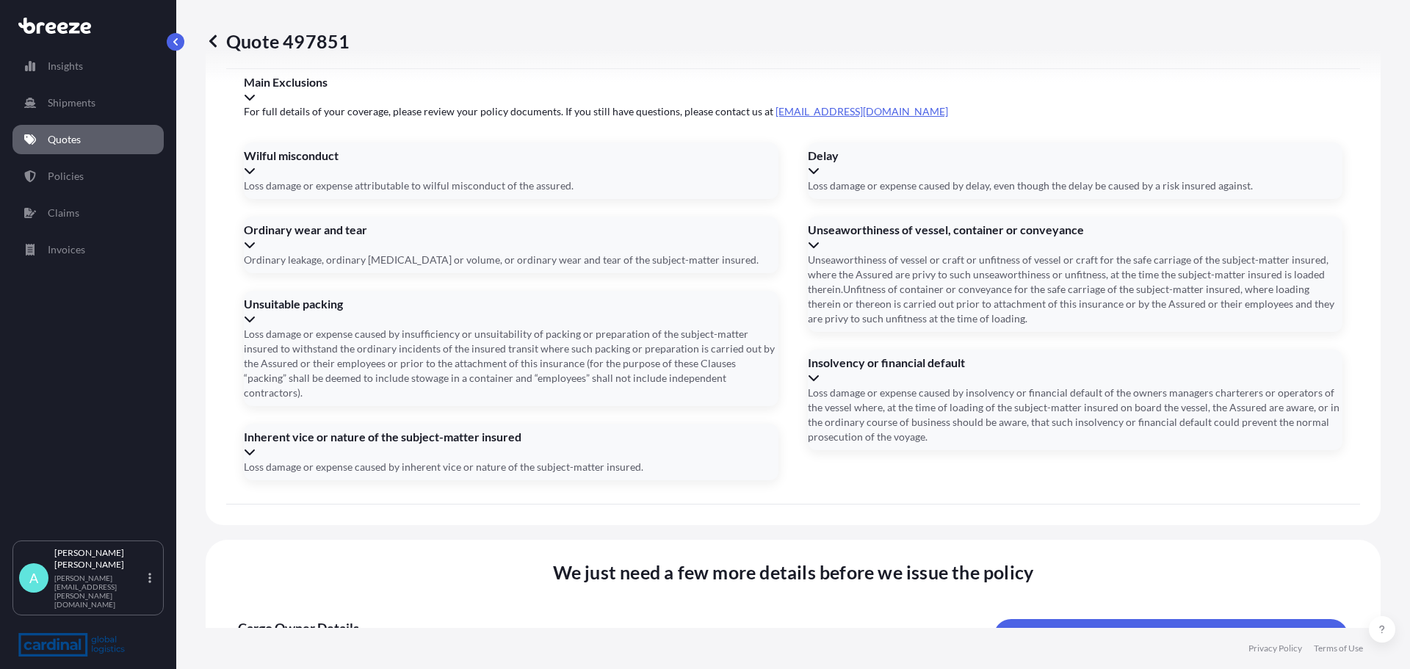
scroll to position [2037, 0]
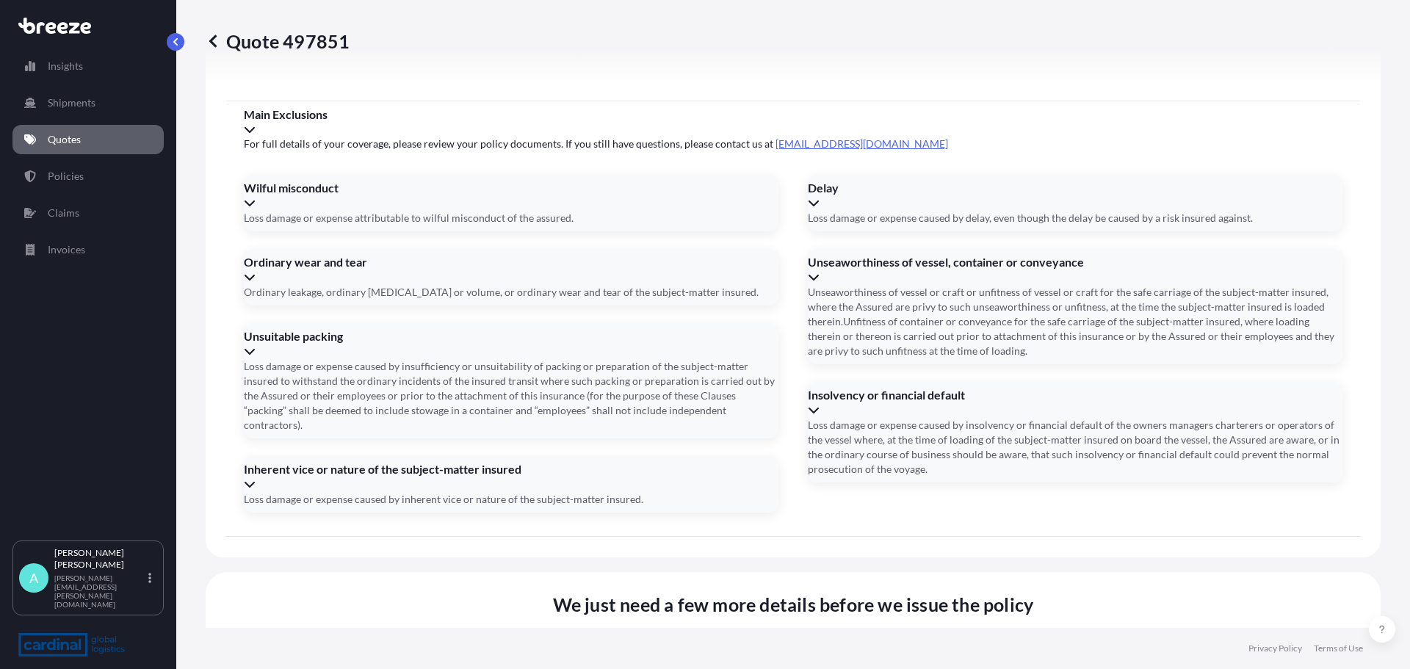
type input "[DATE]"
type input "23/10/2025"
paste input "HLBU9526979"
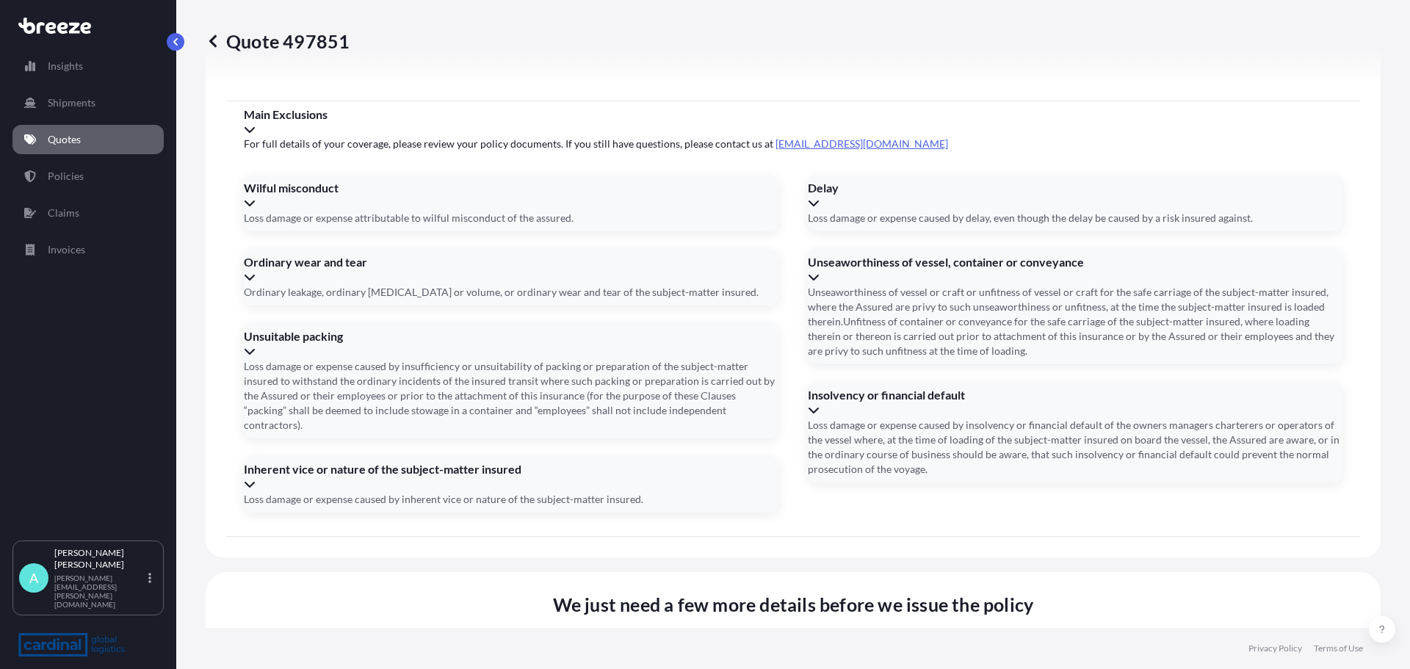
type input "HLBU9526979"
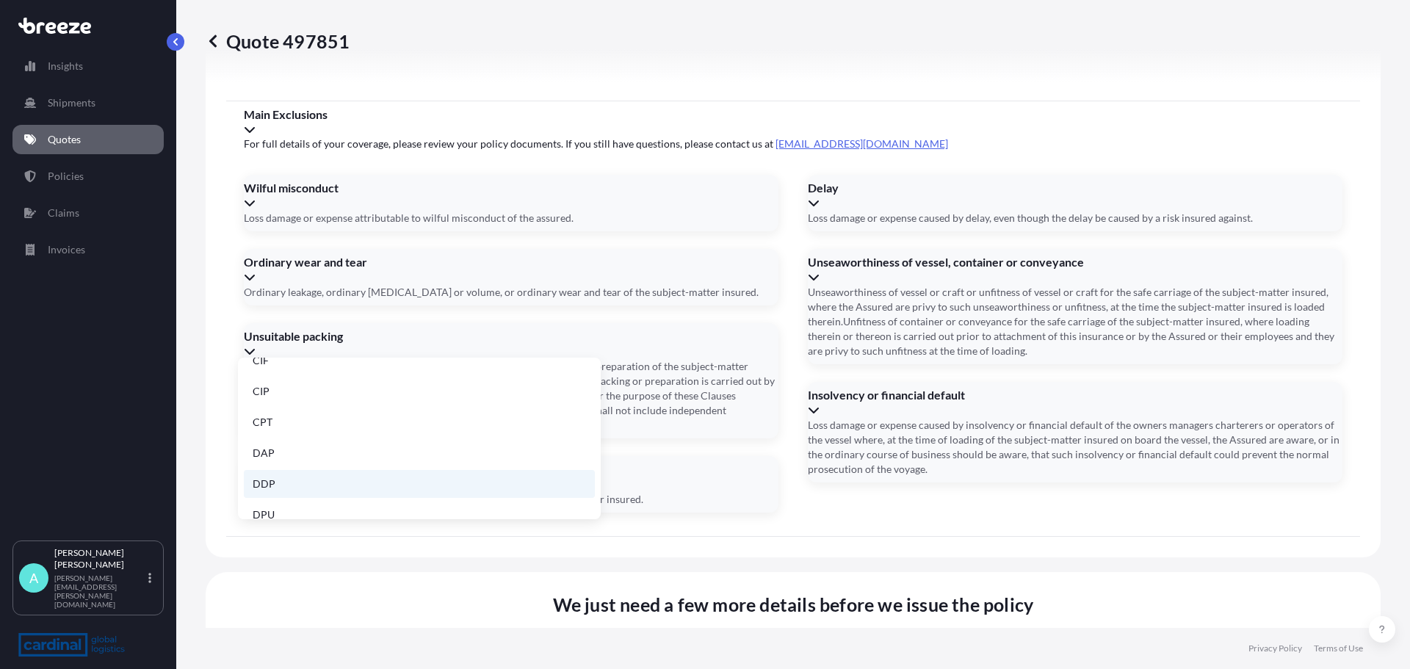
scroll to position [73, 0]
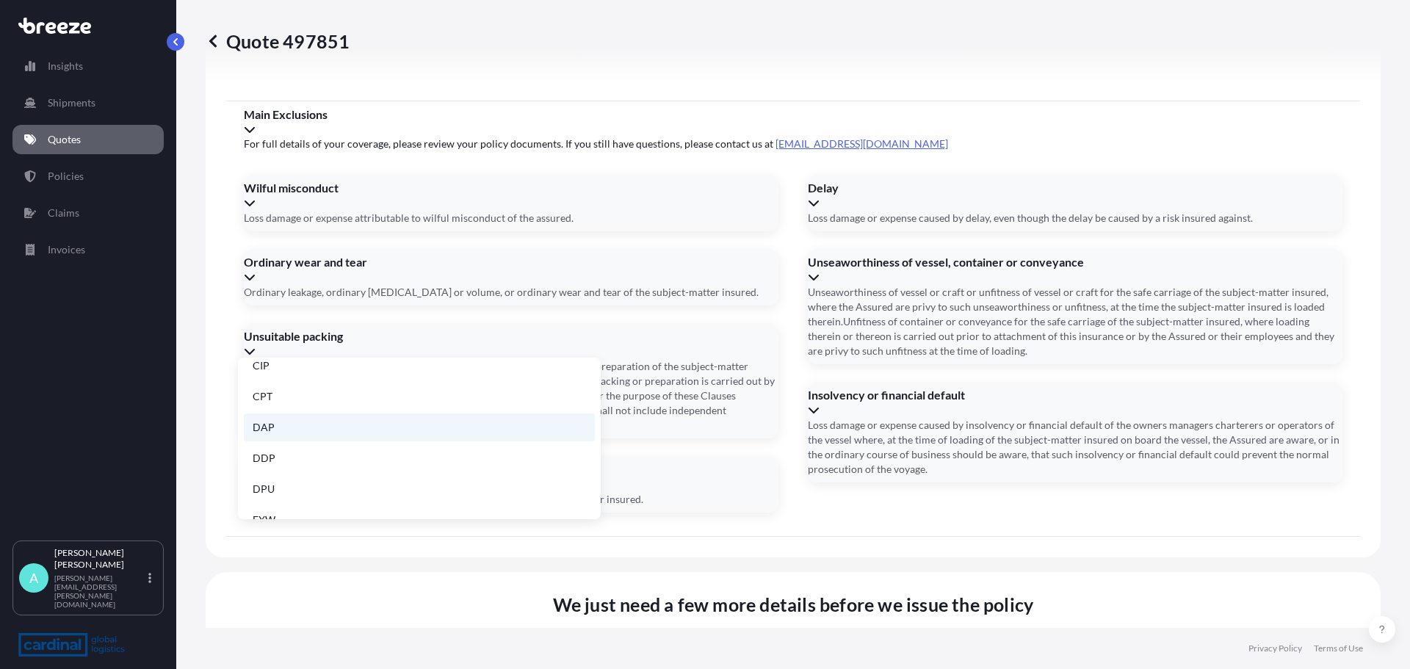
click at [299, 435] on li "DAP" at bounding box center [419, 428] width 351 height 28
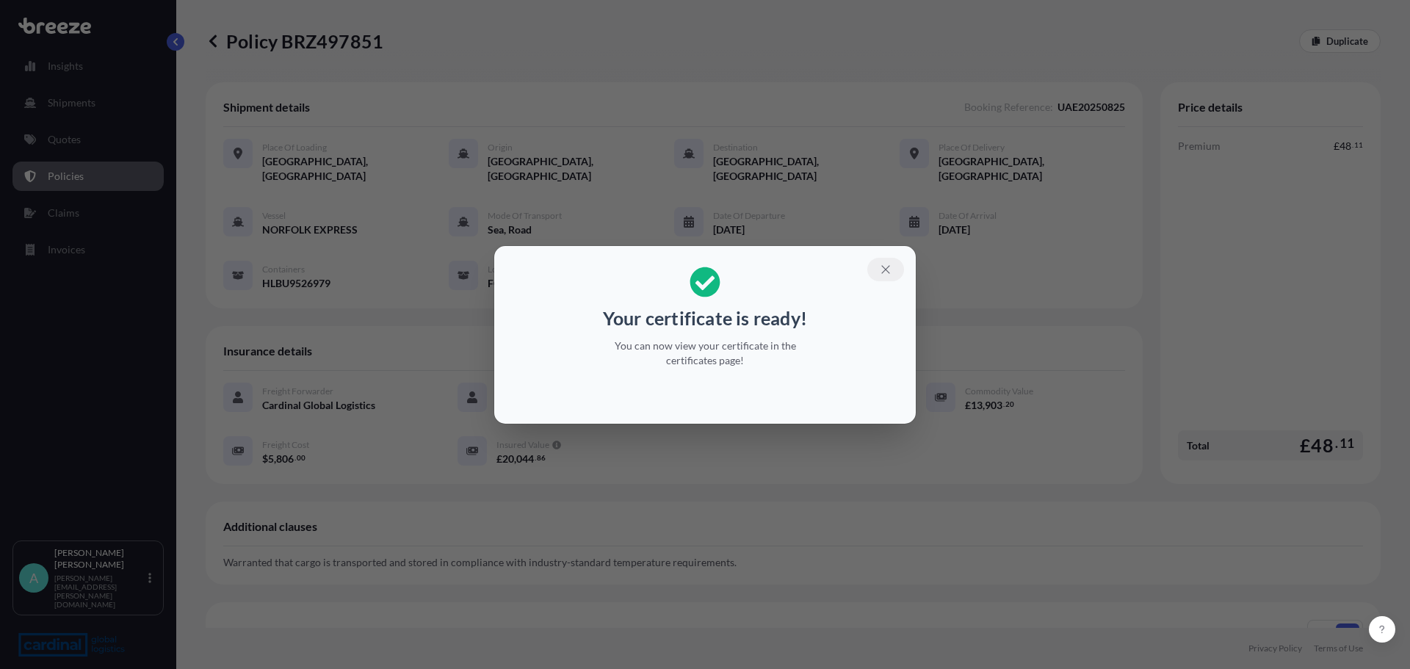
click at [882, 269] on icon "button" at bounding box center [885, 269] width 13 height 13
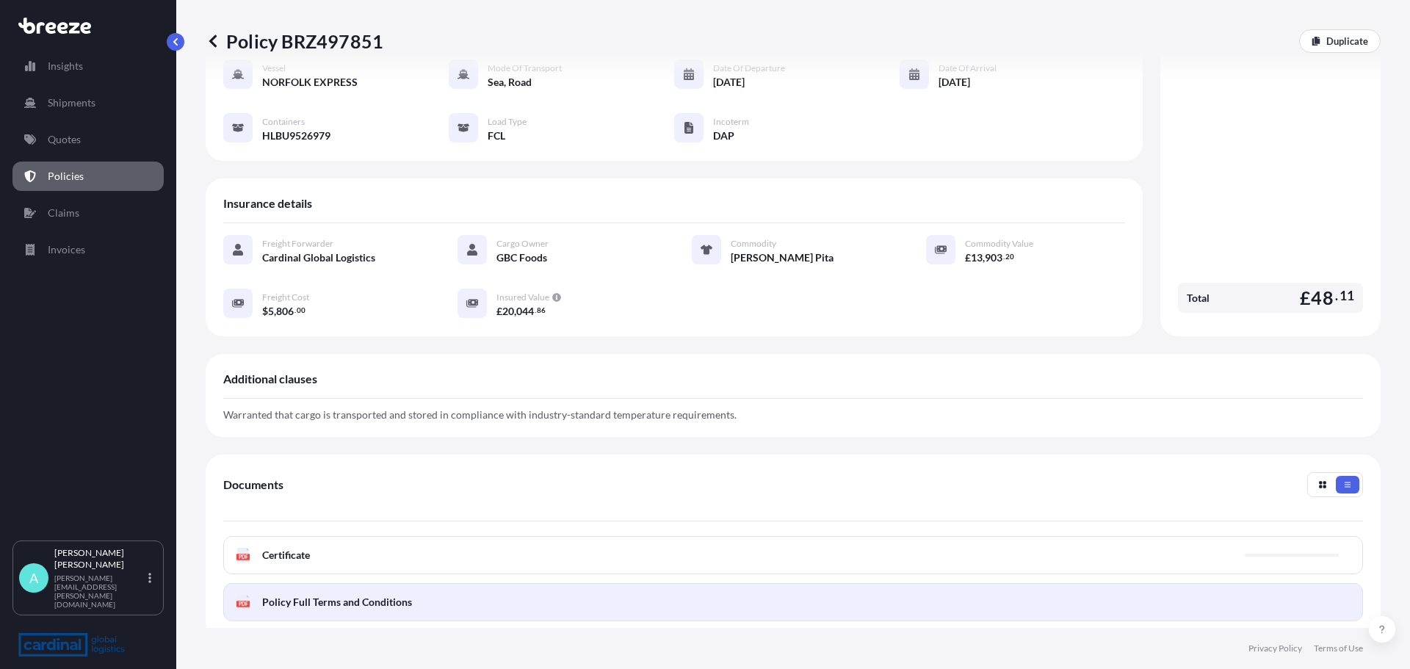
scroll to position [220, 0]
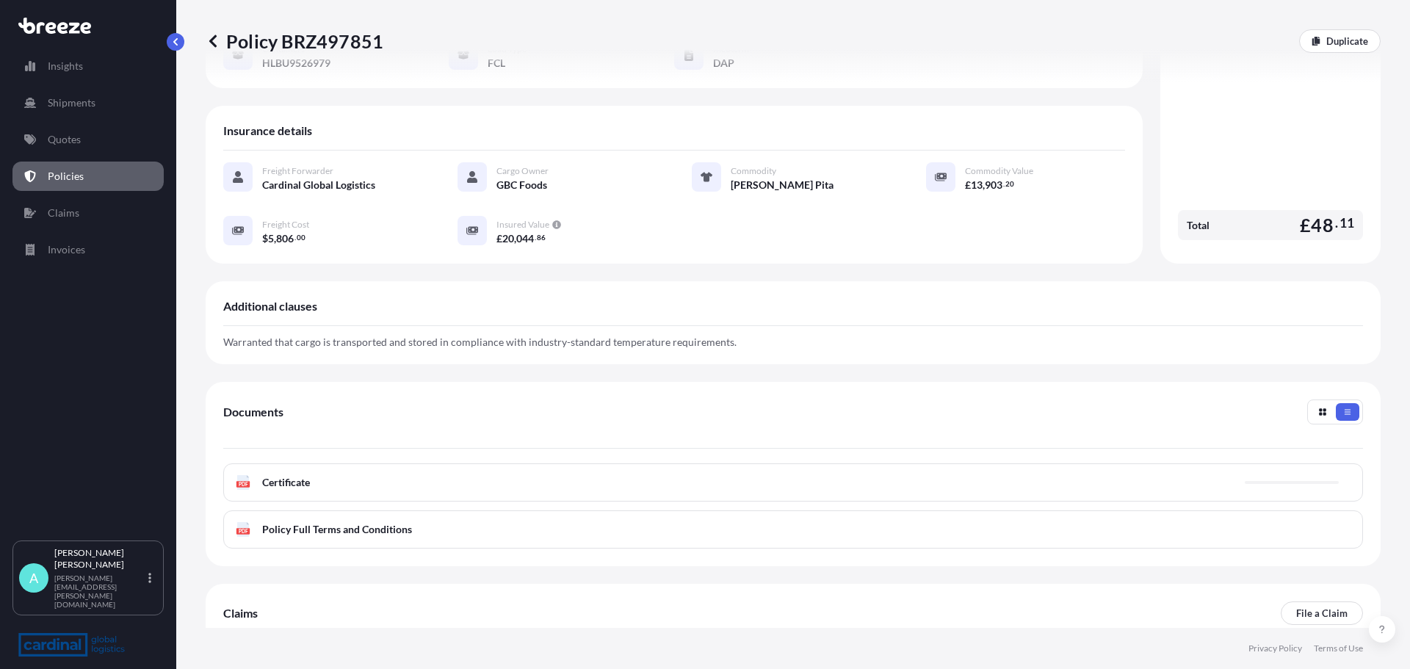
click at [313, 466] on div "PDF Certificate" at bounding box center [793, 483] width 1140 height 38
click at [275, 475] on span "Certificate" at bounding box center [286, 482] width 48 height 15
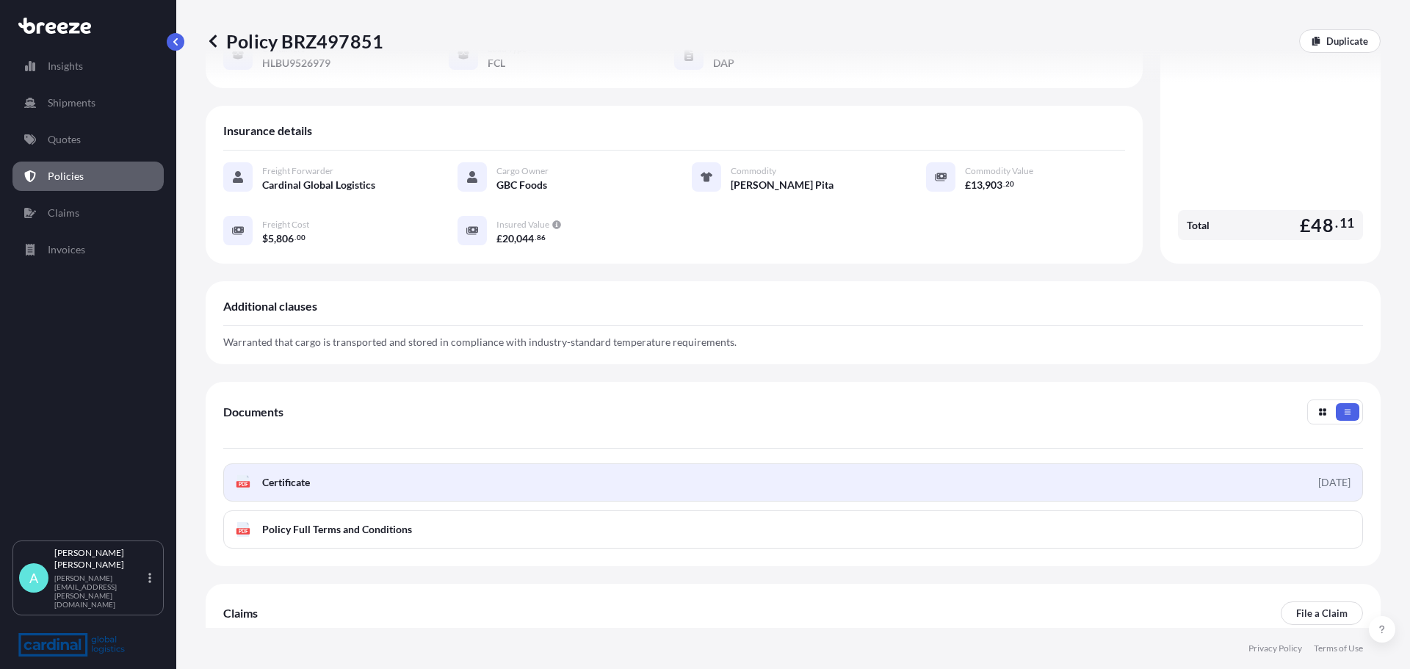
click at [1328, 475] on div "2025-09-04" at bounding box center [1335, 482] width 32 height 15
